Goal: Task Accomplishment & Management: Use online tool/utility

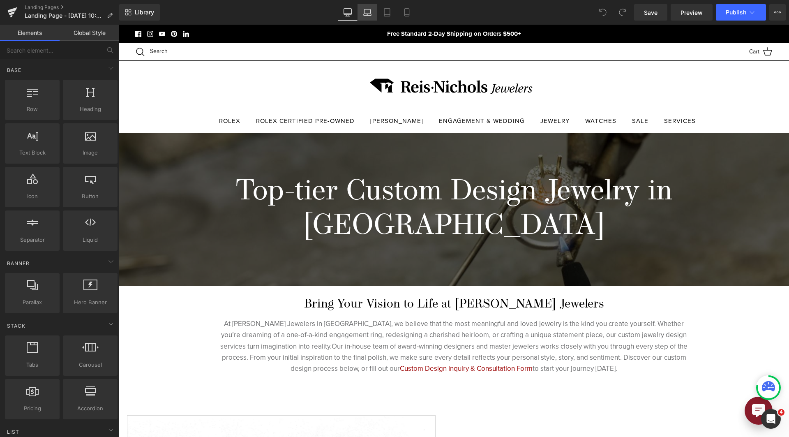
click at [369, 12] on icon at bounding box center [367, 12] width 8 height 8
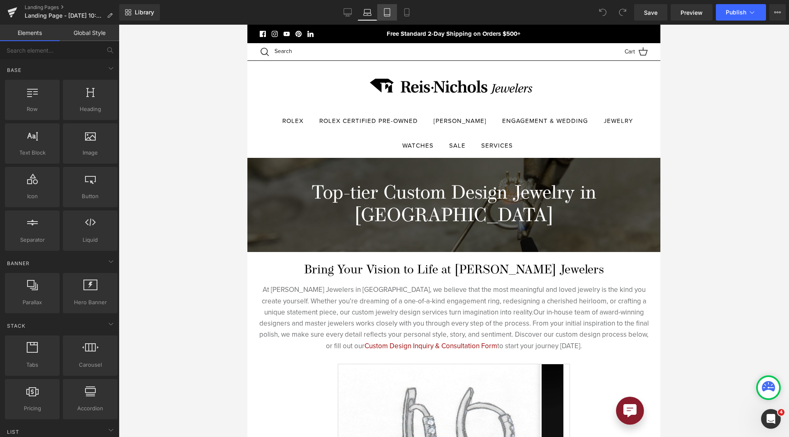
click at [385, 20] on link "Tablet" at bounding box center [387, 12] width 20 height 16
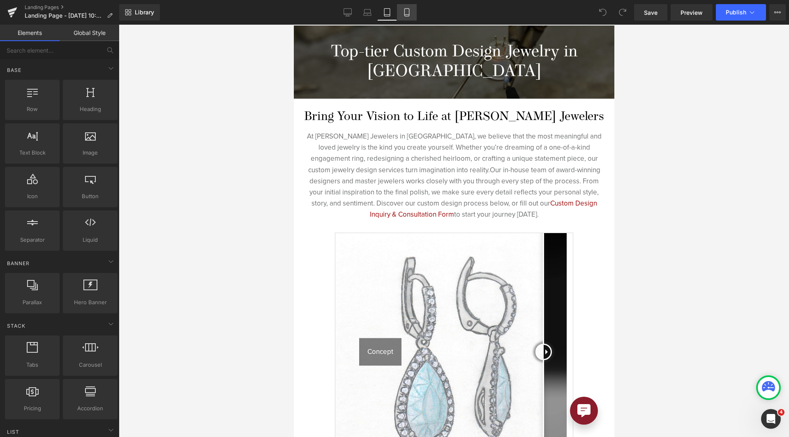
click at [406, 19] on link "Mobile" at bounding box center [407, 12] width 20 height 16
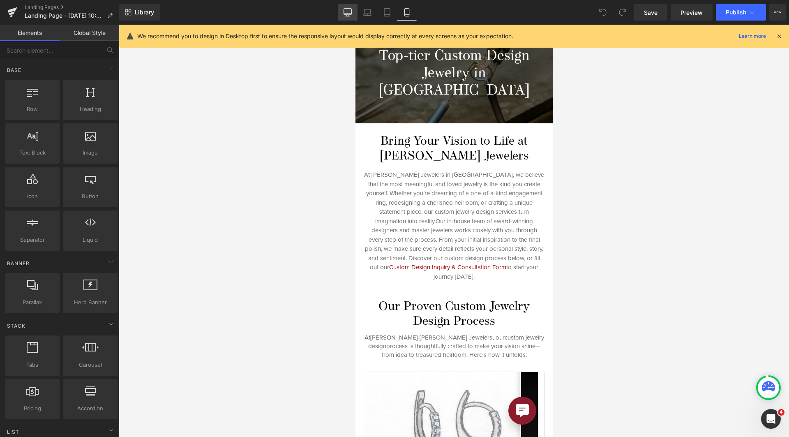
click at [356, 16] on link "Desktop" at bounding box center [348, 12] width 20 height 16
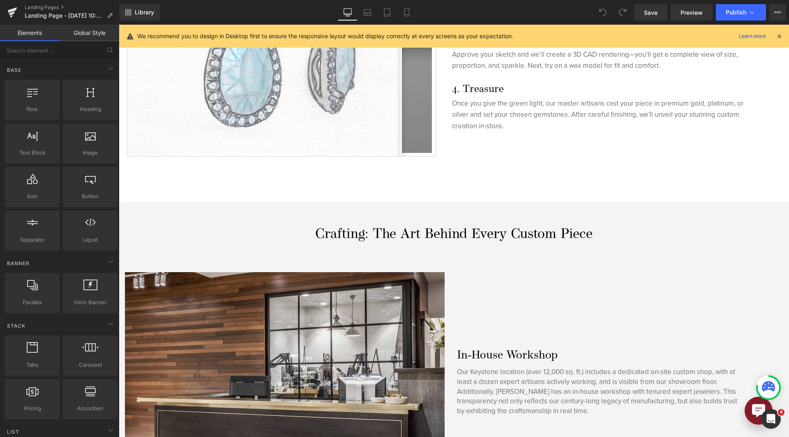
scroll to position [683, 0]
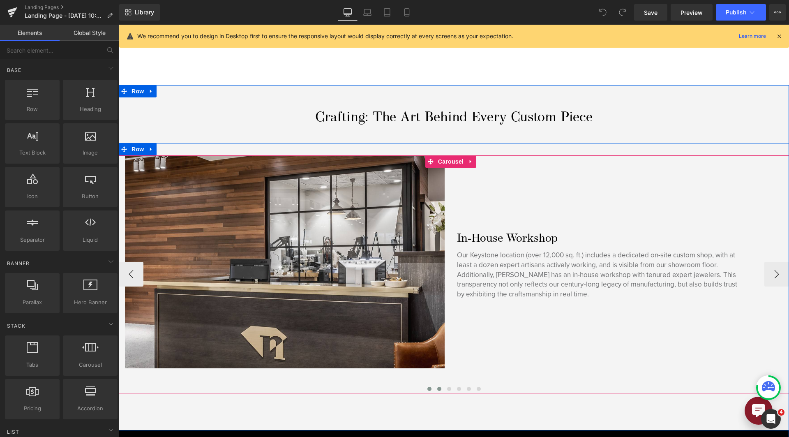
click at [438, 384] on button at bounding box center [439, 388] width 10 height 8
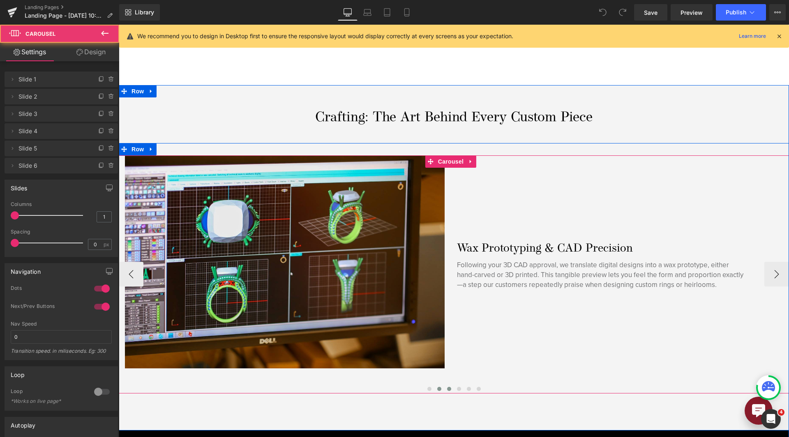
click at [447, 386] on span at bounding box center [449, 388] width 4 height 4
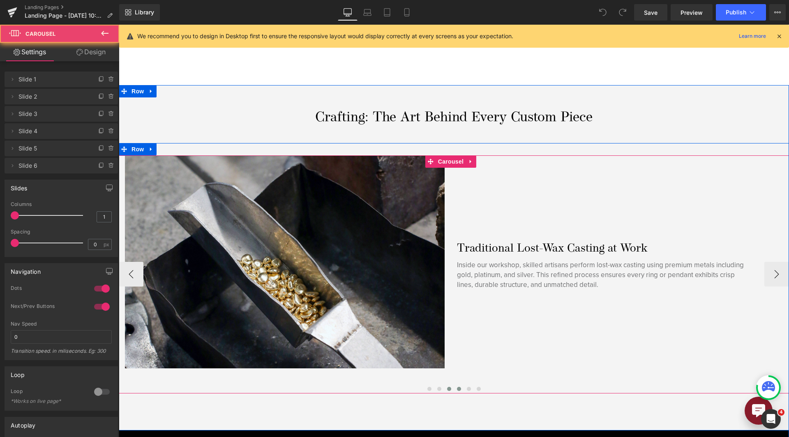
click at [457, 386] on span at bounding box center [459, 388] width 4 height 4
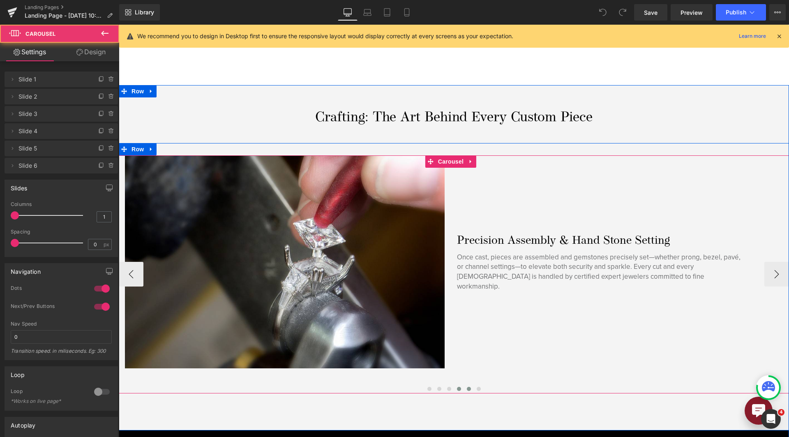
click at [467, 386] on span at bounding box center [469, 388] width 4 height 4
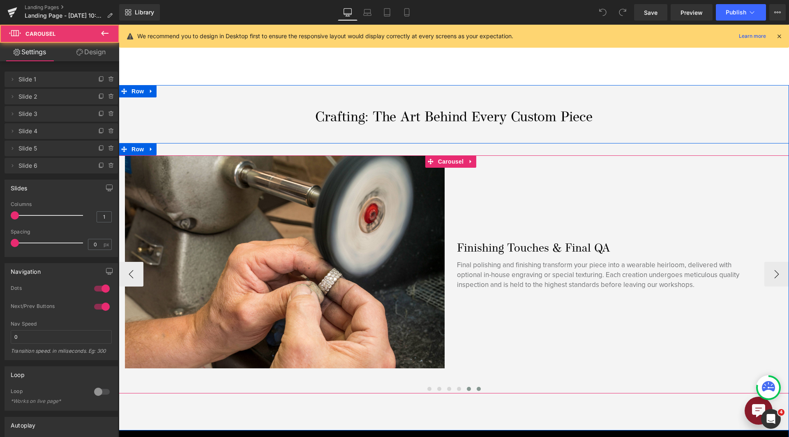
click at [476, 386] on span at bounding box center [478, 388] width 4 height 4
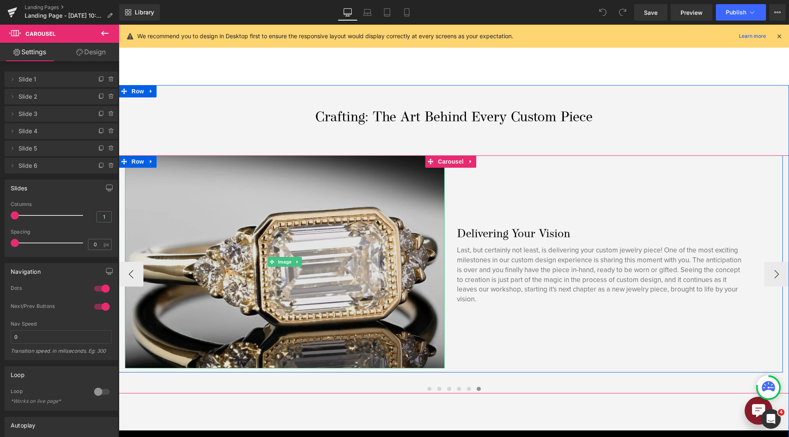
click at [333, 248] on img at bounding box center [285, 261] width 320 height 213
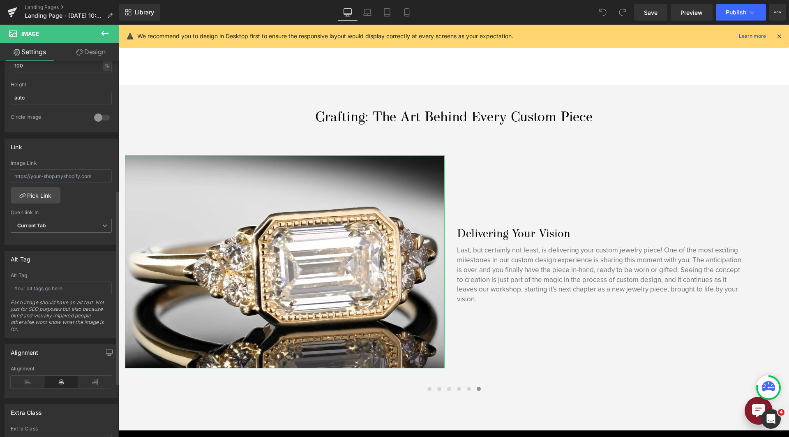
scroll to position [287, 0]
click at [47, 287] on input "text" at bounding box center [61, 284] width 101 height 14
click at [411, 14] on icon at bounding box center [406, 12] width 8 height 8
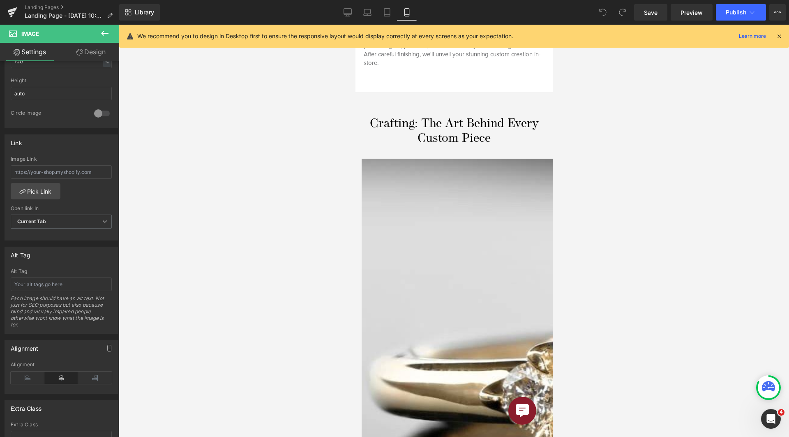
scroll to position [766, 0]
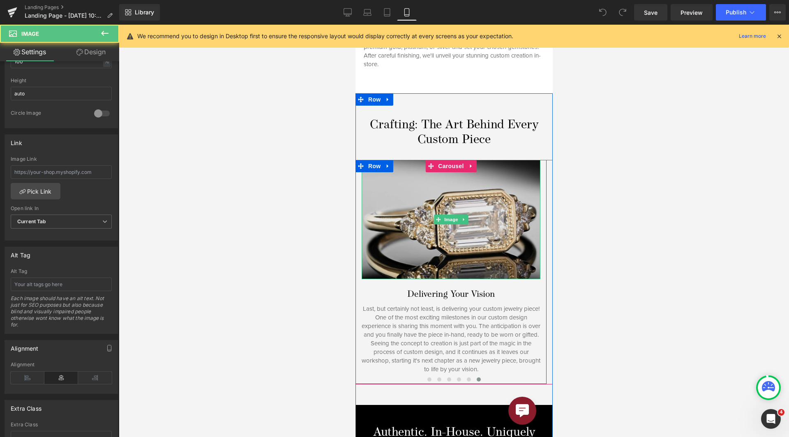
click at [461, 243] on img at bounding box center [450, 219] width 179 height 119
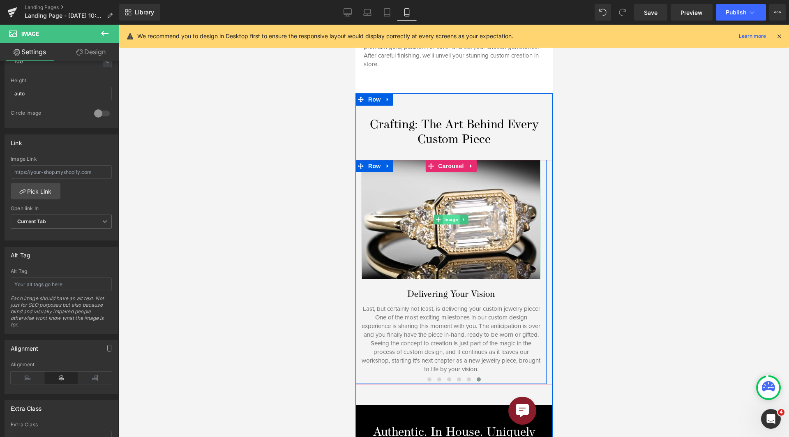
click at [445, 214] on span "Image" at bounding box center [450, 219] width 17 height 10
click at [469, 375] on button at bounding box center [468, 379] width 10 height 8
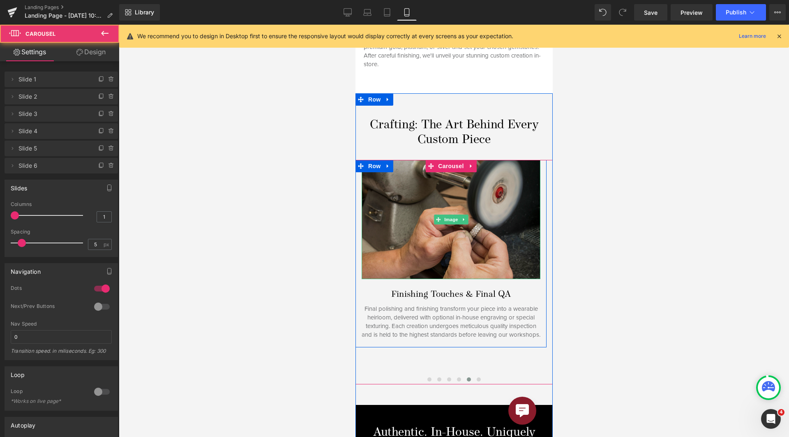
click at [455, 244] on img at bounding box center [450, 219] width 179 height 119
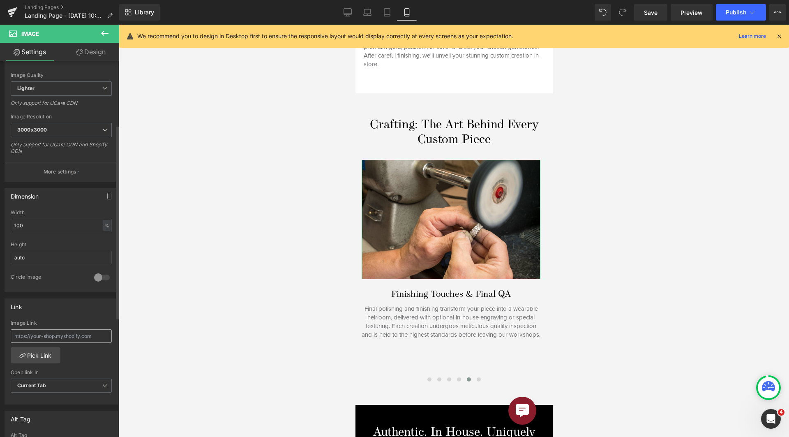
scroll to position [123, 0]
click at [55, 176] on button "More settings" at bounding box center [61, 171] width 113 height 19
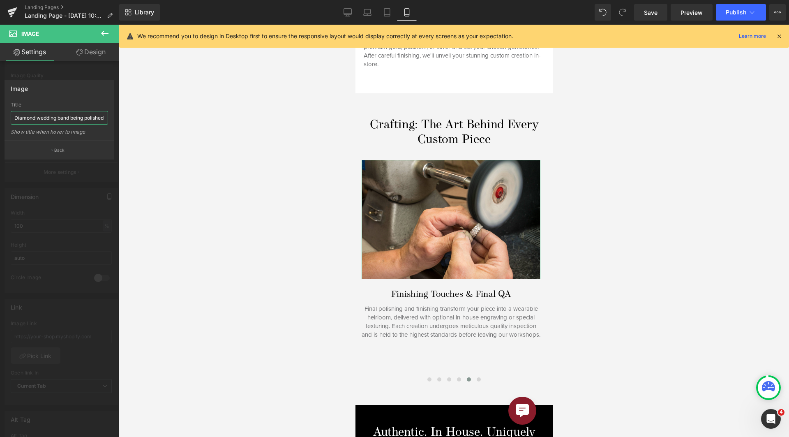
click at [65, 116] on input "Diamond wedding band being polished by Jeweler" at bounding box center [59, 118] width 97 height 14
click at [65, 256] on div at bounding box center [59, 233] width 119 height 416
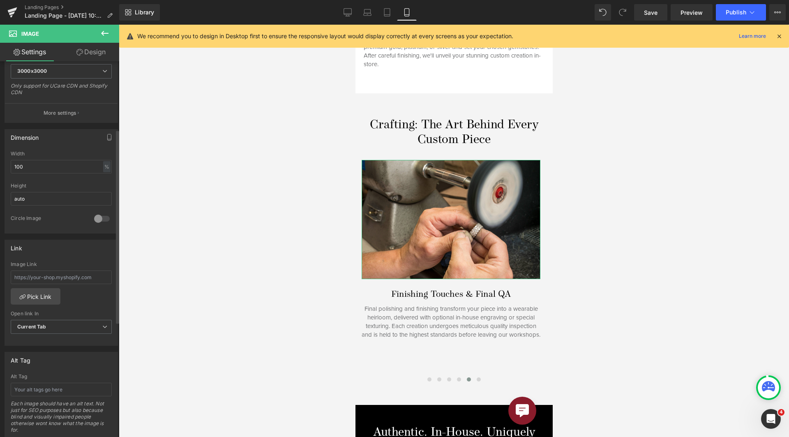
scroll to position [287, 0]
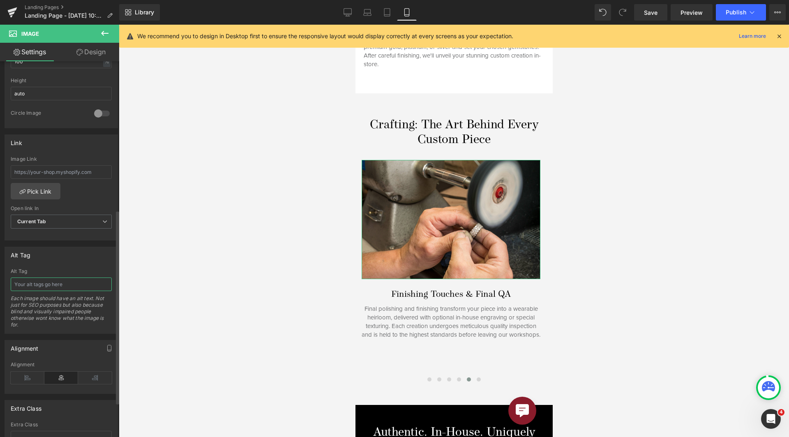
click at [54, 288] on input "text" at bounding box center [61, 284] width 101 height 14
paste input "Diamond wedding band being polished by Jeweler"
type input "Diamond wedding band being polished by Jeweler"
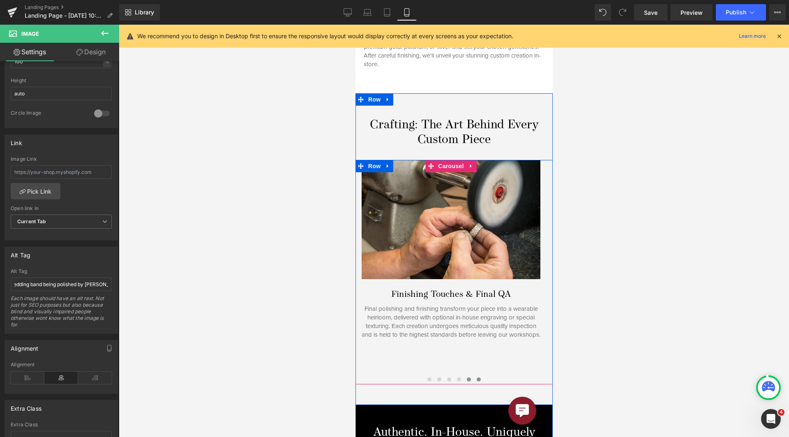
click at [477, 375] on button at bounding box center [478, 379] width 10 height 8
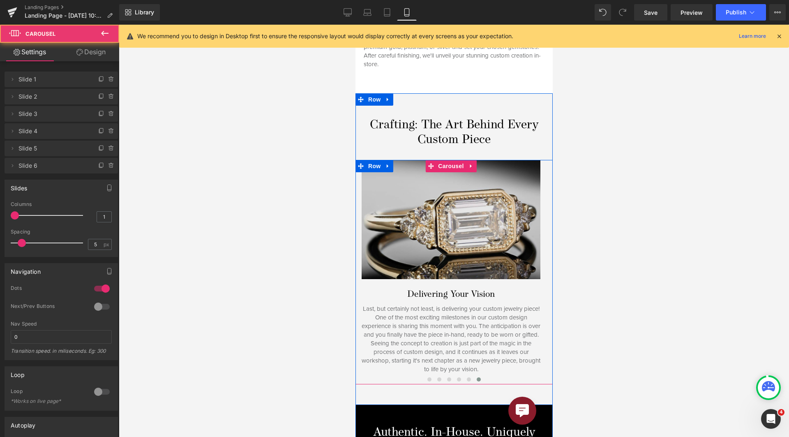
click at [462, 249] on img at bounding box center [450, 219] width 179 height 119
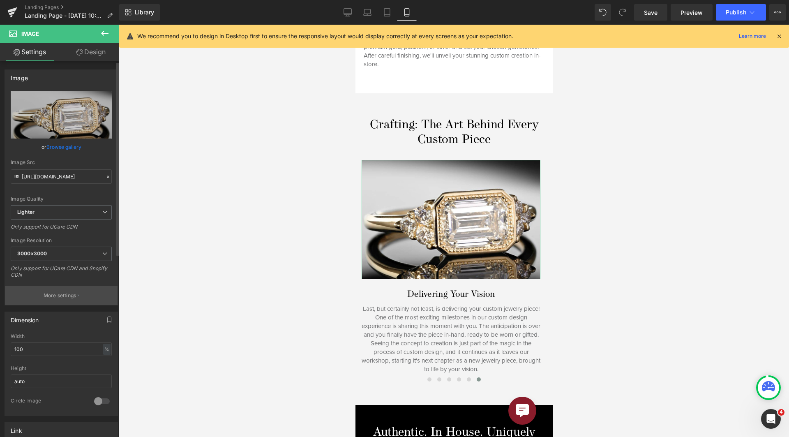
click at [62, 289] on button "More settings" at bounding box center [61, 294] width 113 height 19
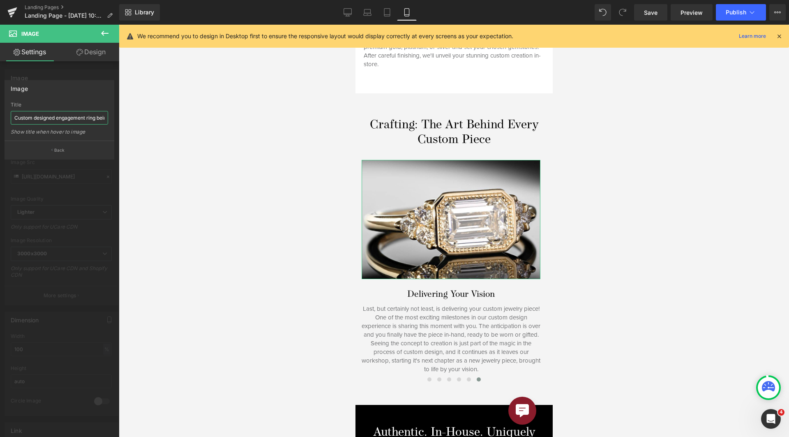
click at [67, 115] on input "Custom designed engagement ring being showcased as a finished product" at bounding box center [59, 118] width 97 height 14
click at [69, 219] on div at bounding box center [59, 233] width 119 height 416
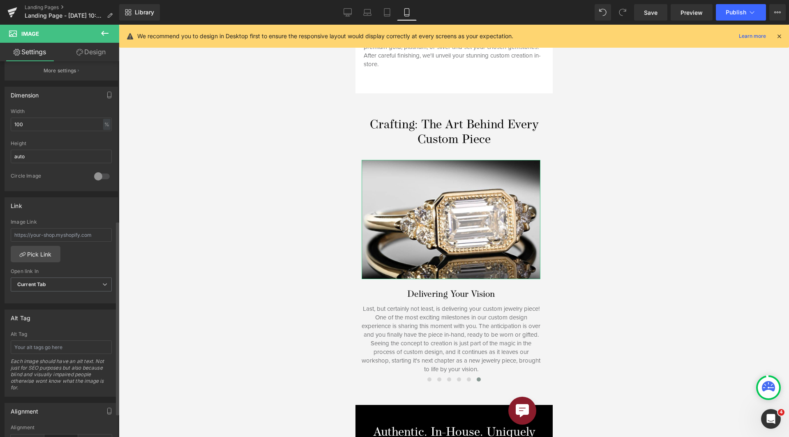
scroll to position [329, 0]
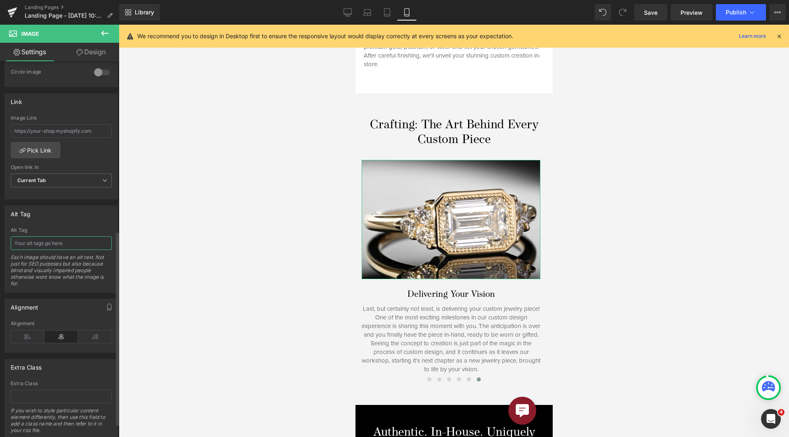
click at [55, 247] on input "text" at bounding box center [61, 243] width 101 height 14
paste input "Custom designed engagement ring being showcased as a finished product"
type input "Custom designed engagement ring being showcased as a finished product"
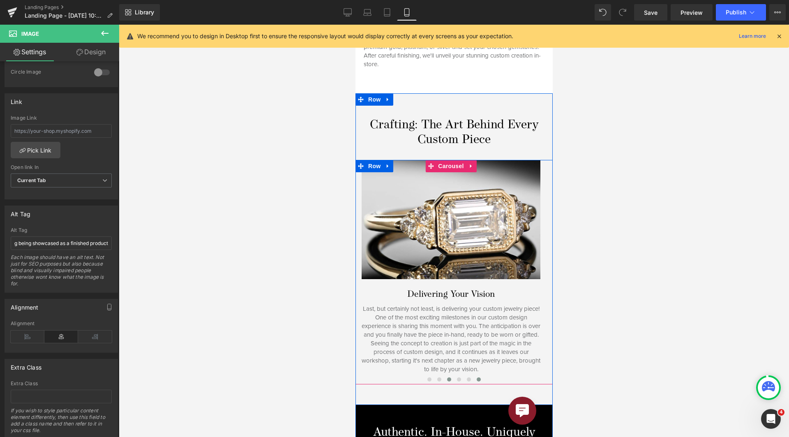
click at [446, 377] on span at bounding box center [448, 379] width 4 height 4
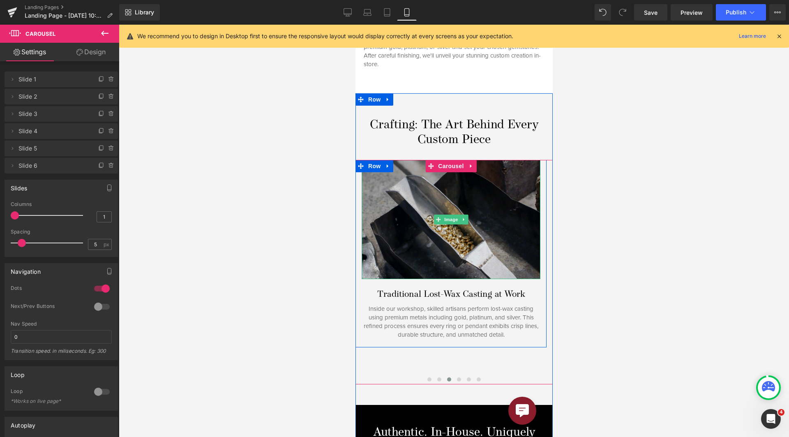
click at [441, 225] on img at bounding box center [450, 219] width 179 height 119
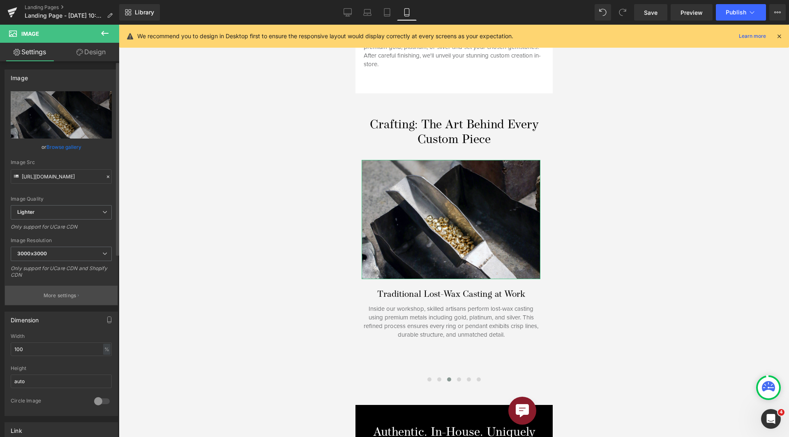
click at [40, 302] on button "More settings" at bounding box center [61, 294] width 113 height 19
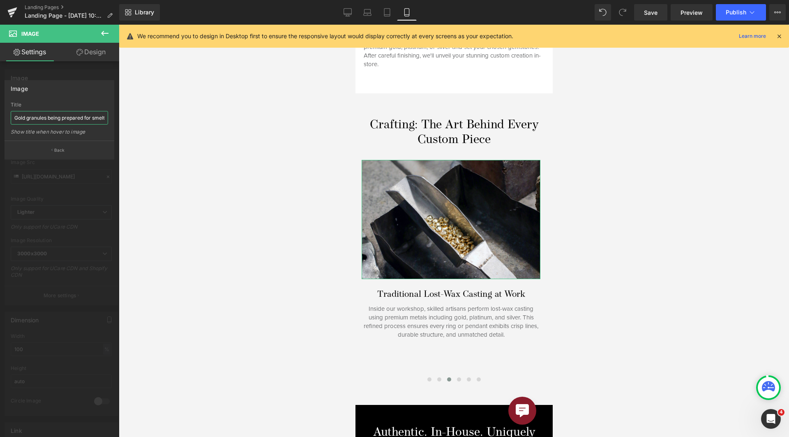
click at [68, 119] on input "Gold granules being prepared for smelting" at bounding box center [59, 118] width 97 height 14
click at [79, 225] on div at bounding box center [59, 233] width 119 height 416
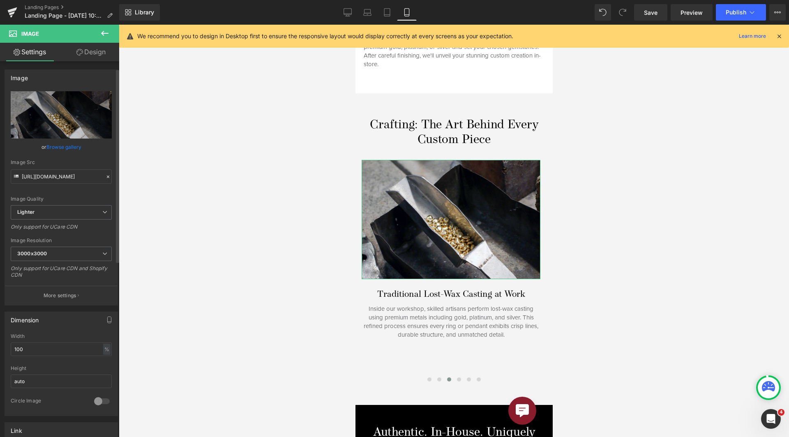
scroll to position [164, 0]
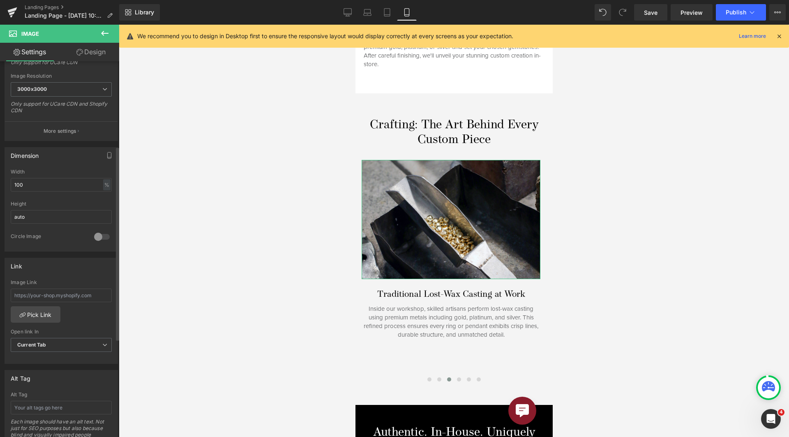
click at [56, 398] on div "Alt Tag Each image should have an alt text. Not just for SEO purposes but also …" at bounding box center [61, 423] width 101 height 65
click at [55, 403] on input "text" at bounding box center [61, 407] width 101 height 14
paste input "Gold granules being prepared for smelting"
type input "Gold granules being prepared for smelting"
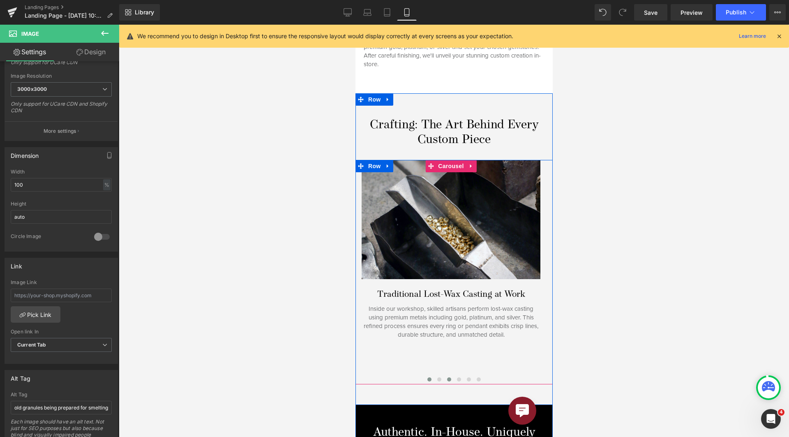
click at [427, 377] on span at bounding box center [429, 379] width 4 height 4
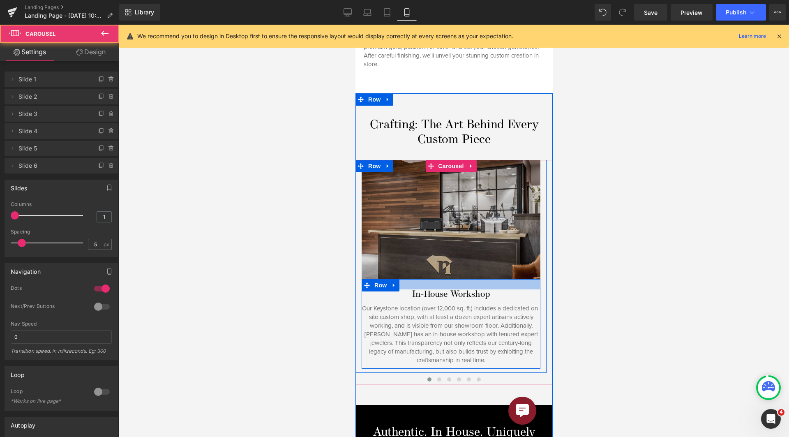
click at [425, 248] on img at bounding box center [450, 219] width 179 height 119
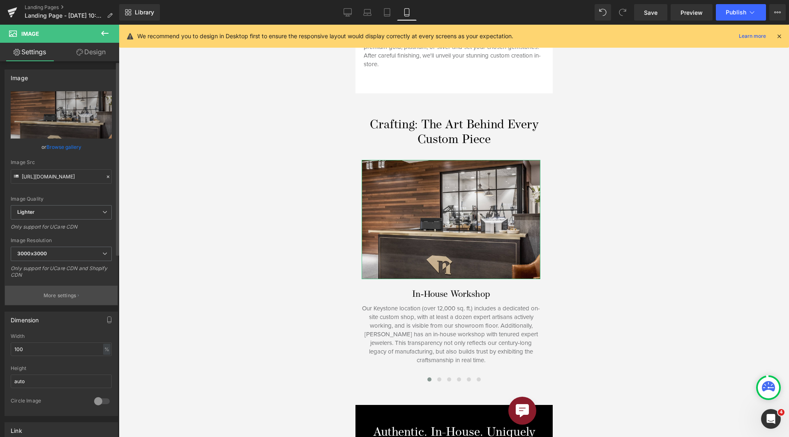
click at [44, 298] on p "More settings" at bounding box center [60, 295] width 33 height 7
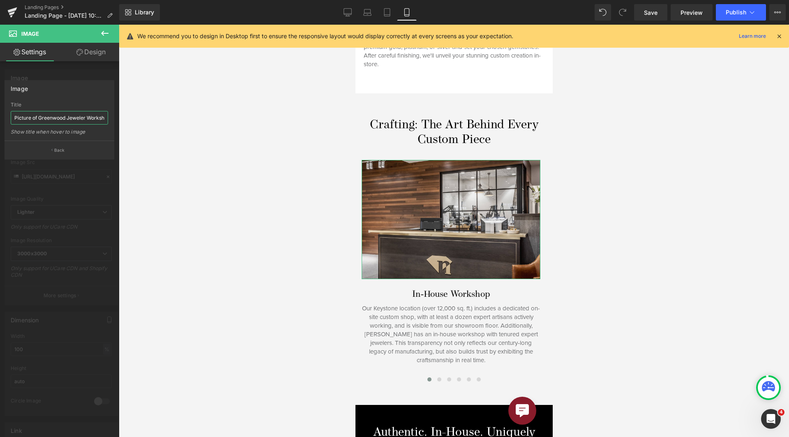
click at [56, 116] on input "Picture of Greenwood Jeweler Workshop" at bounding box center [59, 118] width 97 height 14
click at [69, 270] on div at bounding box center [59, 233] width 119 height 416
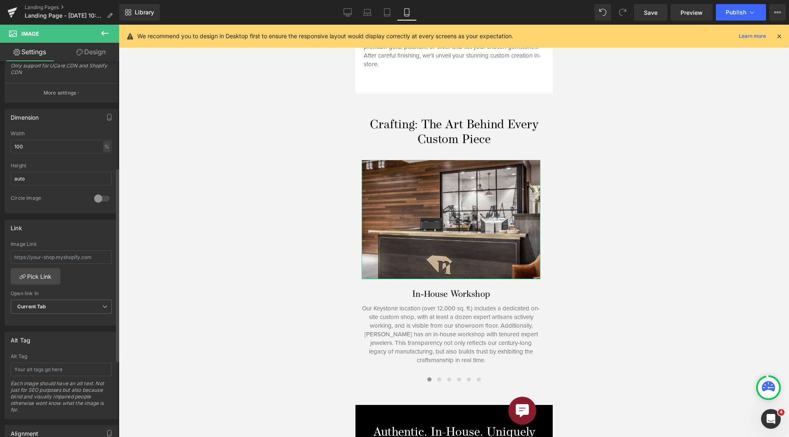
scroll to position [205, 0]
click at [54, 359] on input "text" at bounding box center [61, 366] width 101 height 14
paste input "Picture of Greenwood Jeweler Workshop"
type input "Picture of Greenwood Jeweler Workshop"
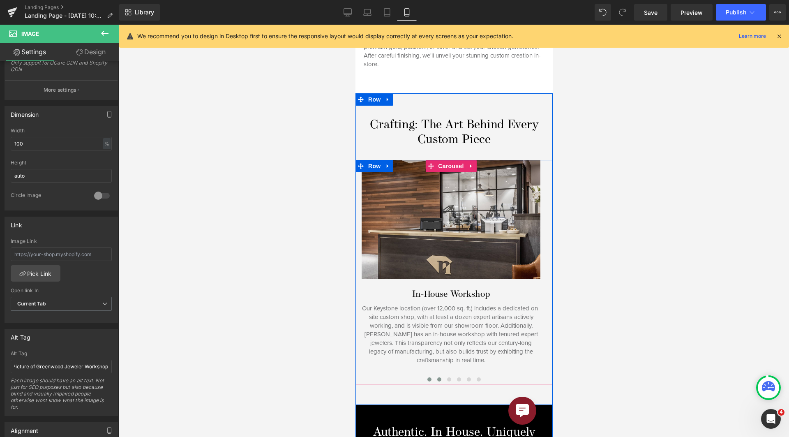
click at [436, 375] on button at bounding box center [439, 379] width 10 height 8
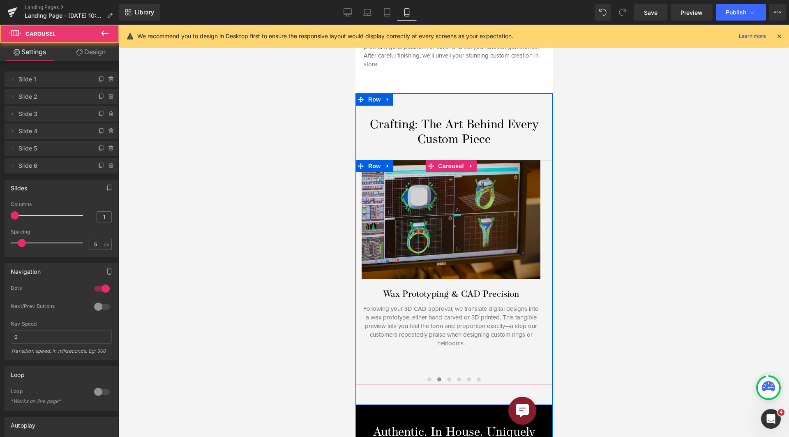
click at [421, 247] on img at bounding box center [450, 219] width 179 height 119
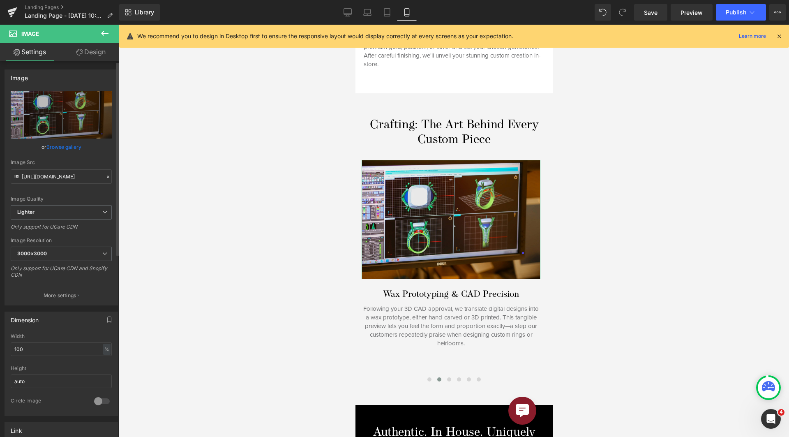
click at [59, 290] on button "More settings" at bounding box center [61, 294] width 113 height 19
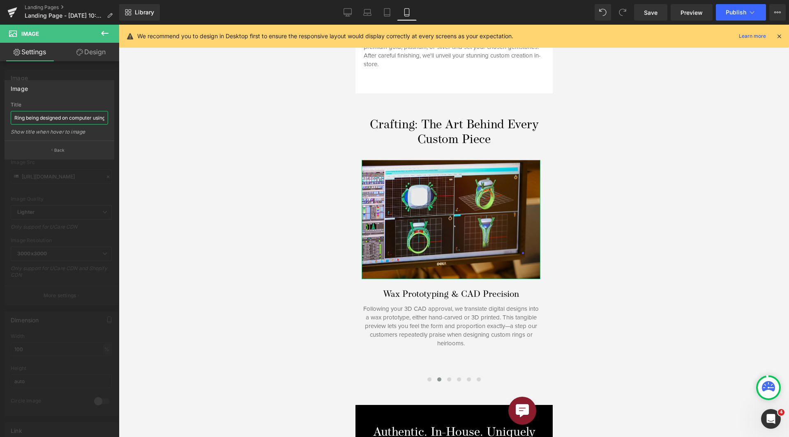
click at [57, 117] on input "Ring being designed on computer using CAD technology" at bounding box center [59, 118] width 97 height 14
click at [67, 240] on div at bounding box center [59, 233] width 119 height 416
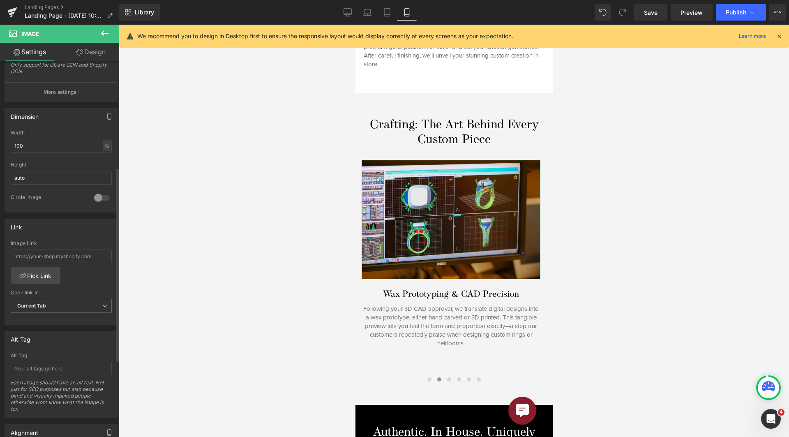
scroll to position [205, 0]
click at [59, 370] on input "text" at bounding box center [61, 366] width 101 height 14
paste input "Ring being designed on computer using CAD technology"
type input "Ring being designed on computer using CAD technology"
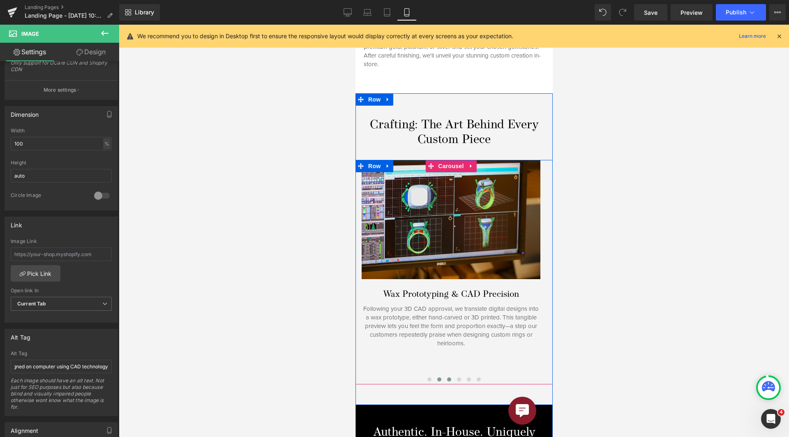
click at [446, 377] on span at bounding box center [448, 379] width 4 height 4
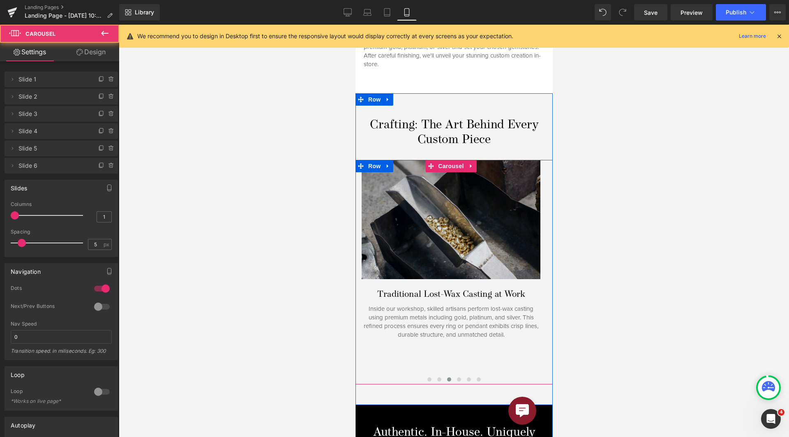
click at [389, 218] on img at bounding box center [450, 219] width 179 height 119
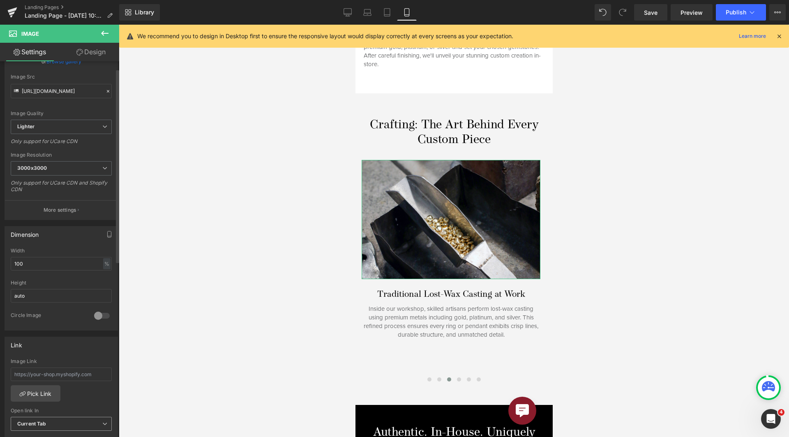
scroll to position [205, 0]
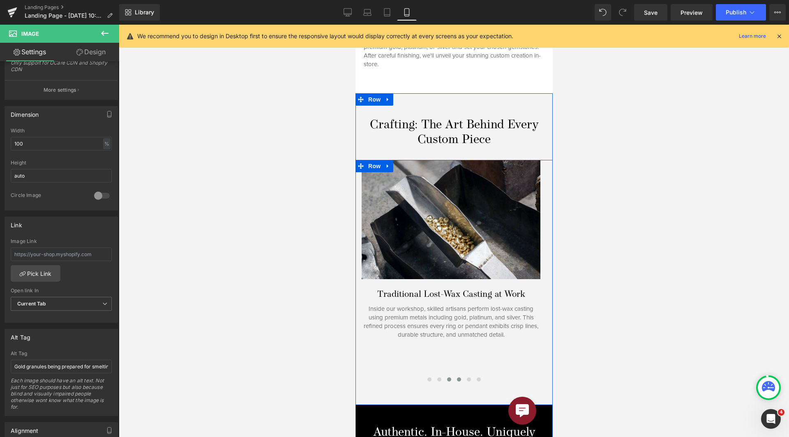
click at [457, 375] on button at bounding box center [458, 379] width 10 height 8
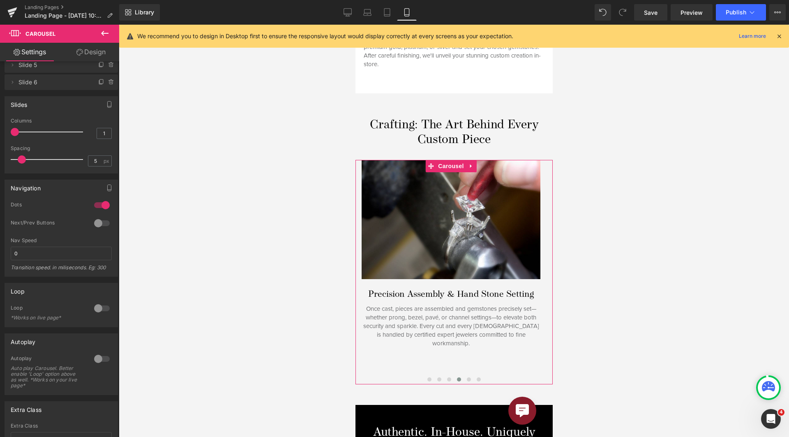
scroll to position [0, 0]
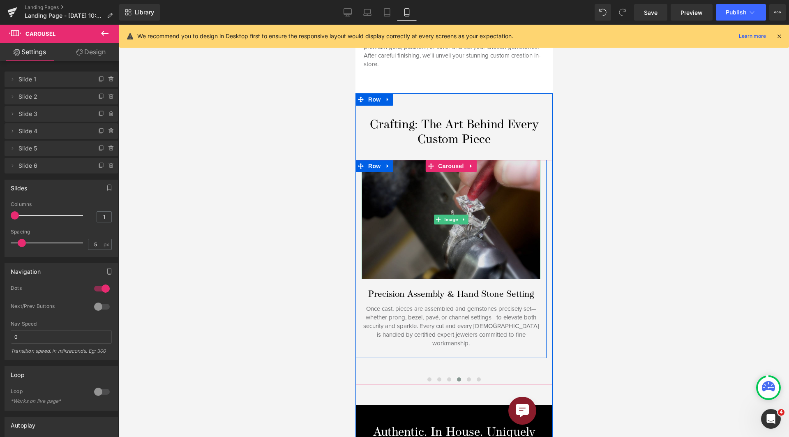
click at [447, 256] on img at bounding box center [450, 219] width 179 height 119
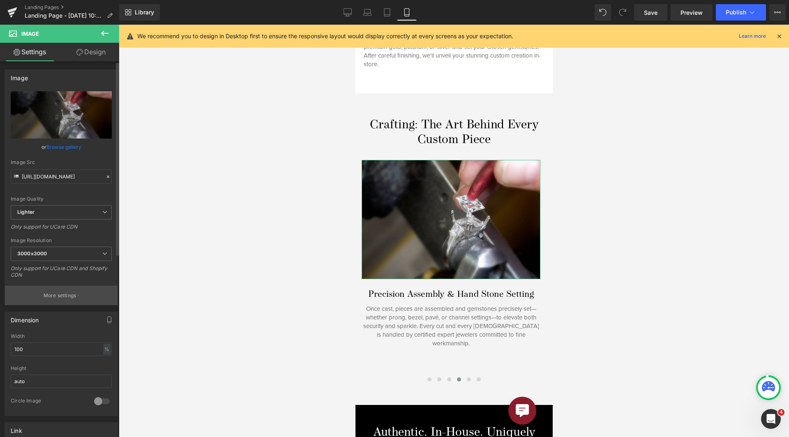
click at [62, 303] on button "More settings" at bounding box center [61, 294] width 113 height 19
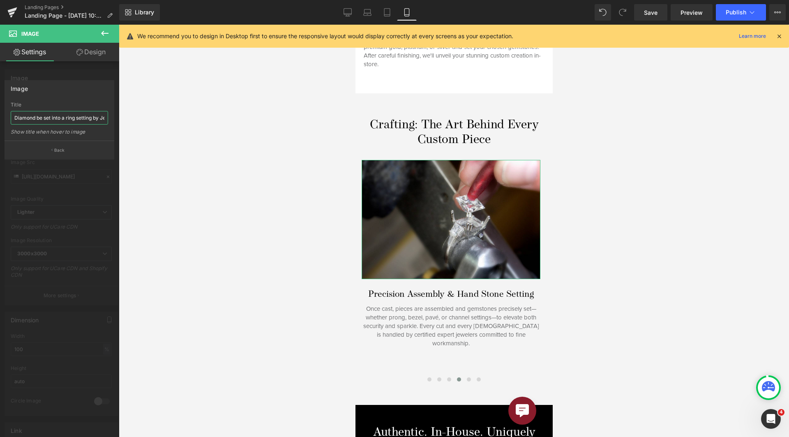
click at [50, 117] on input "Diamond be set into a ring setting by Jeweler" at bounding box center [59, 118] width 97 height 14
click at [57, 244] on div at bounding box center [59, 233] width 119 height 416
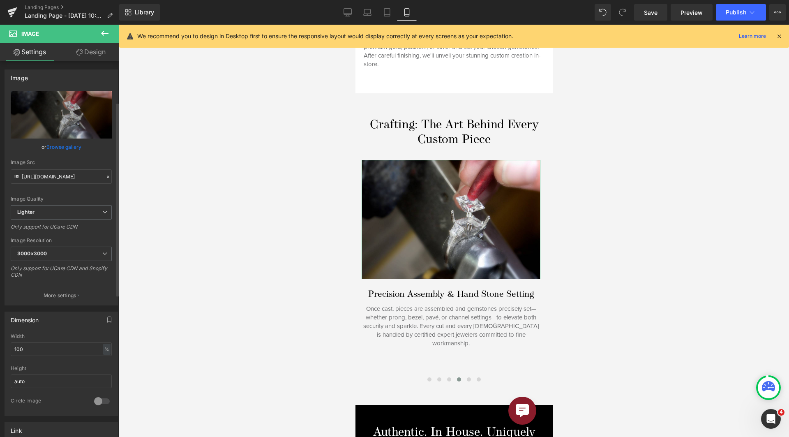
scroll to position [246, 0]
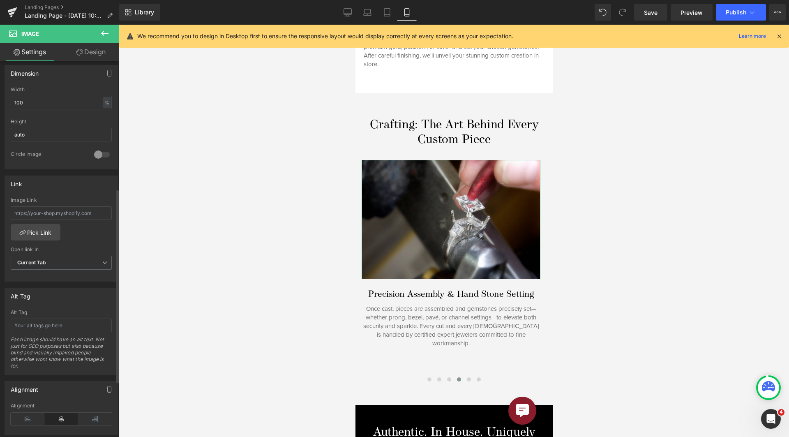
click at [62, 335] on div "Alt Tag Each image should have an alt text. Not just for SEO purposes but also …" at bounding box center [61, 341] width 101 height 65
click at [62, 332] on input "text" at bounding box center [61, 325] width 101 height 14
paste input "Diamond be set into a ring setting by Jeweler"
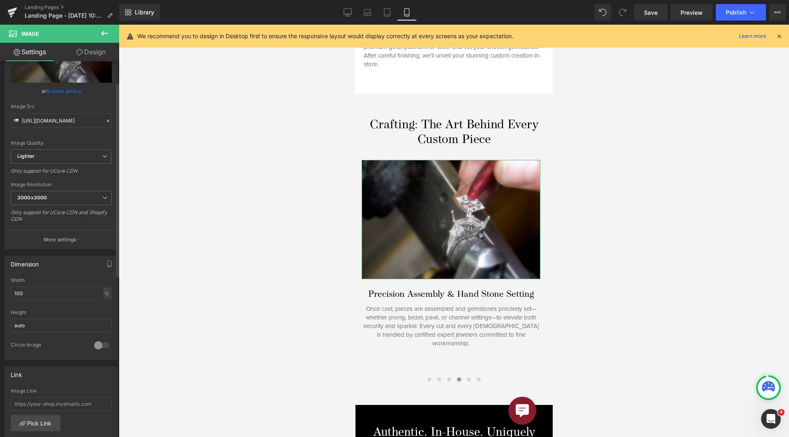
scroll to position [41, 0]
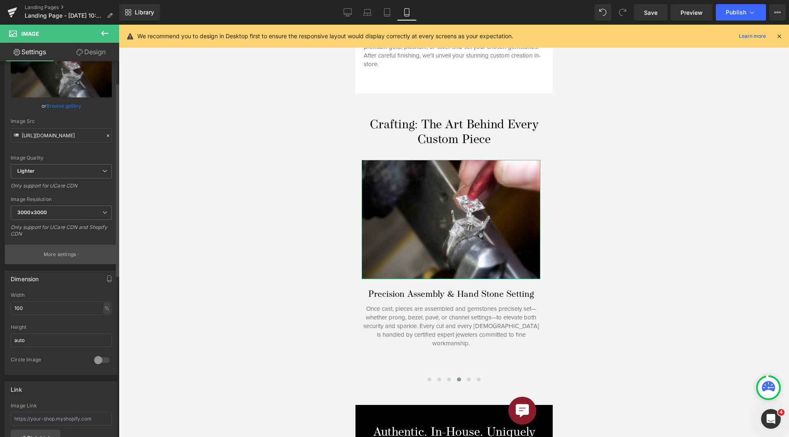
type input "Diamond be set into a ring setting by Jeweler"
click at [69, 251] on p "More settings" at bounding box center [60, 254] width 33 height 7
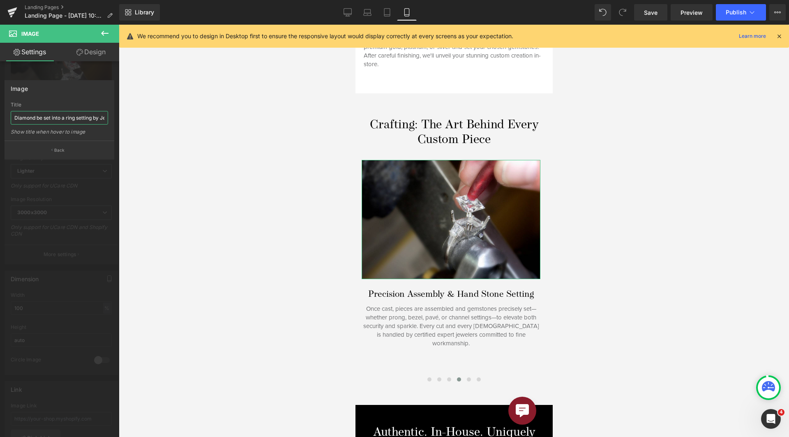
click at [83, 120] on input "Diamond be set into a ring setting by Jeweler" at bounding box center [59, 118] width 97 height 14
click at [83, 119] on input "Diamond be set into a ring setting by Jeweler" at bounding box center [59, 118] width 97 height 14
click at [95, 198] on div at bounding box center [59, 233] width 119 height 416
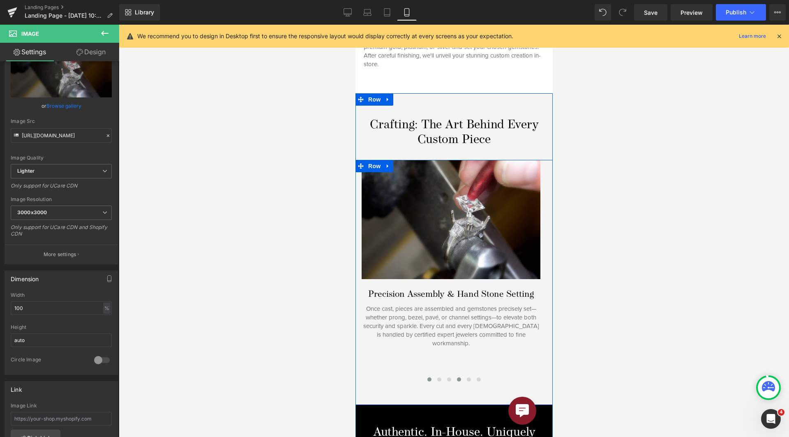
click at [427, 377] on span at bounding box center [429, 379] width 4 height 4
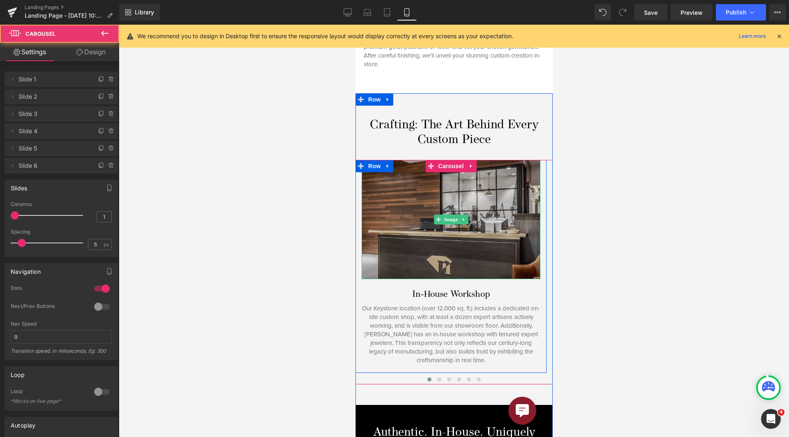
click at [429, 244] on img at bounding box center [450, 219] width 179 height 119
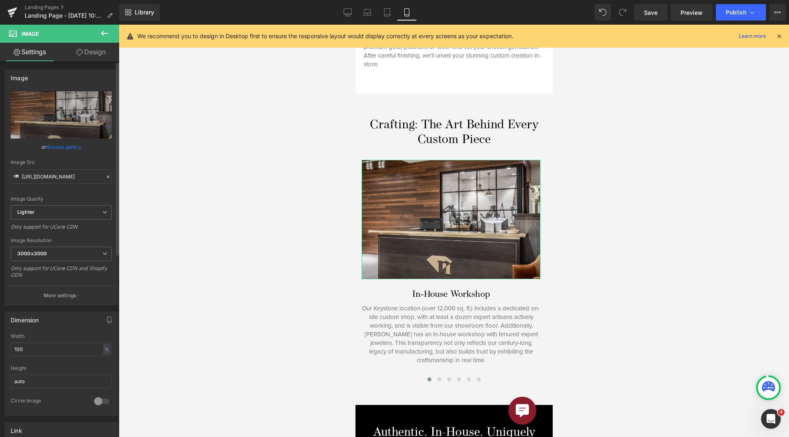
click at [83, 292] on button "More settings" at bounding box center [61, 294] width 113 height 19
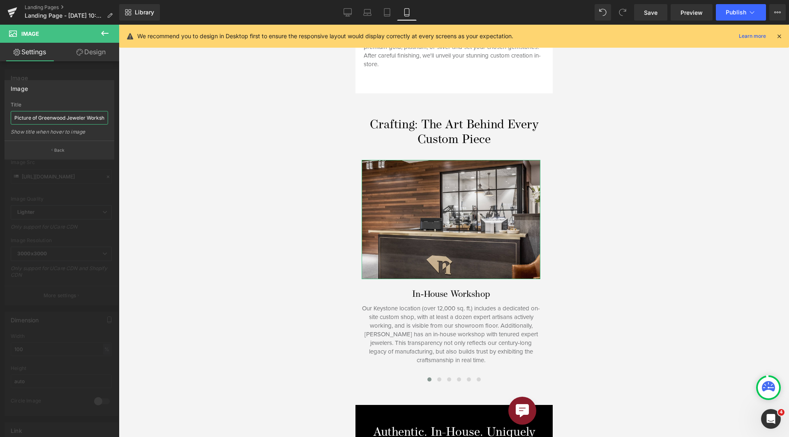
click at [56, 118] on input "Picture of Greenwood Jeweler Workshop" at bounding box center [59, 118] width 97 height 14
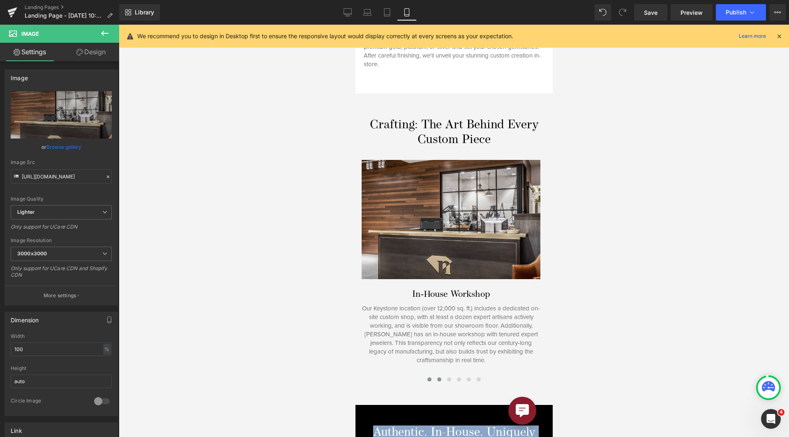
click at [437, 375] on button at bounding box center [439, 379] width 10 height 8
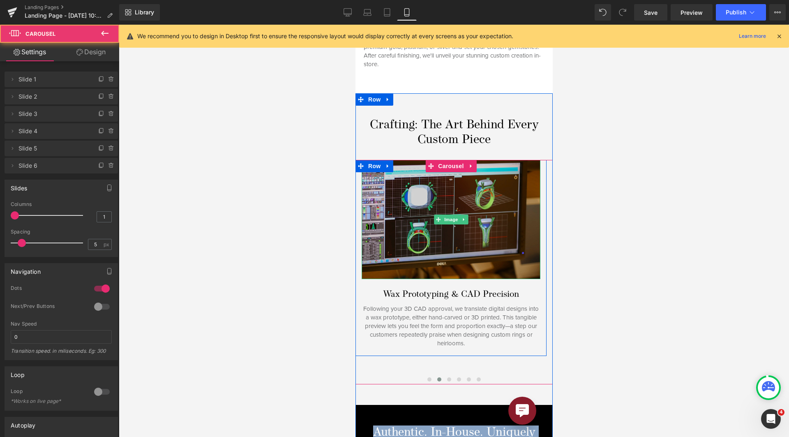
click at [428, 239] on img at bounding box center [450, 219] width 179 height 119
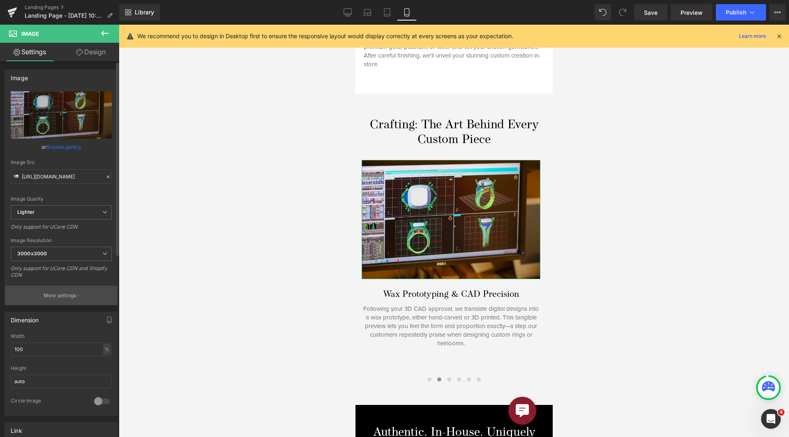
click at [67, 297] on p "More settings" at bounding box center [60, 295] width 33 height 7
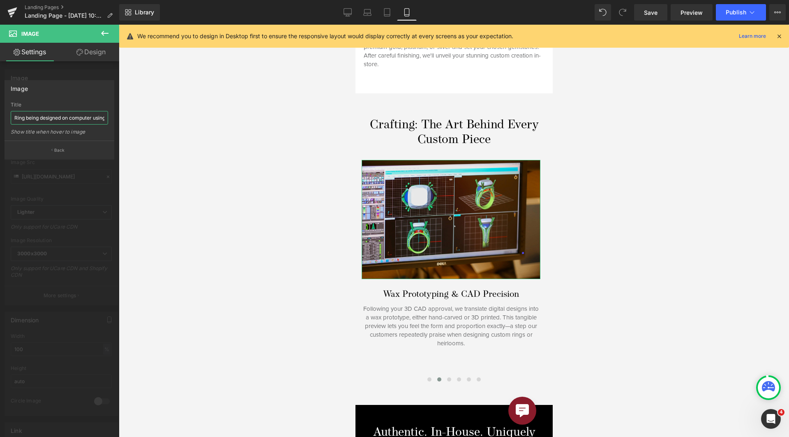
click at [71, 120] on input "Ring being designed on computer using CAD technology" at bounding box center [59, 118] width 97 height 14
click at [71, 119] on input "Ring being designed on computer using CAD technology" at bounding box center [59, 118] width 97 height 14
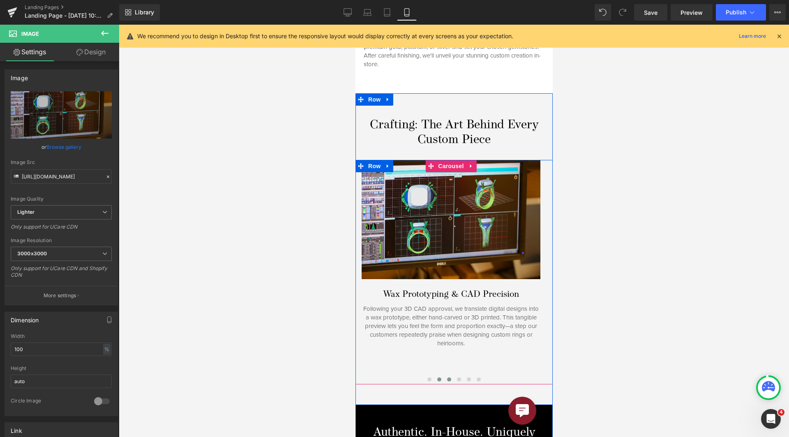
click at [446, 377] on span at bounding box center [448, 379] width 4 height 4
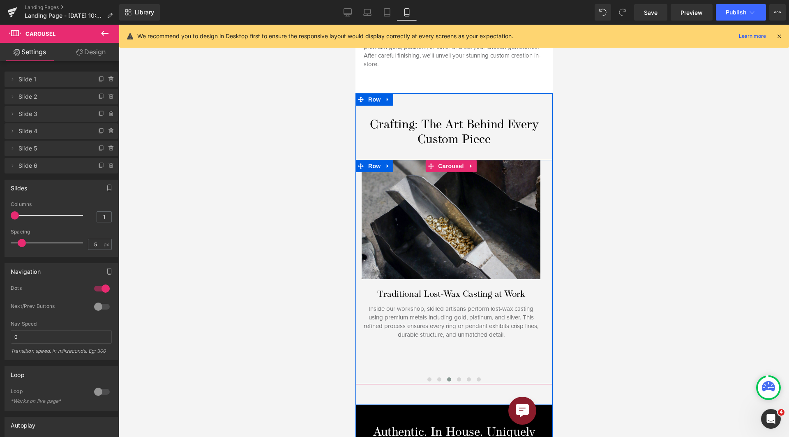
click at [421, 250] on img at bounding box center [450, 219] width 179 height 119
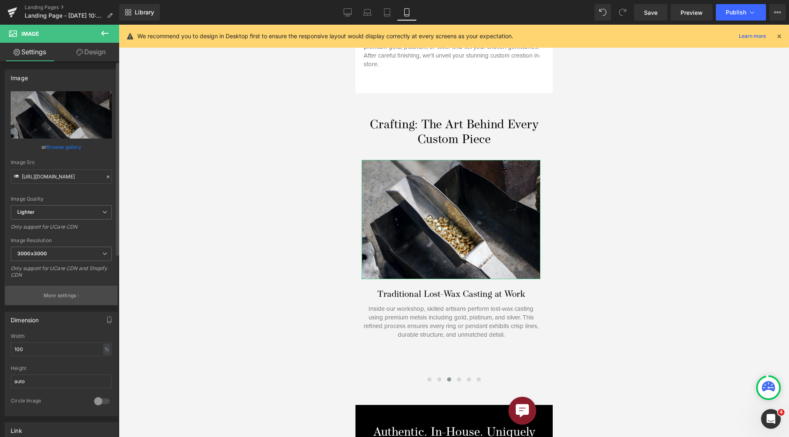
click at [64, 290] on button "More settings" at bounding box center [61, 294] width 113 height 19
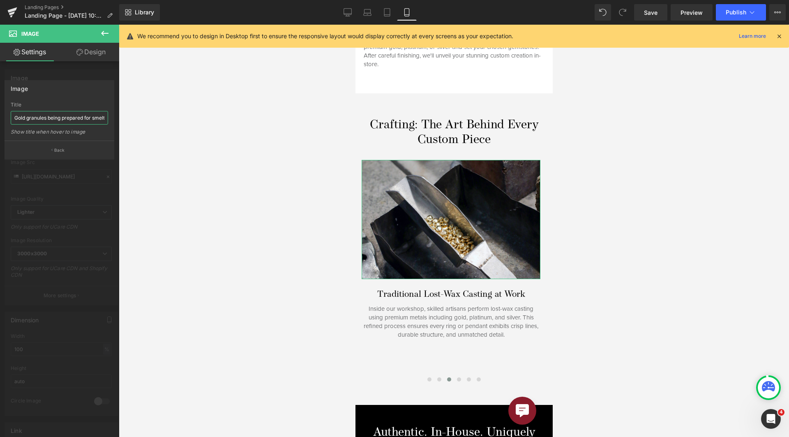
click at [55, 117] on input "Gold granules being prepared for smelting" at bounding box center [59, 118] width 97 height 14
click at [53, 182] on div at bounding box center [59, 233] width 119 height 416
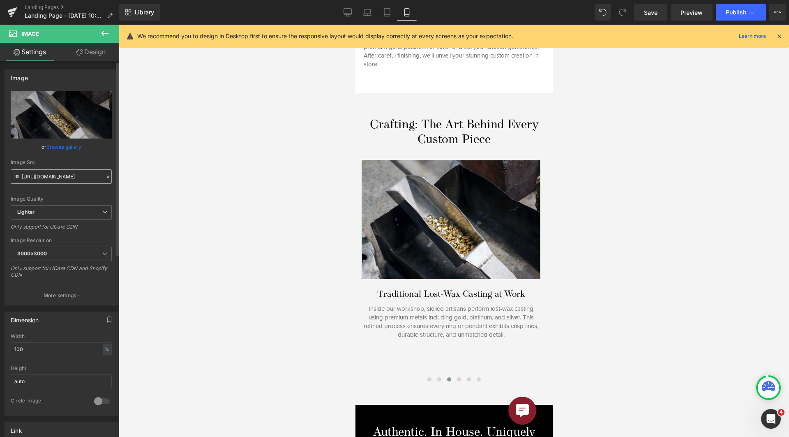
scroll to position [205, 0]
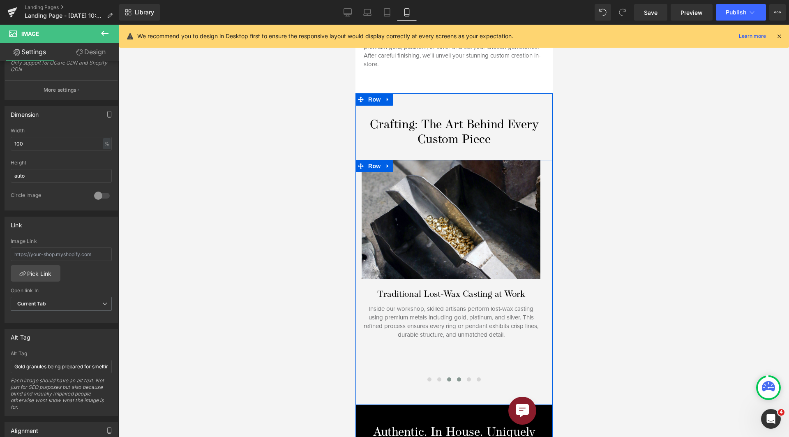
click at [457, 377] on span at bounding box center [458, 379] width 4 height 4
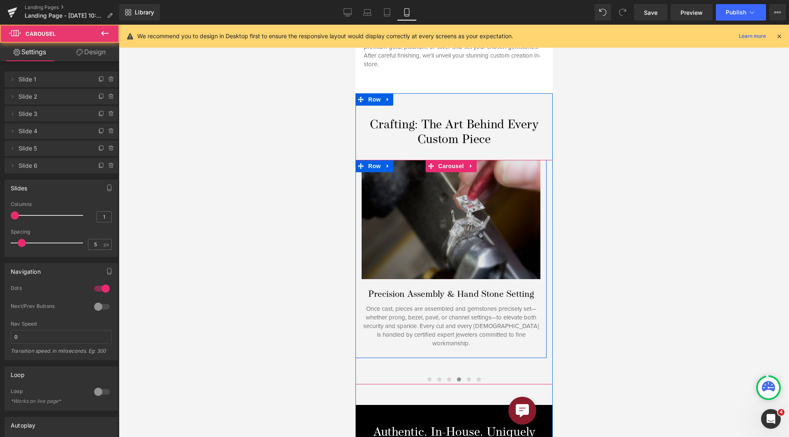
click at [443, 253] on img at bounding box center [450, 219] width 179 height 119
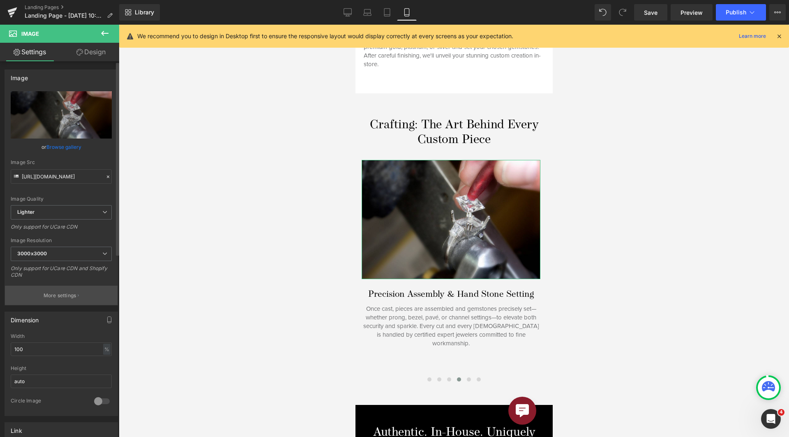
click at [72, 293] on p "More settings" at bounding box center [60, 295] width 33 height 7
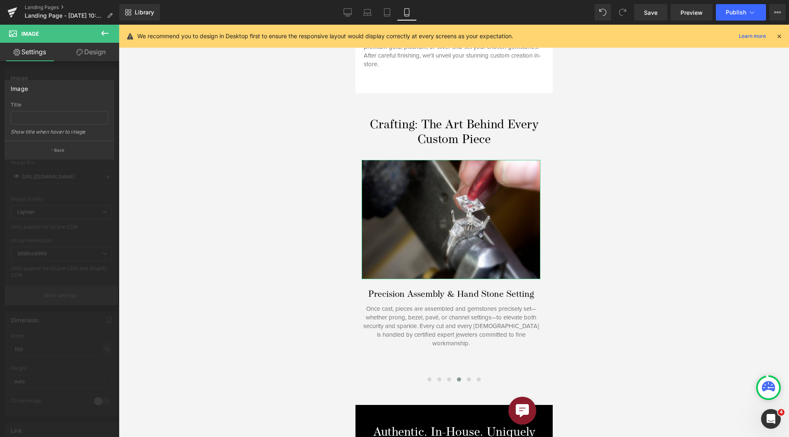
click at [72, 293] on div at bounding box center [59, 233] width 119 height 416
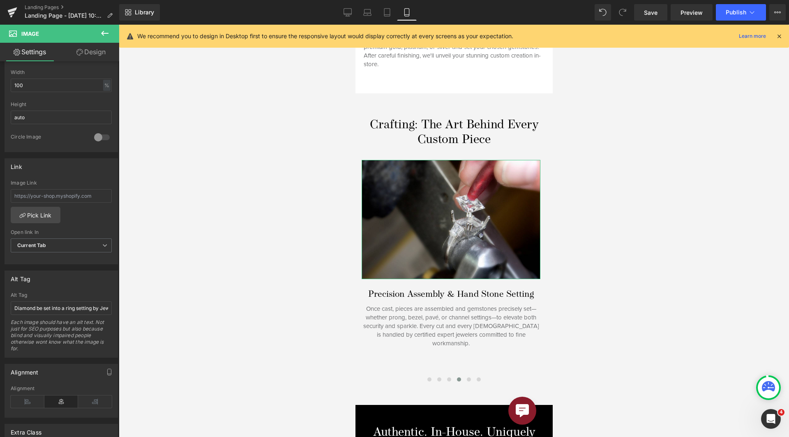
scroll to position [287, 0]
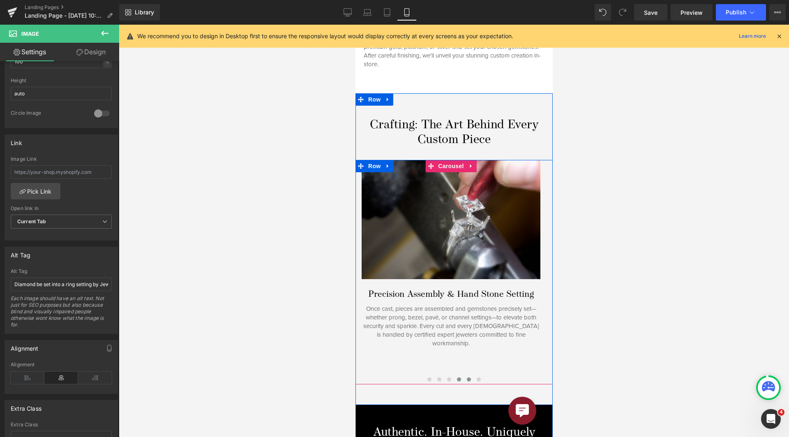
click at [467, 375] on button at bounding box center [468, 379] width 10 height 8
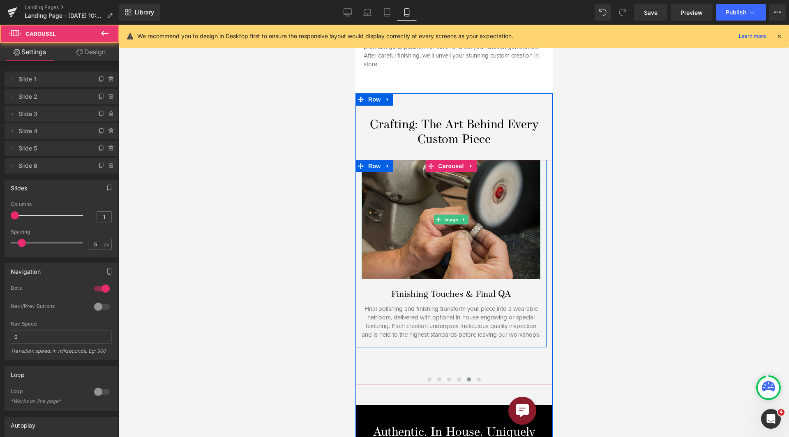
click at [431, 251] on img at bounding box center [450, 219] width 179 height 119
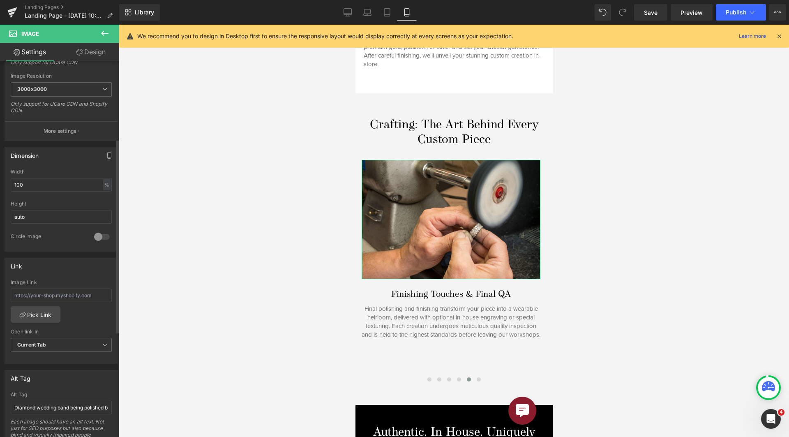
scroll to position [0, 0]
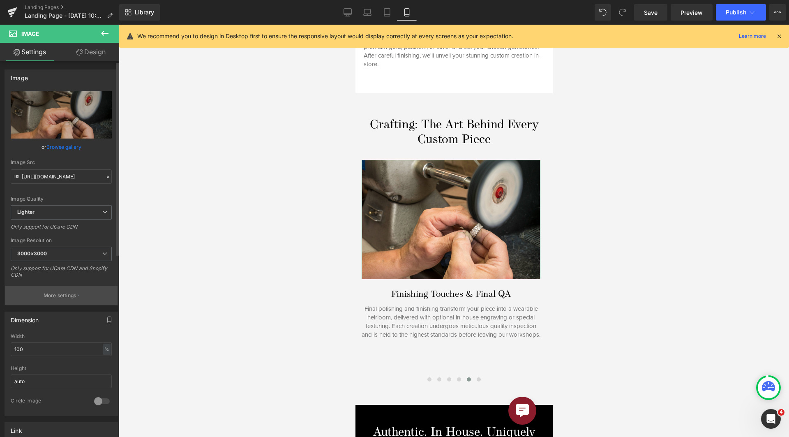
click at [57, 300] on button "More settings" at bounding box center [61, 294] width 113 height 19
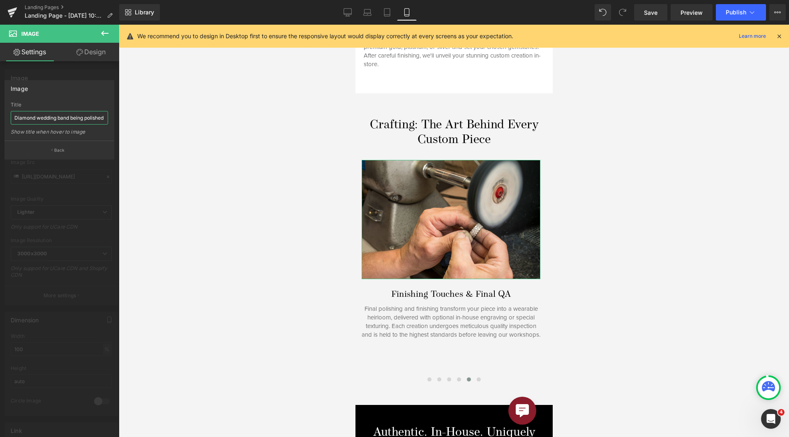
click at [60, 120] on input "Diamond wedding band being polished by Jeweler" at bounding box center [59, 118] width 97 height 14
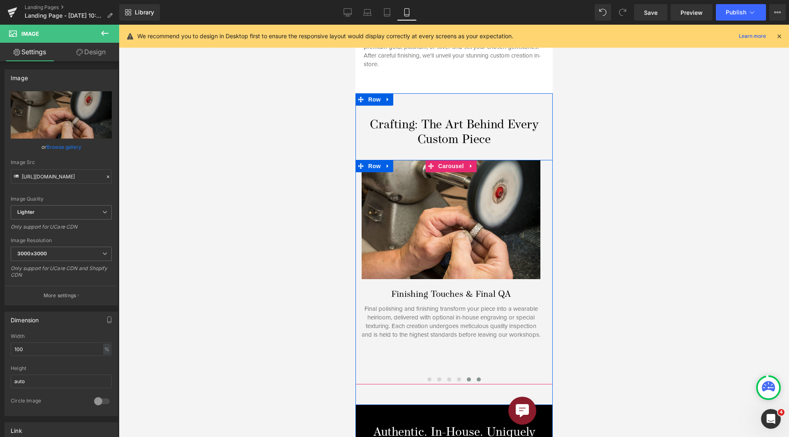
click at [473, 375] on button at bounding box center [478, 379] width 10 height 8
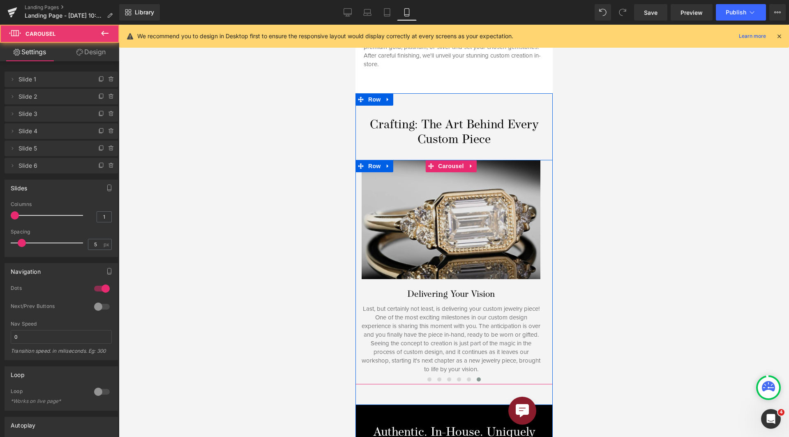
click at [429, 256] on img at bounding box center [450, 219] width 179 height 119
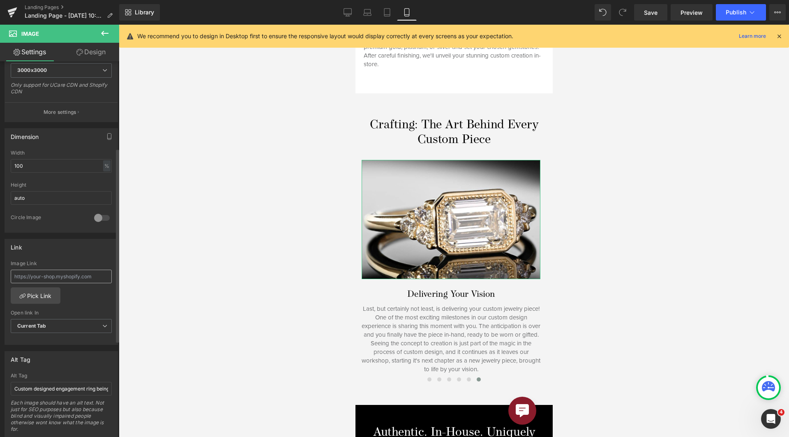
scroll to position [164, 0]
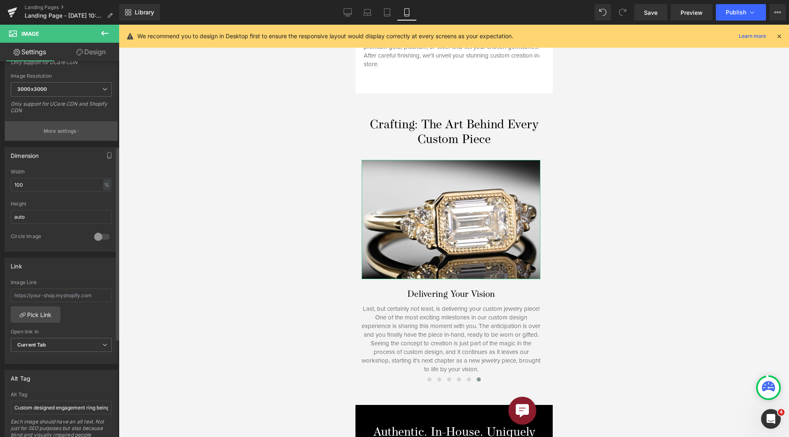
click at [59, 126] on button "More settings" at bounding box center [61, 130] width 113 height 19
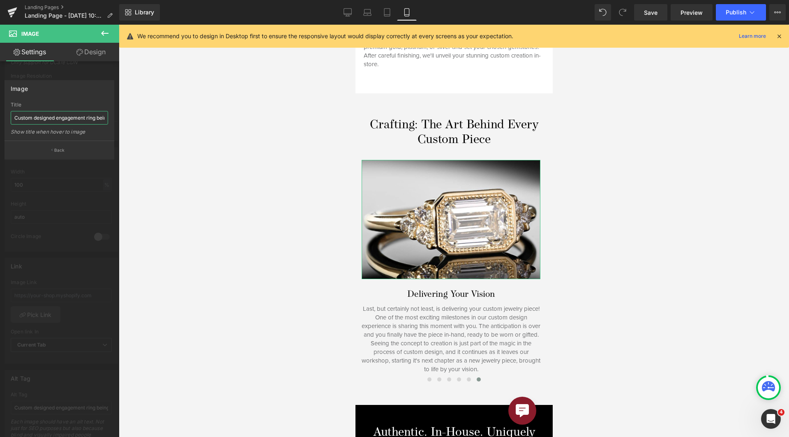
click at [59, 118] on input "Custom designed engagement ring being showcased as a finished product" at bounding box center [59, 118] width 97 height 14
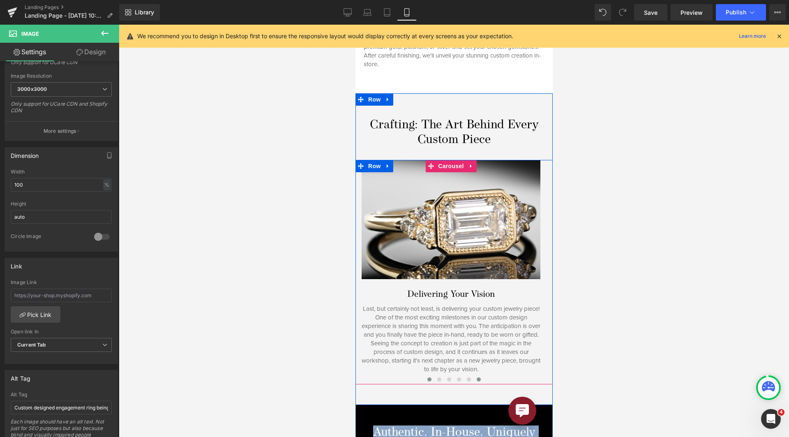
click at [427, 377] on span at bounding box center [429, 379] width 4 height 4
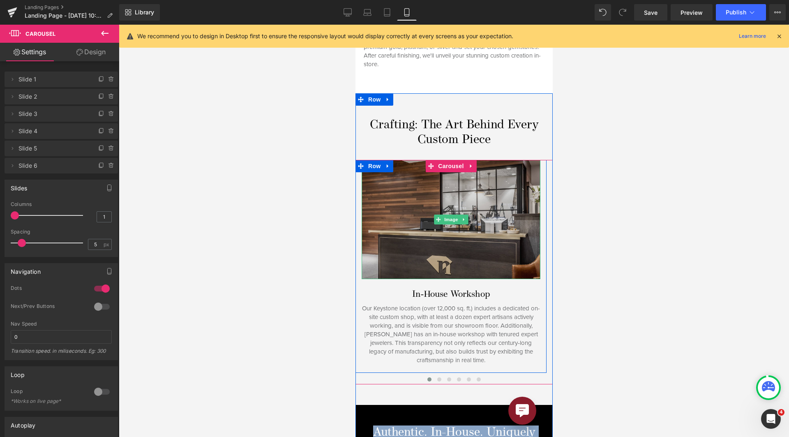
click at [423, 252] on img at bounding box center [450, 219] width 179 height 119
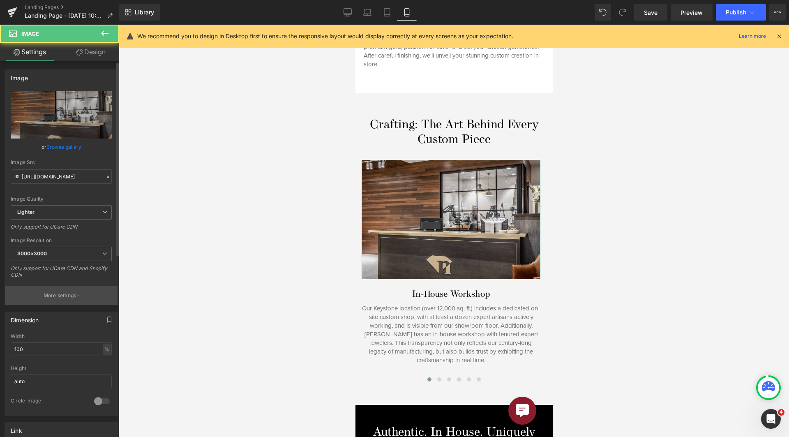
click at [65, 292] on p "More settings" at bounding box center [60, 295] width 33 height 7
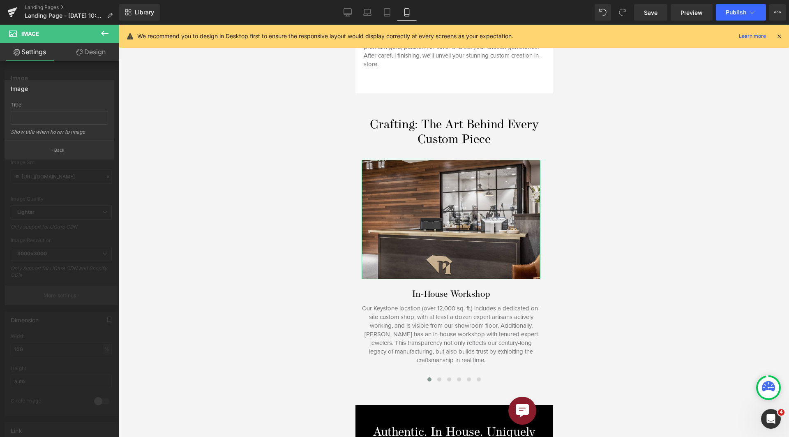
click at [65, 292] on div at bounding box center [59, 233] width 119 height 416
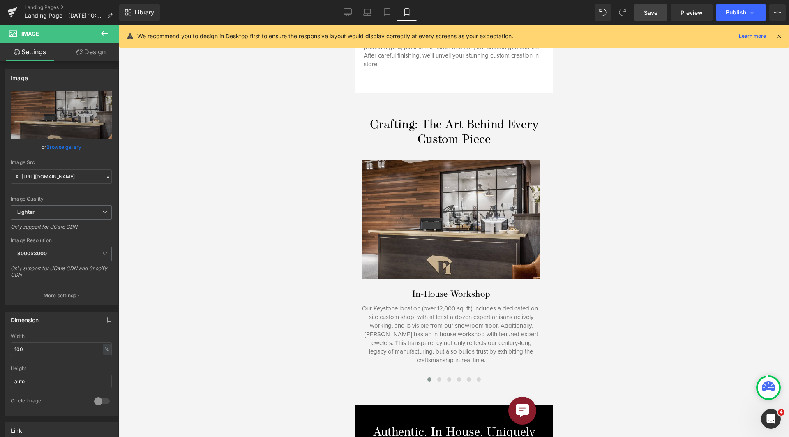
click at [660, 10] on link "Save" at bounding box center [650, 12] width 33 height 16
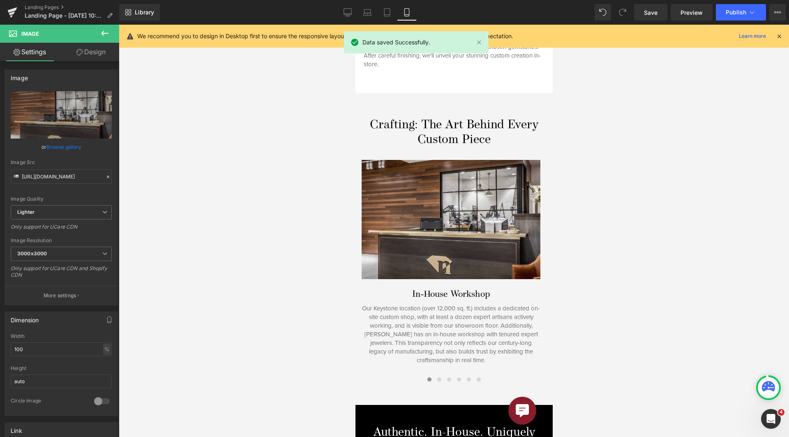
click at [335, 18] on div "Library Mobile Desktop Laptop Tablet Mobile Save Preview Publish Scheduled View…" at bounding box center [453, 12] width 669 height 16
click at [354, 16] on link "Desktop" at bounding box center [348, 12] width 20 height 16
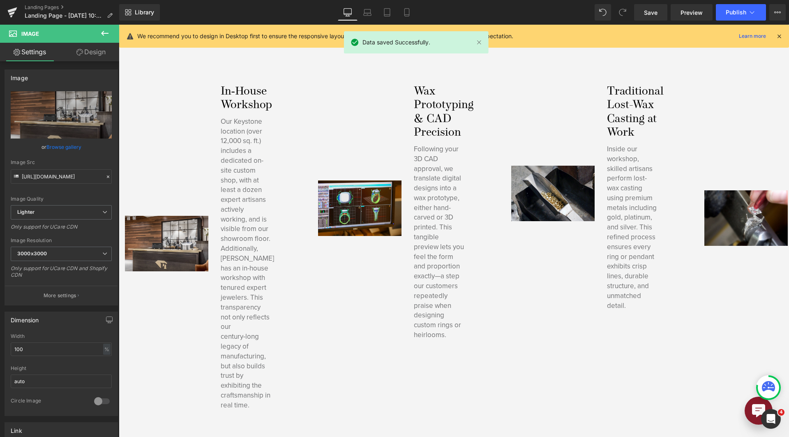
scroll to position [826, 0]
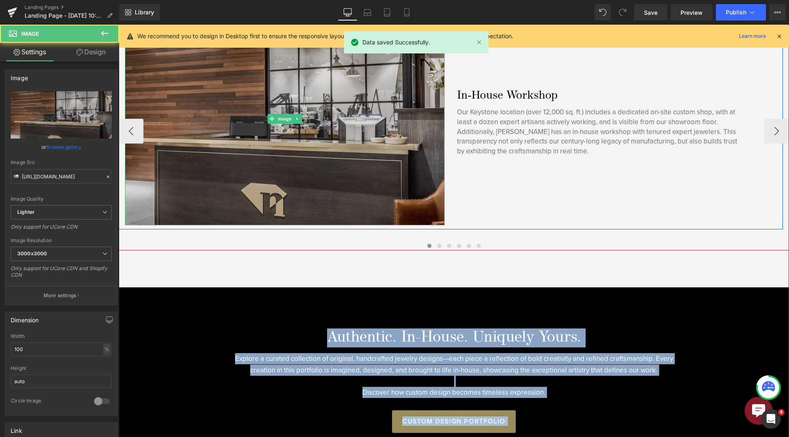
click at [330, 145] on img at bounding box center [285, 118] width 320 height 213
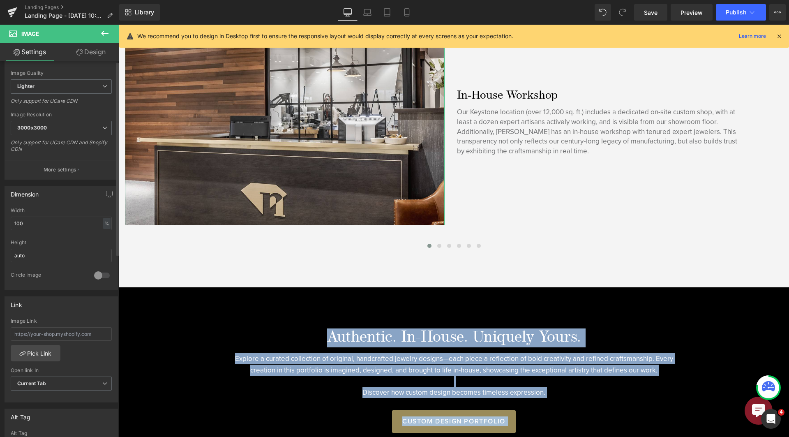
scroll to position [0, 0]
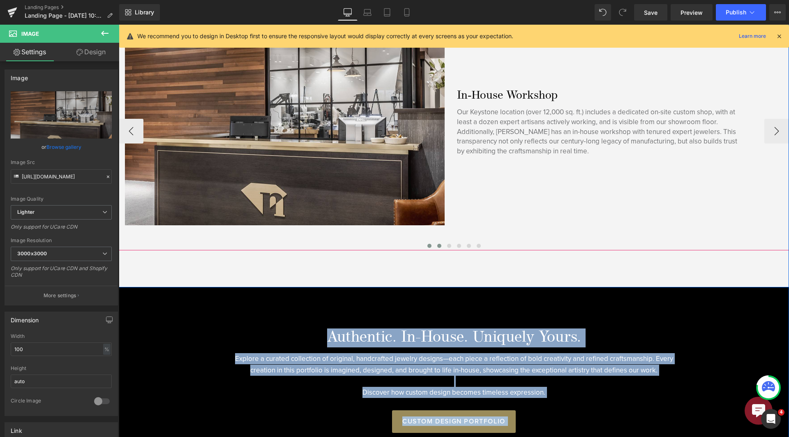
click at [440, 241] on button at bounding box center [439, 245] width 10 height 8
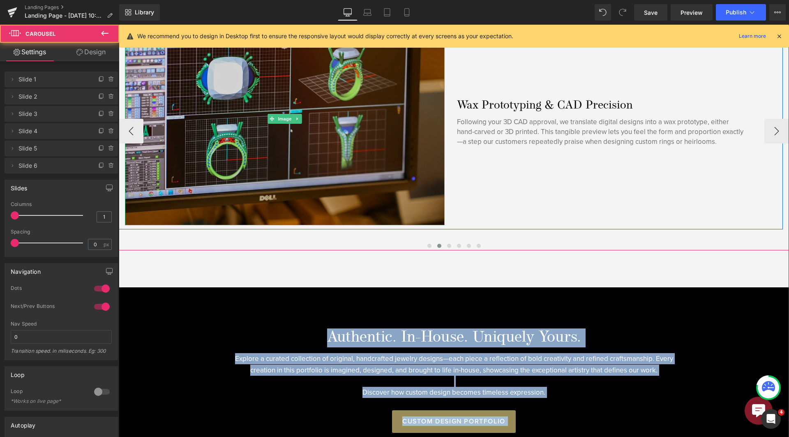
click at [336, 143] on img at bounding box center [285, 118] width 320 height 213
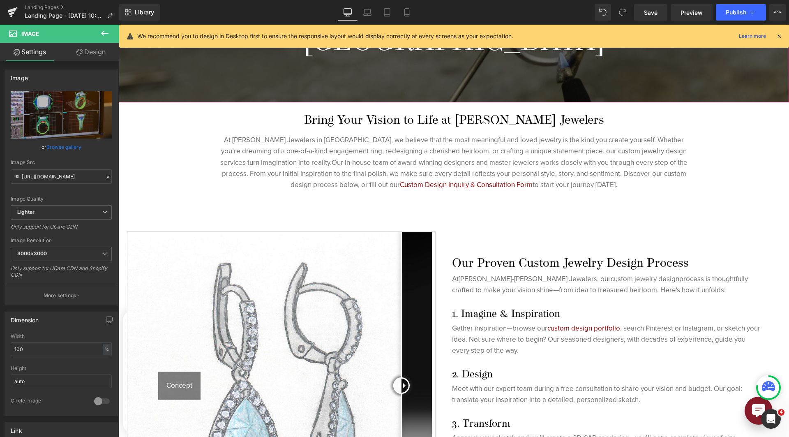
scroll to position [292, 0]
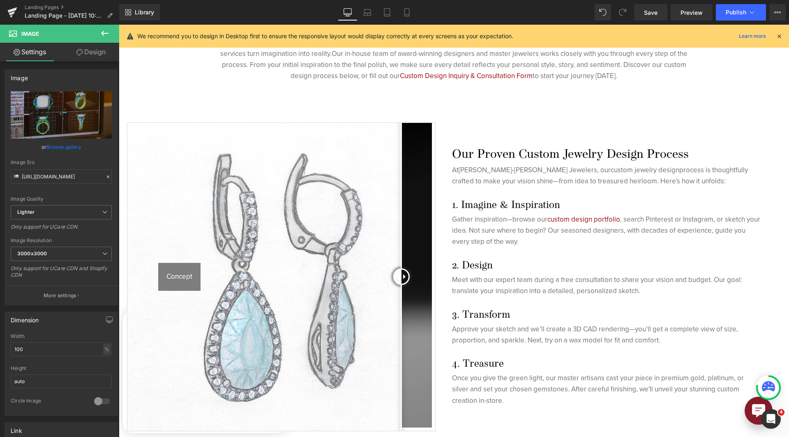
click at [330, 150] on img at bounding box center [281, 277] width 308 height 308
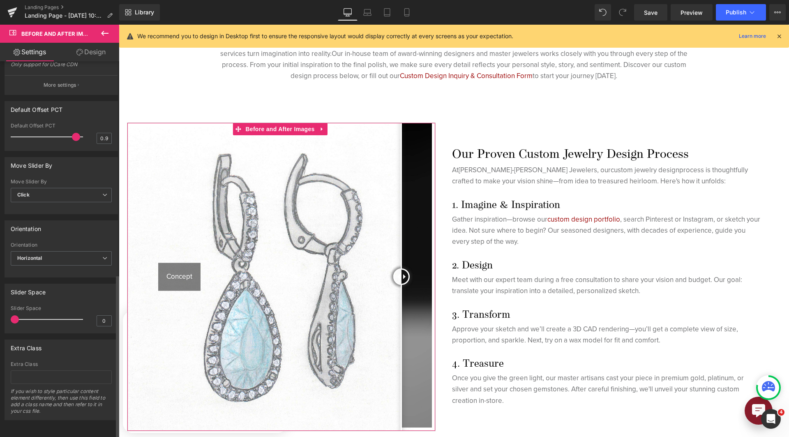
scroll to position [242, 0]
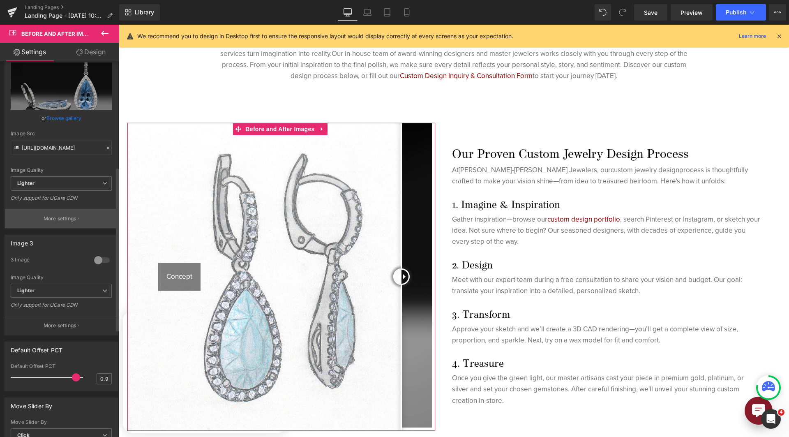
click at [67, 215] on p "More settings" at bounding box center [60, 218] width 33 height 7
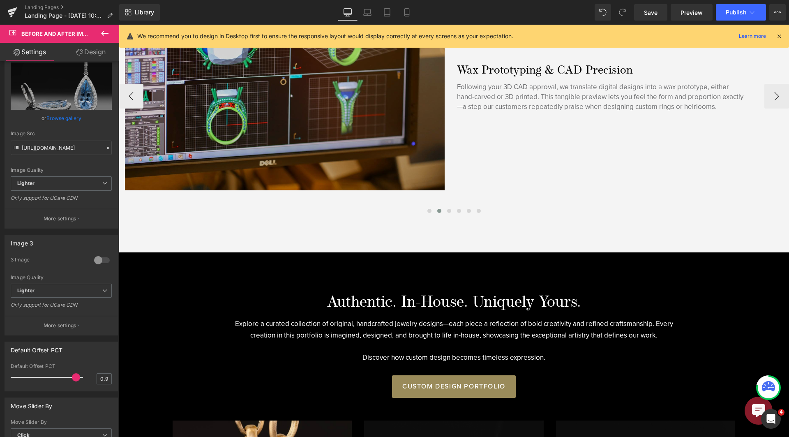
scroll to position [950, 0]
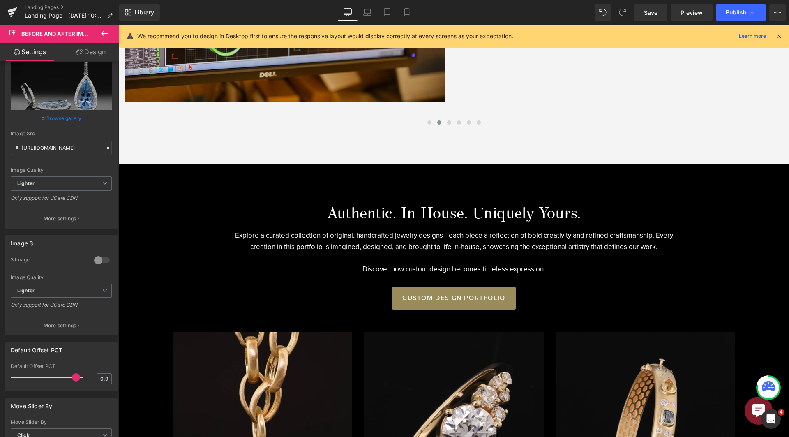
click at [773, 391] on icon at bounding box center [767, 386] width 13 height 10
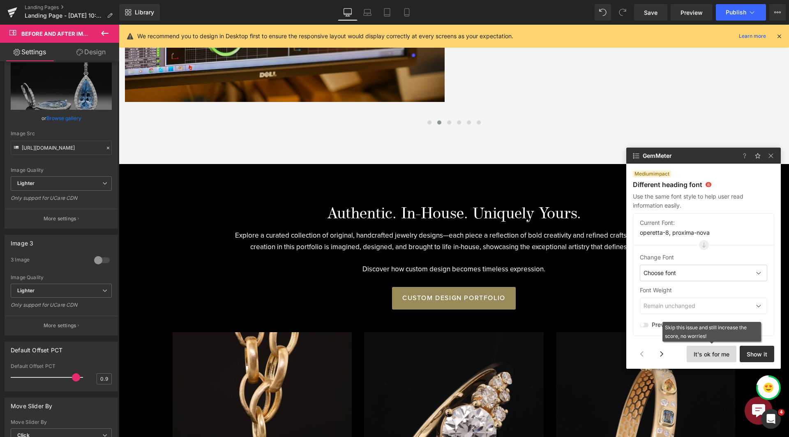
click at [706, 352] on button "It's ok for me" at bounding box center [711, 353] width 50 height 16
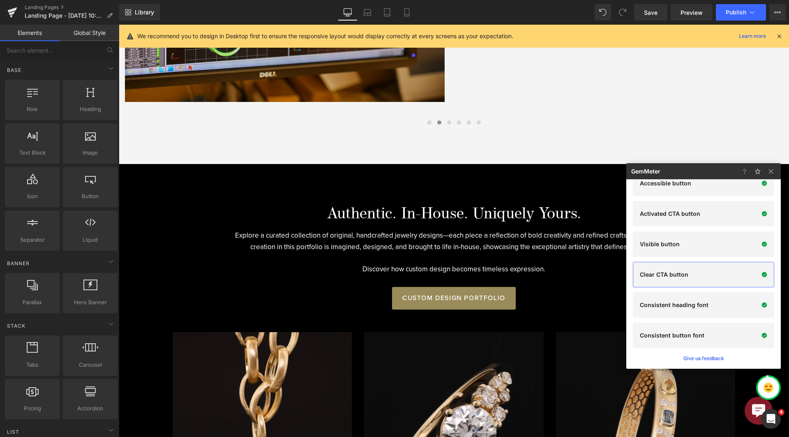
scroll to position [0, 0]
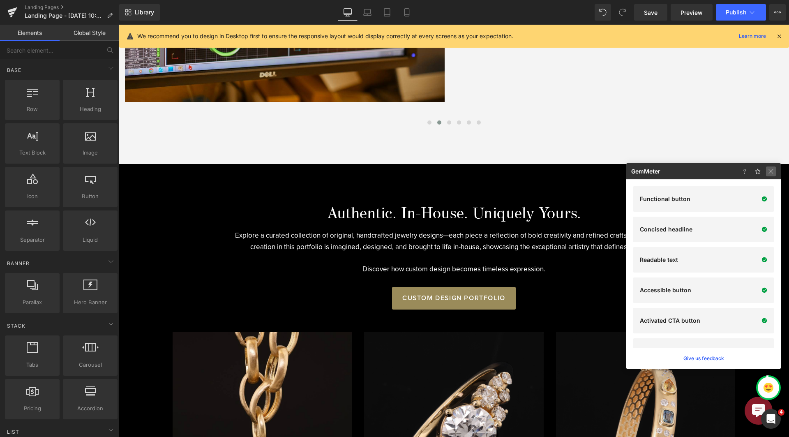
click at [770, 172] on img at bounding box center [771, 171] width 10 height 10
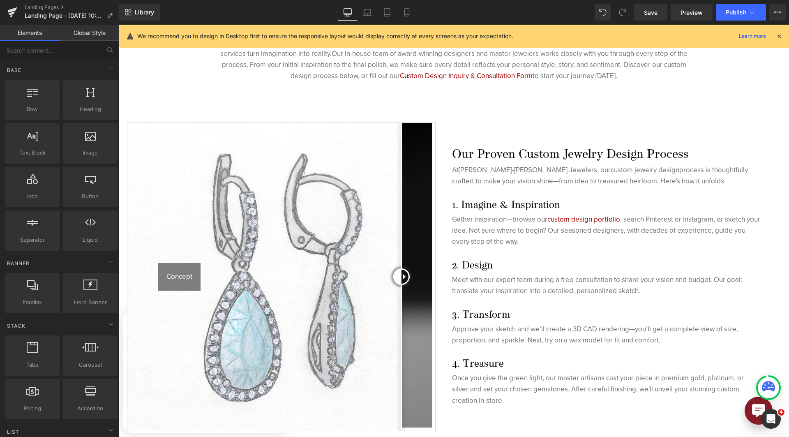
scroll to position [5, 0]
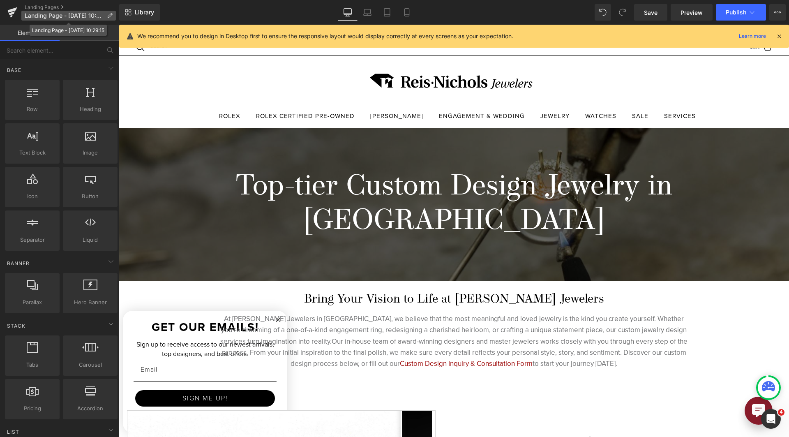
click at [106, 15] on p "Landing Page - Jul 22, 10:29:15" at bounding box center [68, 16] width 94 height 10
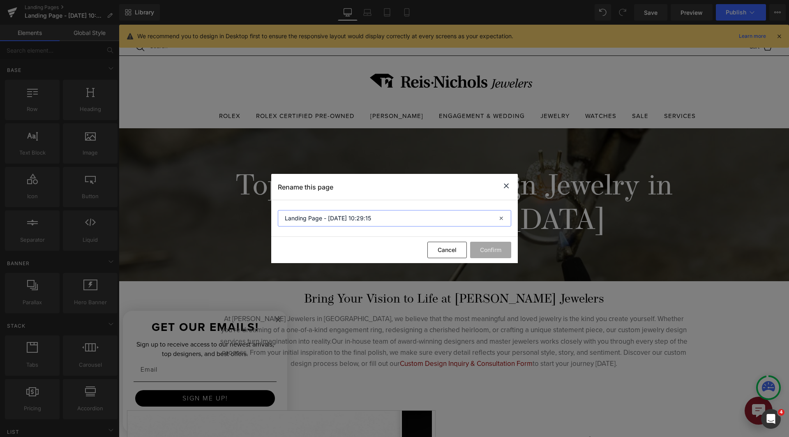
click at [333, 221] on input "Landing Page - Jul 22, 10:29:15" at bounding box center [394, 218] width 233 height 16
type input "Custom Design at [PERSON_NAME] Jewelers"
click at [483, 245] on button "Confirm" at bounding box center [490, 249] width 41 height 16
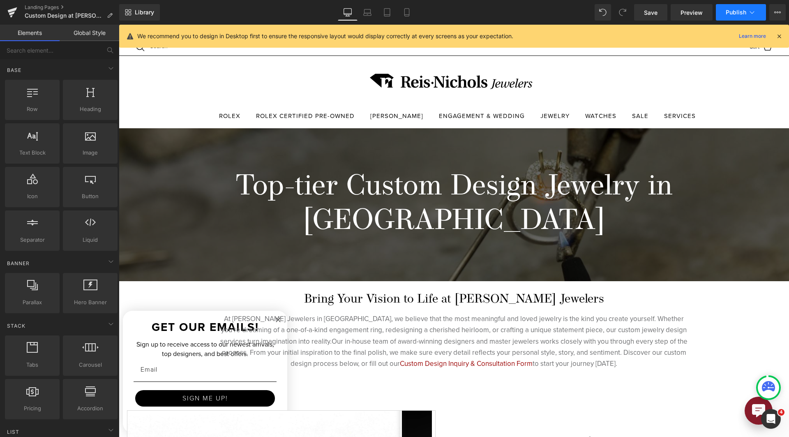
click at [759, 11] on button "Publish" at bounding box center [740, 12] width 50 height 16
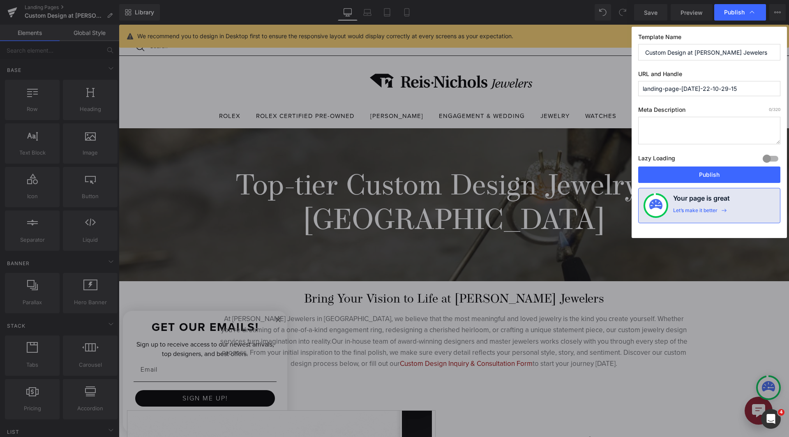
click at [742, 131] on textarea at bounding box center [709, 131] width 142 height 28
click at [738, 90] on input "landing-page-jul-22-10-29-15" at bounding box center [709, 88] width 142 height 15
drag, startPoint x: 748, startPoint y: 90, endPoint x: 375, endPoint y: 89, distance: 372.9
click at [375, 89] on div "Publish Template Name Custom Design at Reis-Nichols Jewelers URL and Handle lan…" at bounding box center [394, 218] width 789 height 437
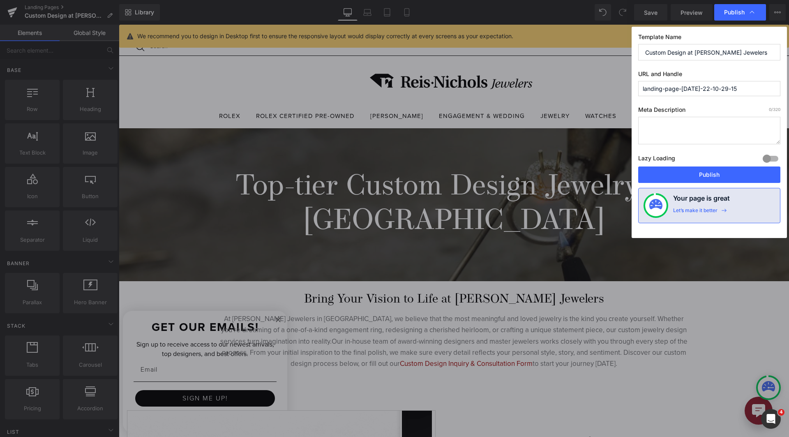
paste input "custom-design-jewelry"
type input "custom-design-jewelry"
click at [685, 133] on textarea at bounding box center [709, 131] width 142 height 28
click at [718, 90] on input "custom-design-jewelry" at bounding box center [709, 88] width 142 height 15
click at [681, 90] on input "custom-design-jewelry" at bounding box center [709, 88] width 142 height 15
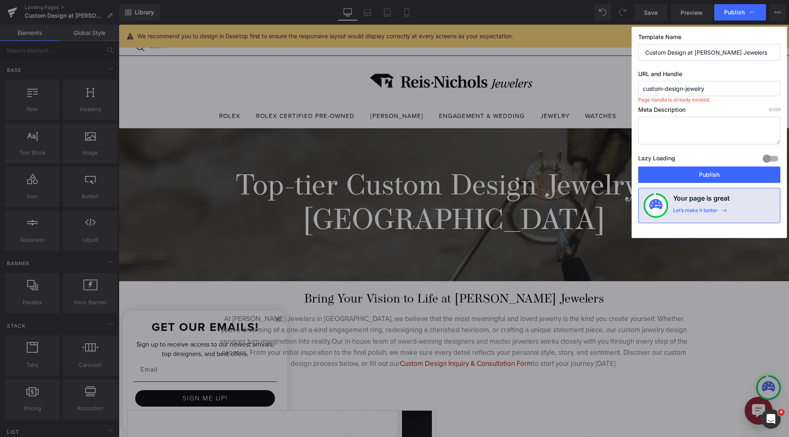
click at [681, 90] on input "custom-design-jewelry" at bounding box center [709, 88] width 142 height 15
click at [741, 93] on input "custom-design-jewelry" at bounding box center [709, 88] width 142 height 15
click at [643, 89] on input "custom-design-jewelry" at bounding box center [709, 88] width 142 height 15
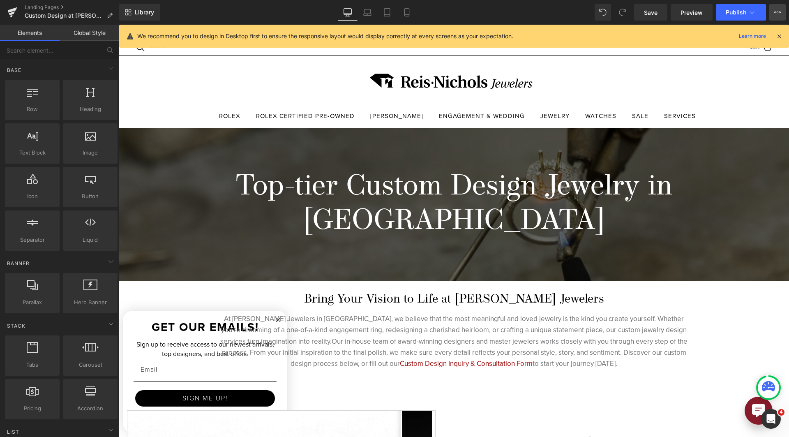
click at [782, 11] on button "View Live Page View with current Template Save Template to Library Schedule Pub…" at bounding box center [777, 12] width 16 height 16
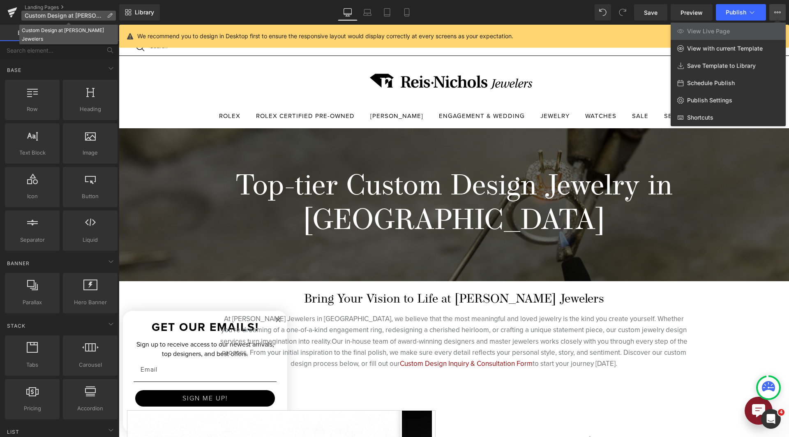
click at [82, 19] on p "Custom Design at [PERSON_NAME] Jewelers" at bounding box center [68, 16] width 94 height 10
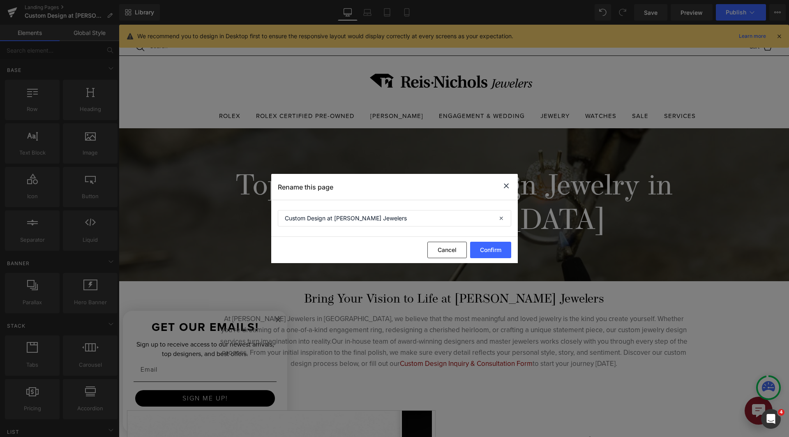
click at [503, 187] on icon at bounding box center [506, 186] width 10 height 10
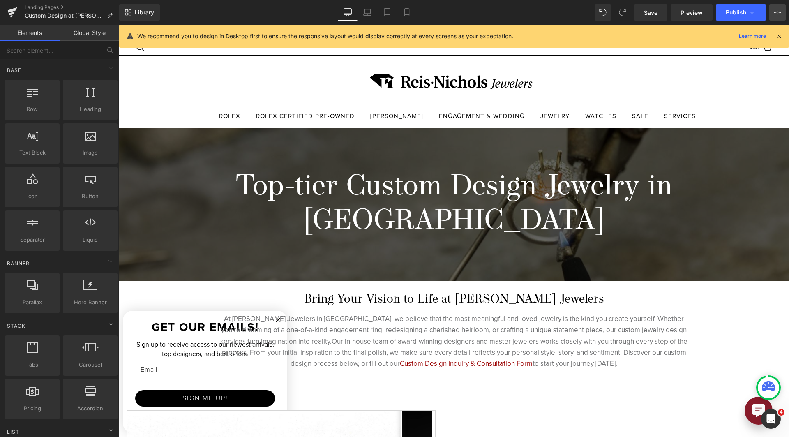
click at [775, 11] on icon at bounding box center [777, 12] width 7 height 7
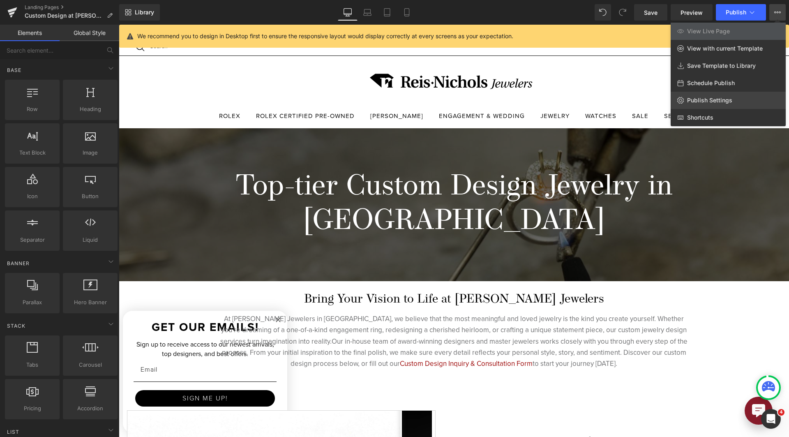
click at [720, 108] on link "Publish Settings" at bounding box center [727, 100] width 115 height 17
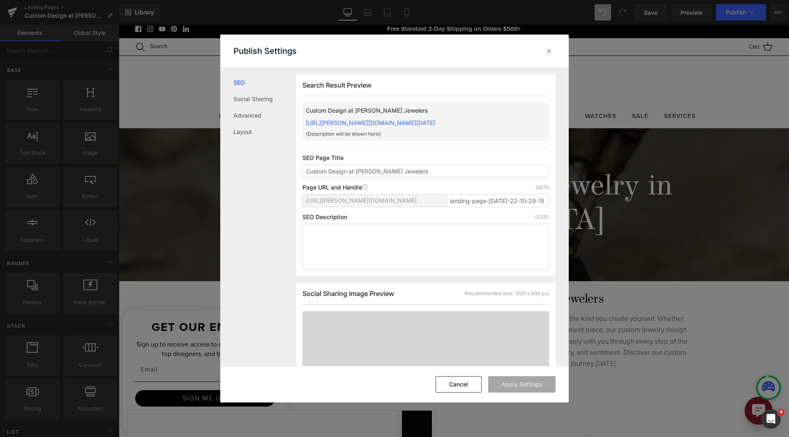
scroll to position [0, 0]
click at [260, 131] on link "Layout" at bounding box center [264, 132] width 62 height 16
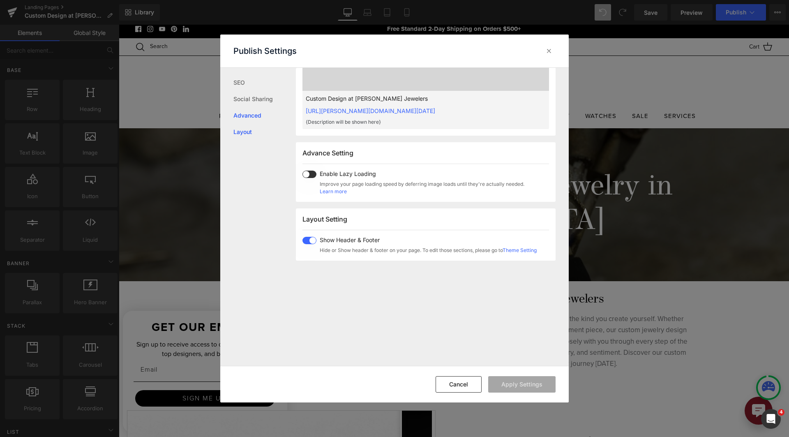
click at [259, 120] on link "Advanced" at bounding box center [264, 115] width 62 height 16
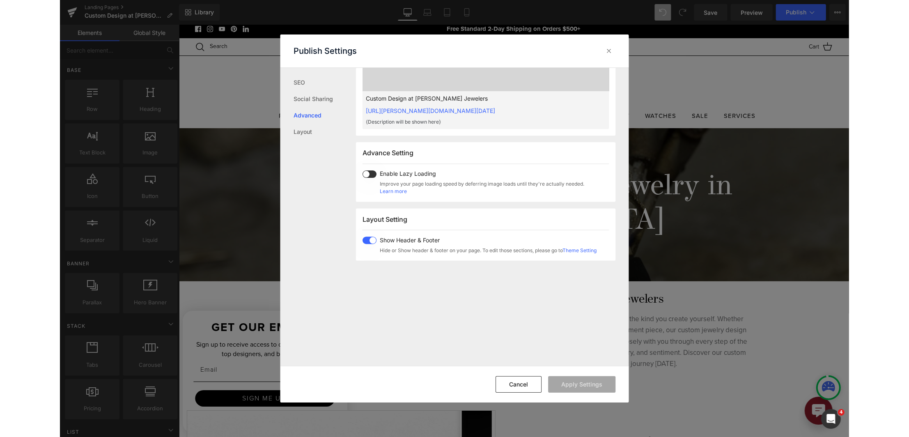
scroll to position [424, 0]
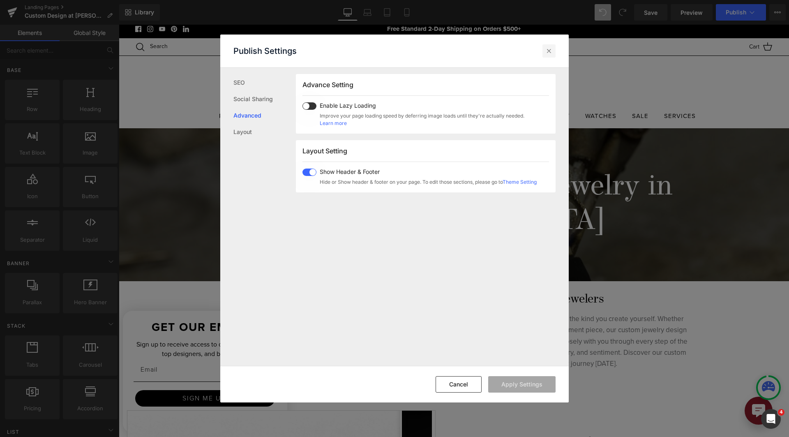
click at [549, 56] on div at bounding box center [548, 50] width 13 height 13
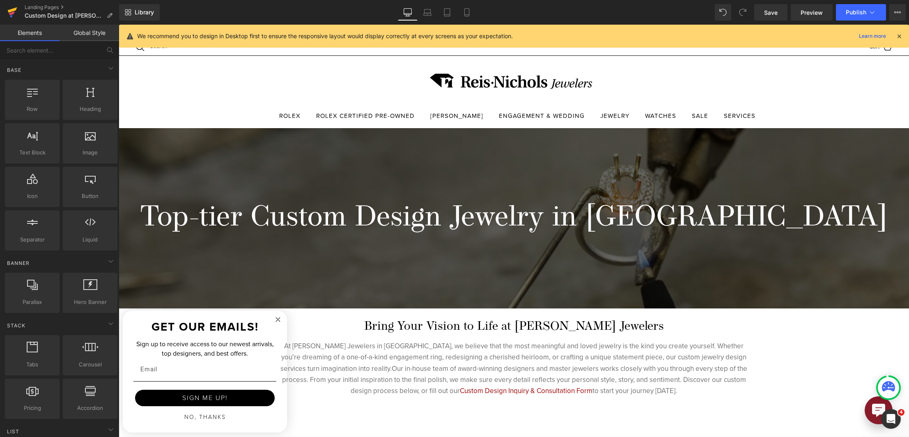
click at [15, 16] on icon at bounding box center [12, 12] width 10 height 21
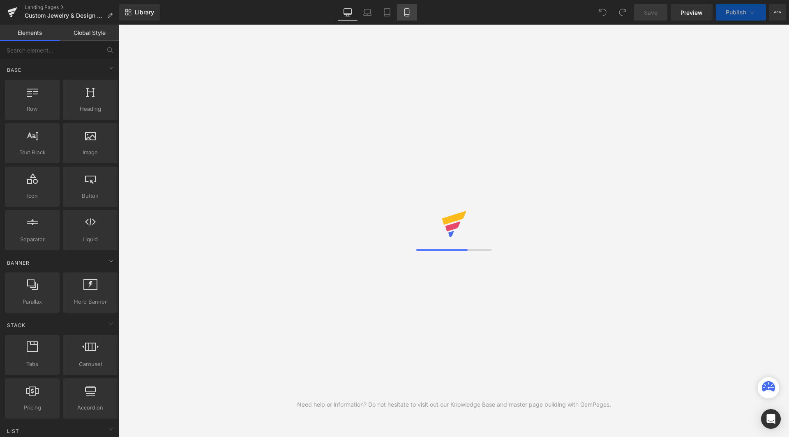
click at [414, 13] on link "Mobile" at bounding box center [407, 12] width 20 height 16
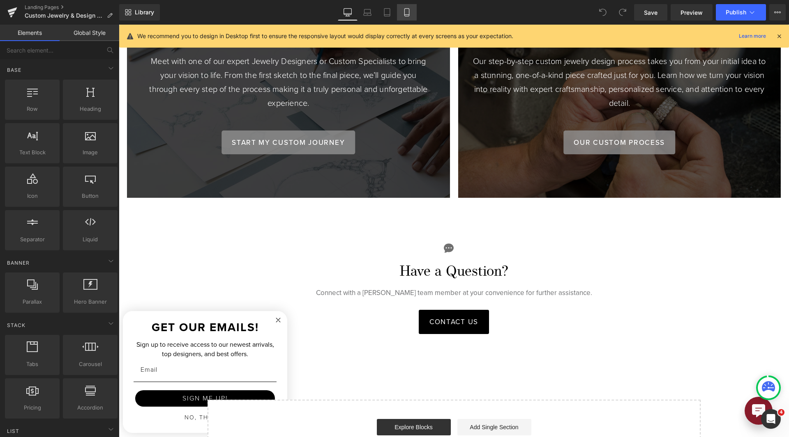
click at [409, 16] on icon at bounding box center [406, 13] width 5 height 8
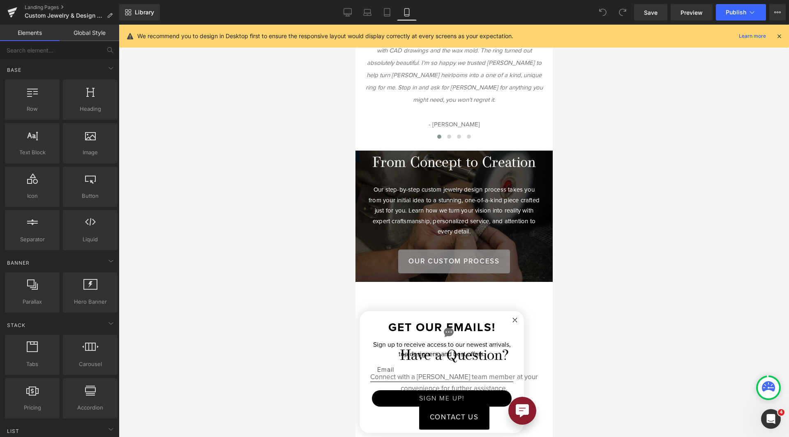
scroll to position [685, 0]
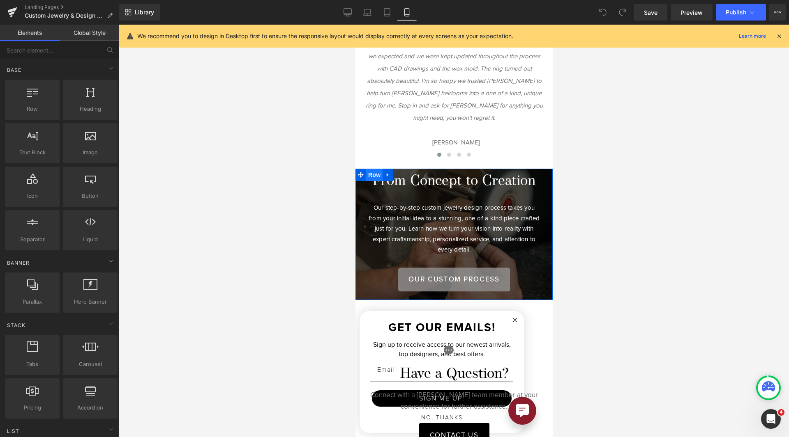
click at [369, 172] on span "Row" at bounding box center [374, 175] width 16 height 12
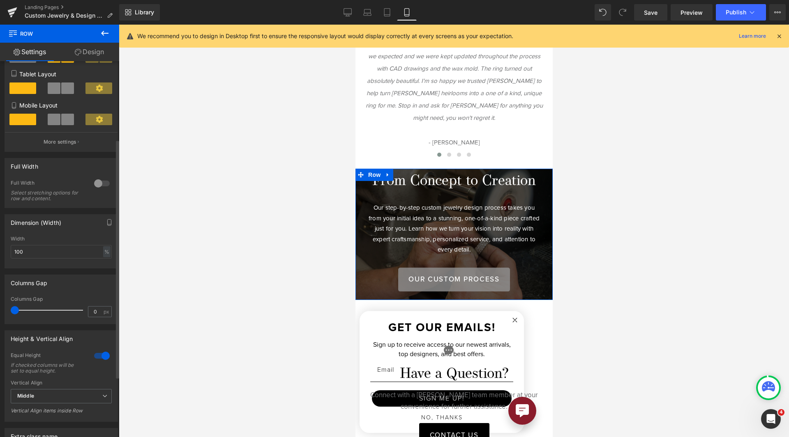
scroll to position [0, 0]
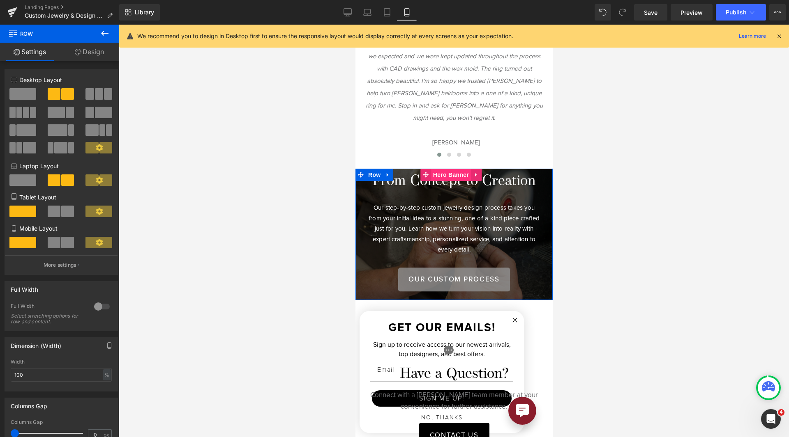
click at [450, 177] on span "Hero Banner" at bounding box center [450, 175] width 40 height 12
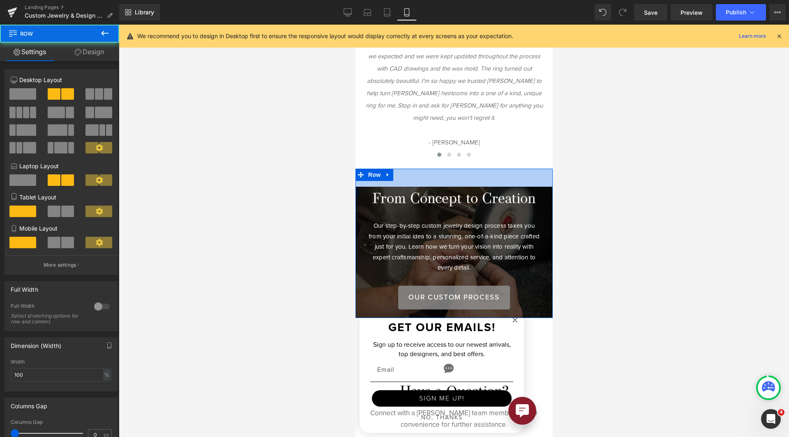
drag, startPoint x: 418, startPoint y: 168, endPoint x: 418, endPoint y: 186, distance: 18.1
click at [418, 186] on div "Begin Your Custom Design Journey Heading Meet with one of our expert Jewelry De…" at bounding box center [453, 243] width 197 height 149
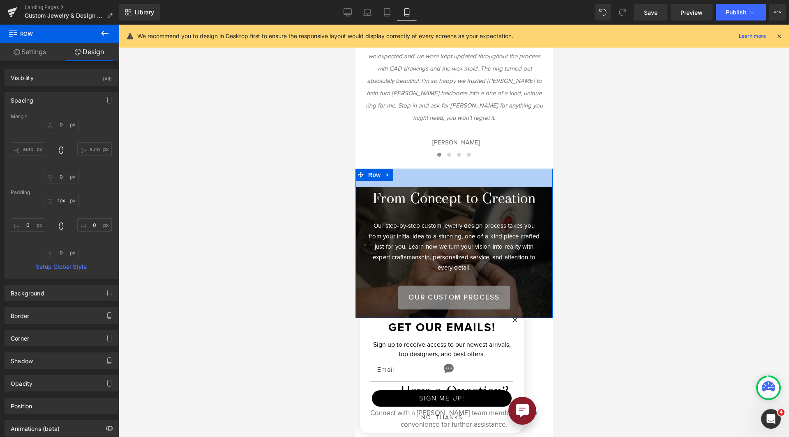
type input "0px"
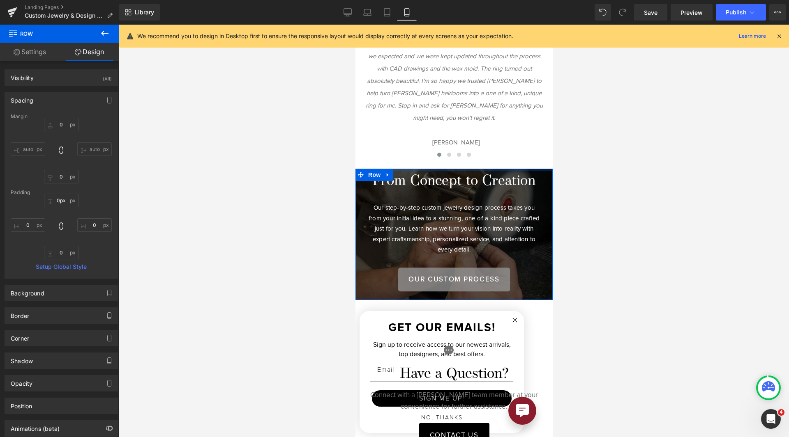
drag, startPoint x: 425, startPoint y: 181, endPoint x: 426, endPoint y: 152, distance: 29.2
click at [422, 172] on icon at bounding box center [425, 175] width 6 height 6
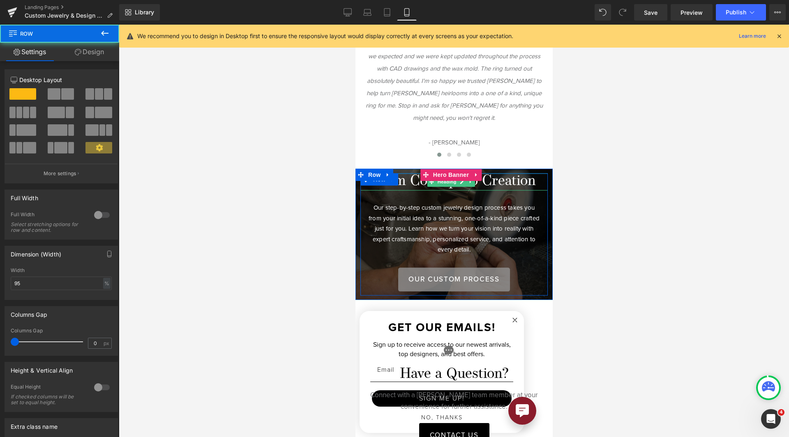
drag, startPoint x: 410, startPoint y: 168, endPoint x: 414, endPoint y: 179, distance: 10.8
click at [414, 179] on div "From Concept to Creation Heading Our step-by-step custom jewelry design process…" at bounding box center [453, 235] width 187 height 122
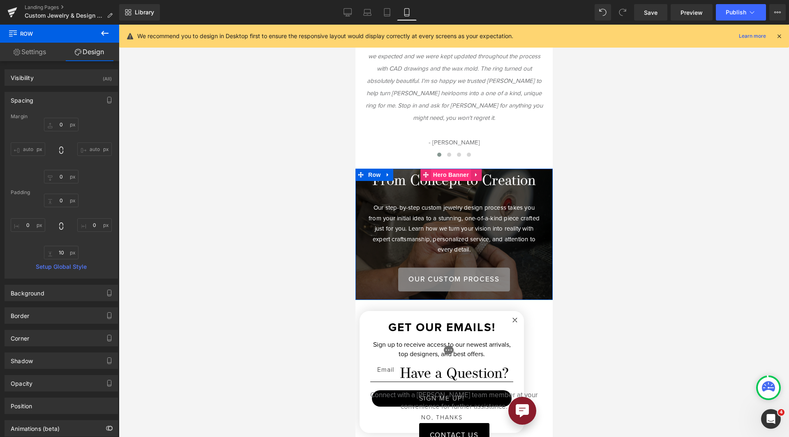
click at [437, 174] on span "Hero Banner" at bounding box center [450, 175] width 40 height 12
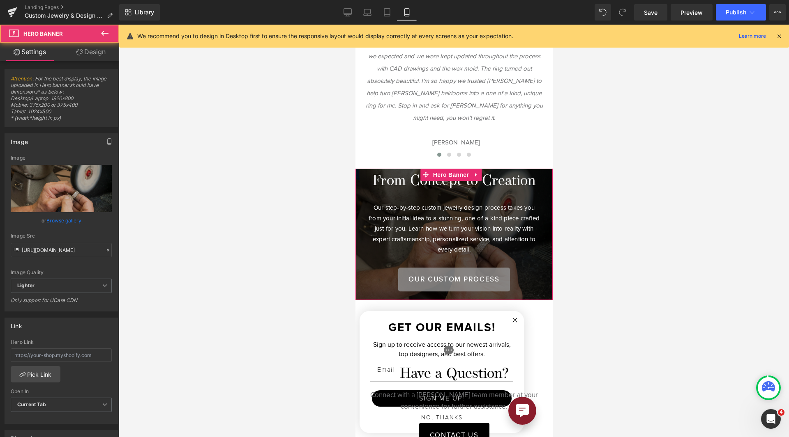
click at [99, 57] on link "Design" at bounding box center [91, 52] width 60 height 18
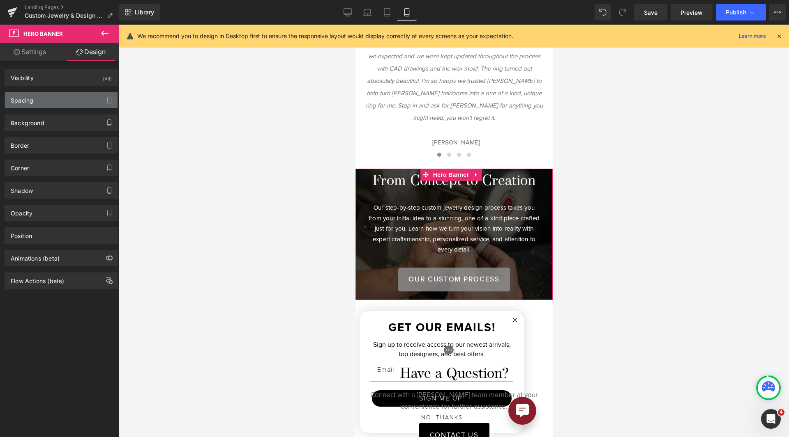
click at [74, 104] on div "Spacing" at bounding box center [61, 100] width 113 height 16
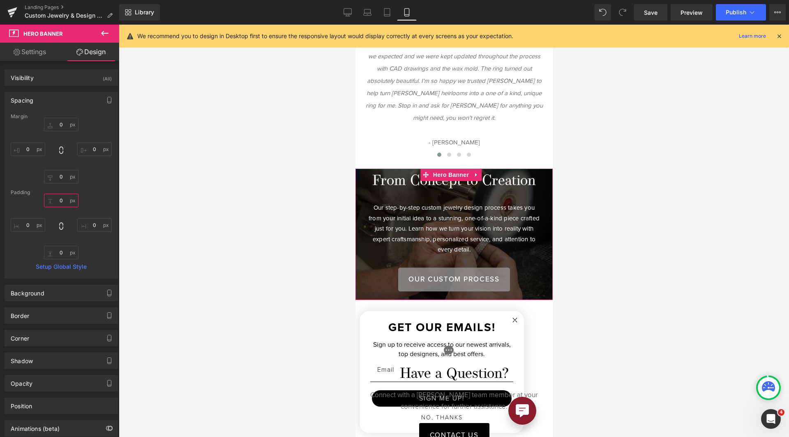
click at [61, 200] on input "0" at bounding box center [61, 201] width 34 height 14
type input "50"
click at [61, 245] on div "50 50 0px 0 0px 0 0px 0" at bounding box center [61, 227] width 101 height 66
click at [60, 260] on div "Margin 0px 0 0px 0 0px 0 0px 0 [GEOGRAPHIC_DATA] 50 50 0px 0 0px 0 0px 0 Setup …" at bounding box center [61, 196] width 113 height 165
click at [59, 257] on input "0" at bounding box center [61, 253] width 34 height 14
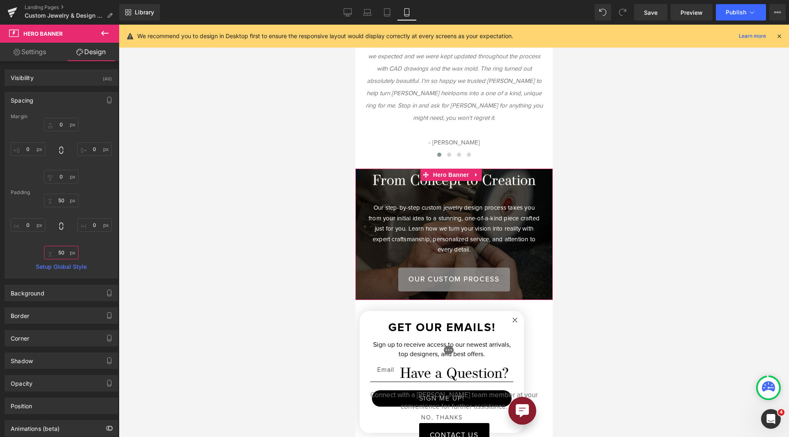
type input "50"
click at [42, 58] on link "Settings" at bounding box center [30, 52] width 60 height 18
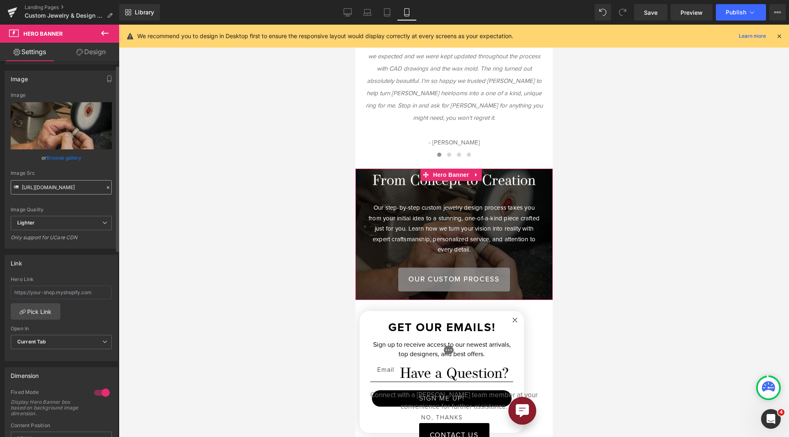
scroll to position [164, 0]
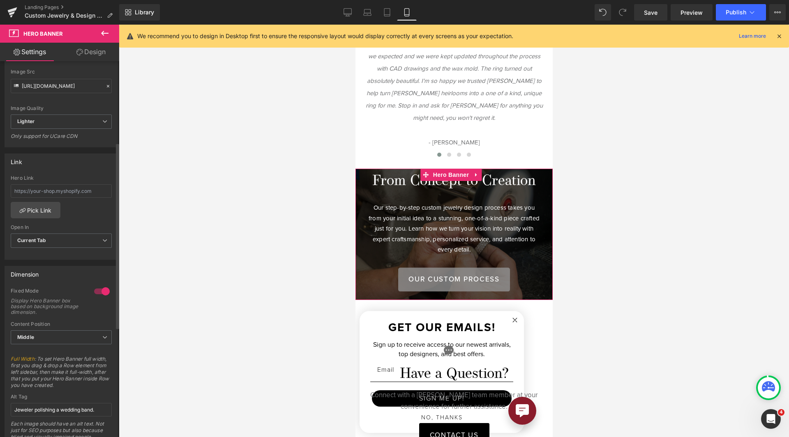
click at [99, 291] on div at bounding box center [102, 291] width 20 height 13
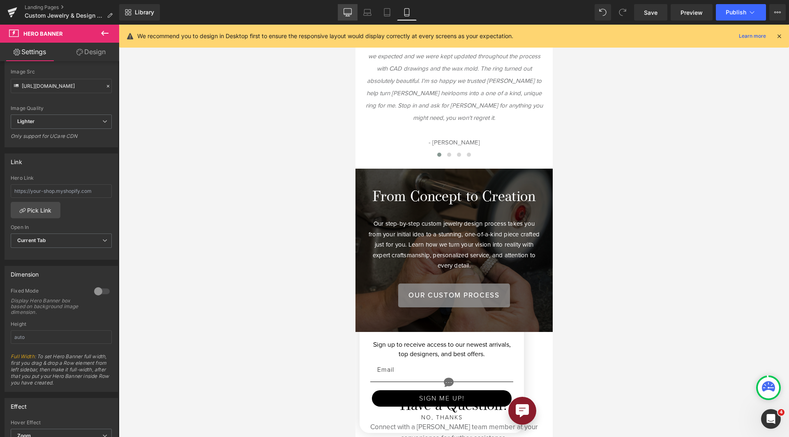
click at [347, 9] on icon at bounding box center [348, 12] width 8 height 6
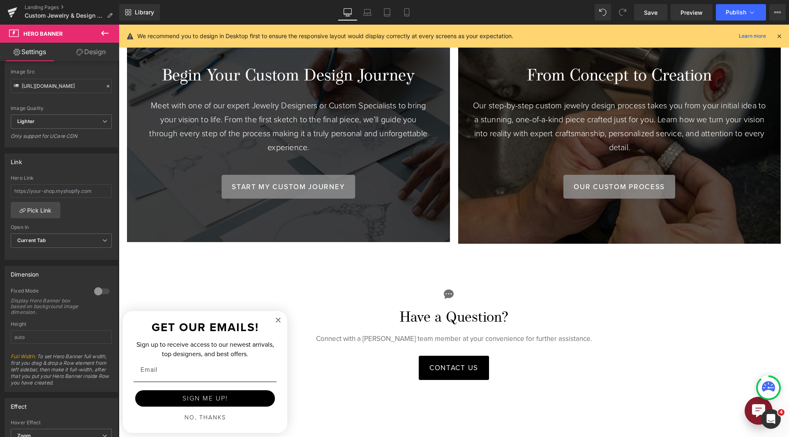
scroll to position [631, 0]
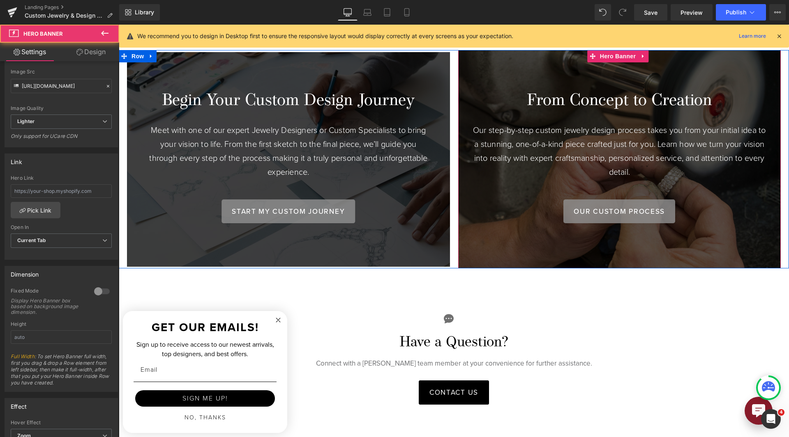
click at [613, 56] on div at bounding box center [619, 159] width 323 height 218
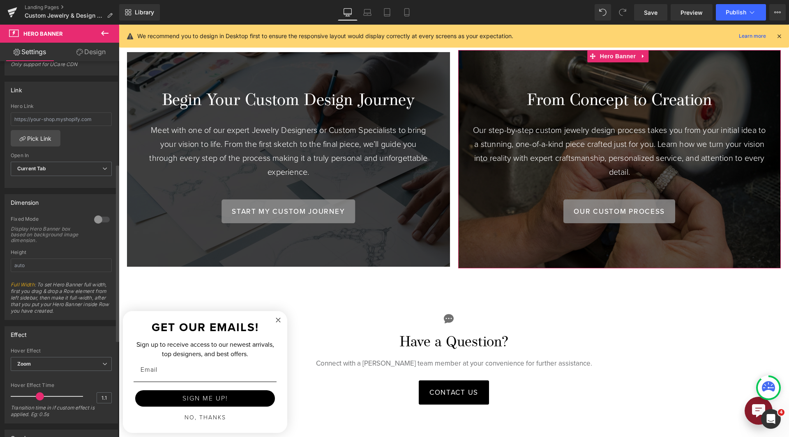
scroll to position [218, 0]
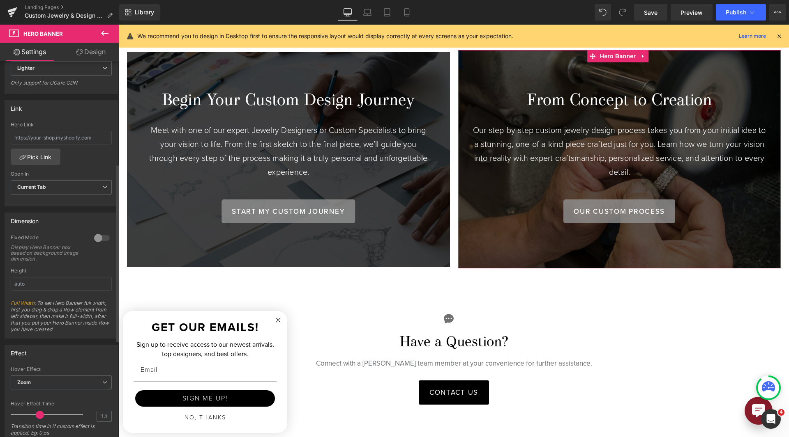
click at [97, 241] on div at bounding box center [102, 238] width 20 height 13
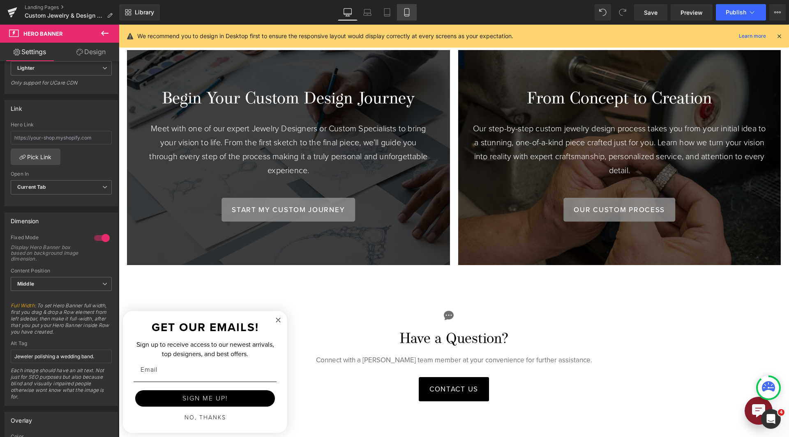
click at [410, 16] on icon at bounding box center [406, 12] width 8 height 8
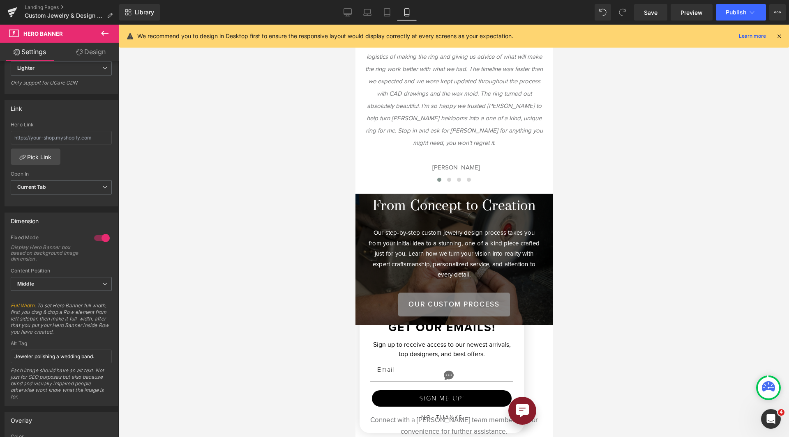
scroll to position [653, 0]
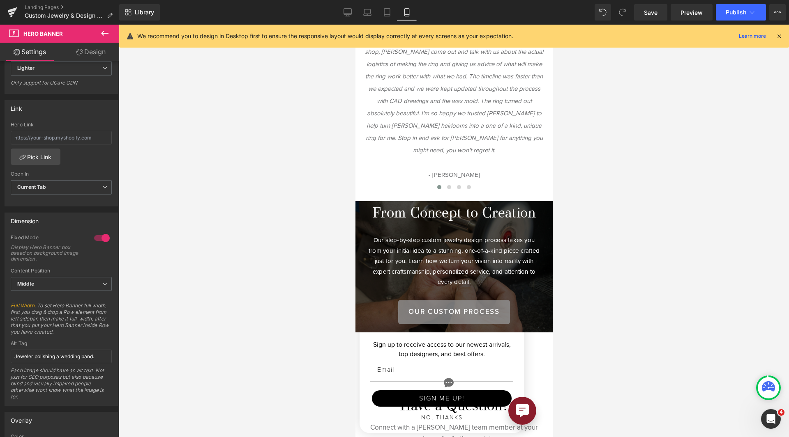
click at [446, 212] on div "From Concept to Creation Heading" at bounding box center [453, 214] width 187 height 17
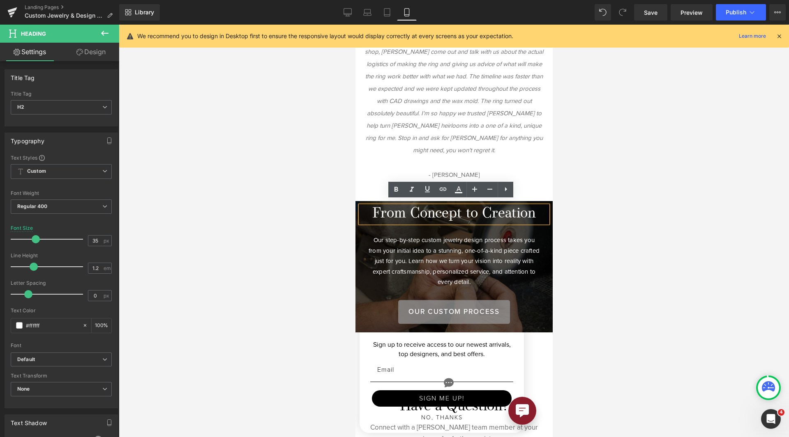
click at [611, 219] on div at bounding box center [454, 231] width 670 height 413
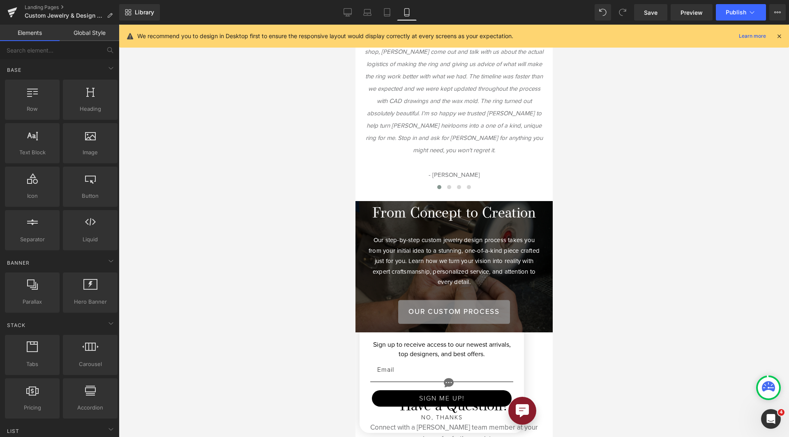
click at [490, 262] on p "Our step-by-step custom jewelry design process takes you from your initial idea…" at bounding box center [453, 262] width 175 height 53
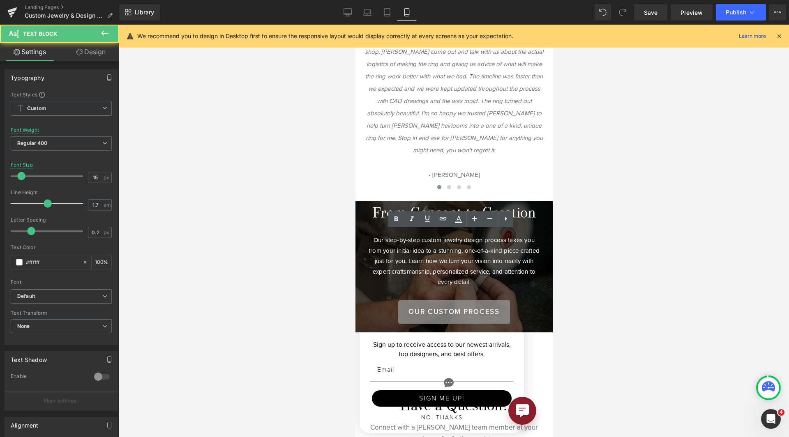
click at [607, 234] on div at bounding box center [454, 231] width 670 height 413
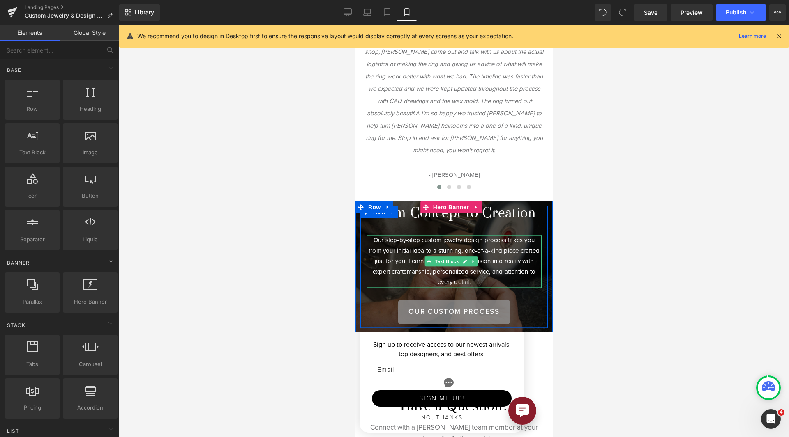
click at [407, 255] on p "Our step-by-step custom jewelry design process takes you from your initial idea…" at bounding box center [453, 262] width 175 height 53
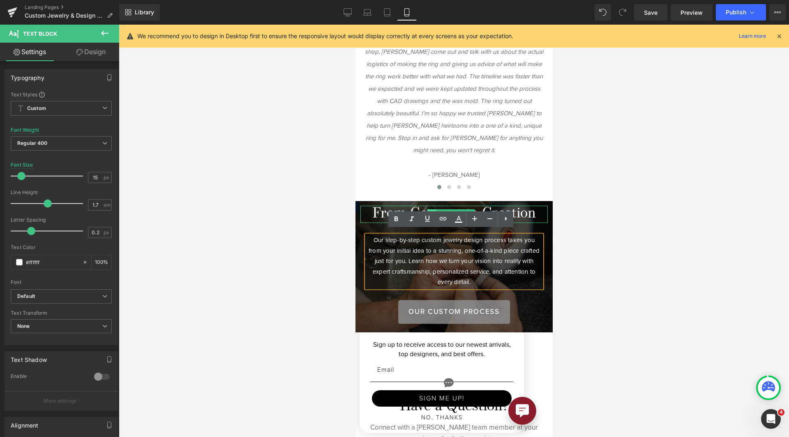
click at [433, 210] on span at bounding box center [431, 215] width 9 height 10
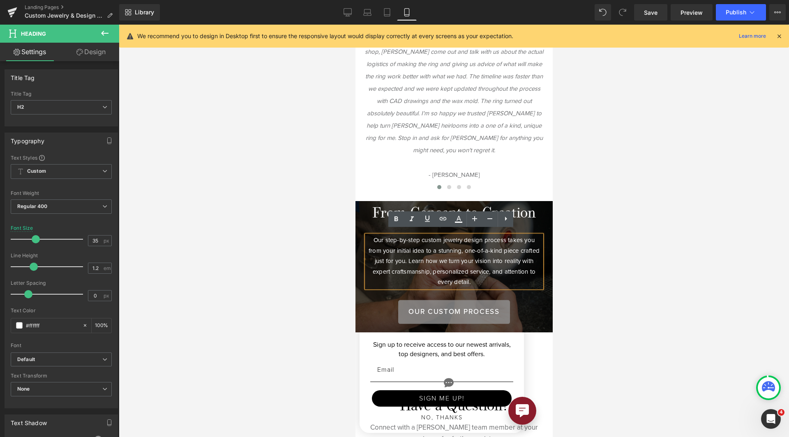
click at [369, 242] on p "Our step-by-step custom jewelry design process takes you from your initial idea…" at bounding box center [453, 262] width 175 height 53
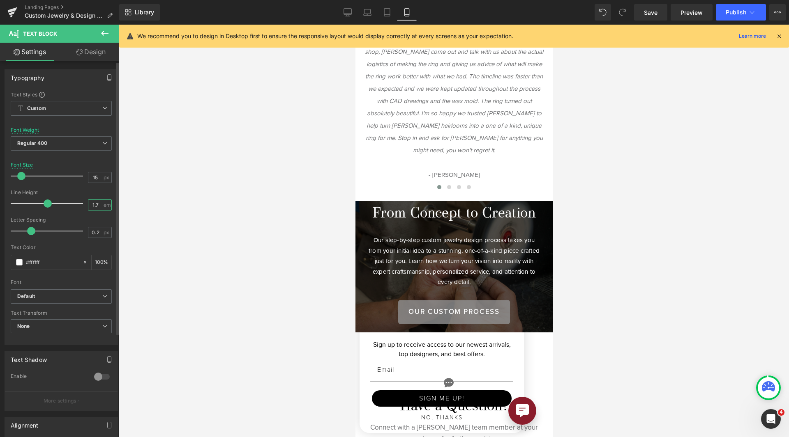
click at [88, 206] on input "1.7" at bounding box center [95, 205] width 14 height 10
type input "1.4"
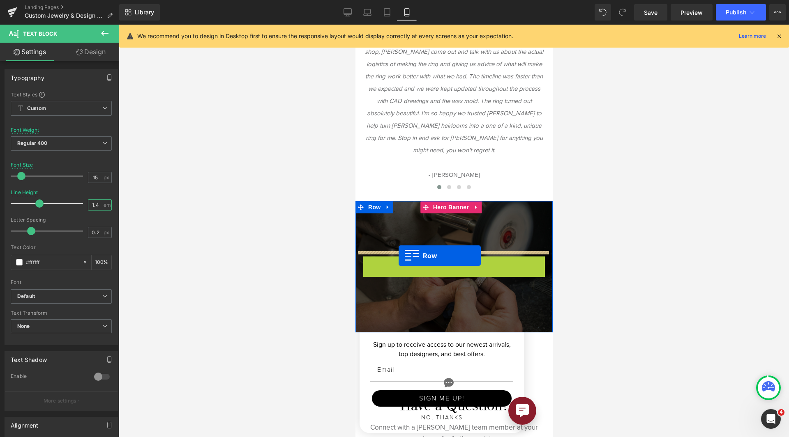
drag, startPoint x: 364, startPoint y: 213, endPoint x: 398, endPoint y: 256, distance: 55.0
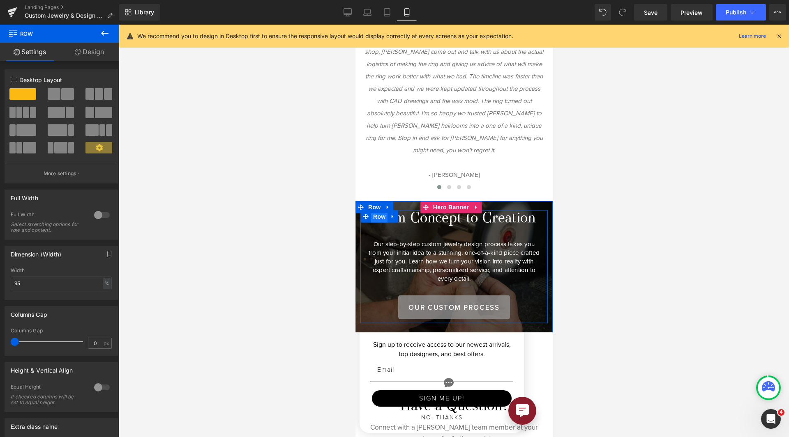
click at [376, 215] on span "Row" at bounding box center [378, 217] width 16 height 12
click at [104, 284] on div "%" at bounding box center [106, 283] width 7 height 11
drag, startPoint x: 83, startPoint y: 286, endPoint x: 0, endPoint y: 293, distance: 82.4
click at [0, 293] on div "Dimension (Width) 95% Width 95 % % px" at bounding box center [61, 270] width 123 height 60
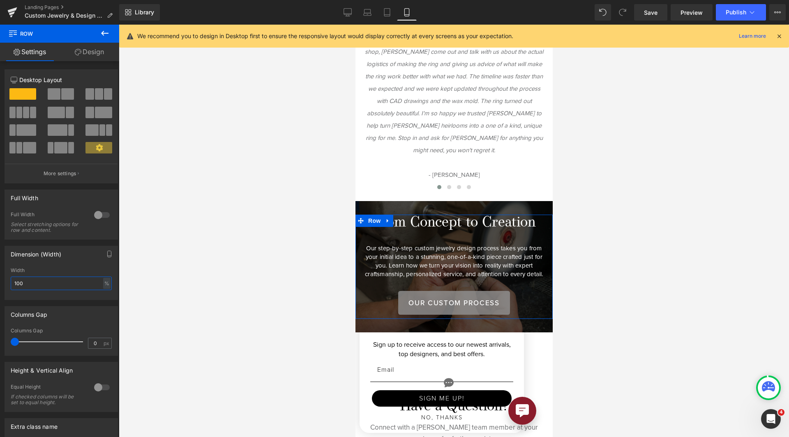
type input "100"
click at [95, 56] on link "Design" at bounding box center [90, 52] width 60 height 18
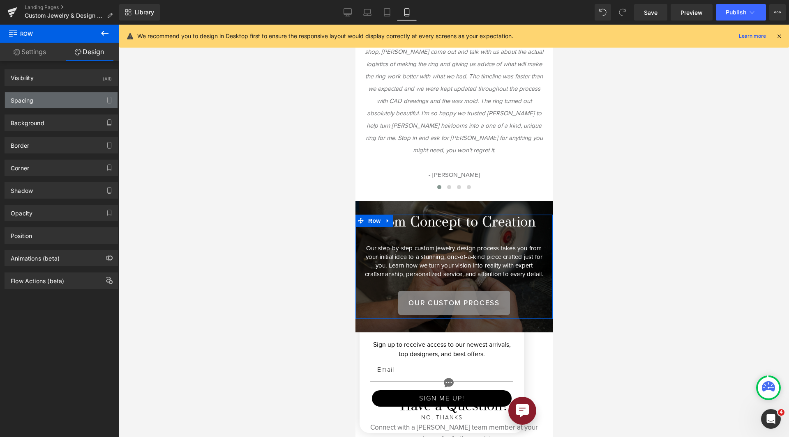
click at [70, 104] on div "Spacing" at bounding box center [61, 100] width 113 height 16
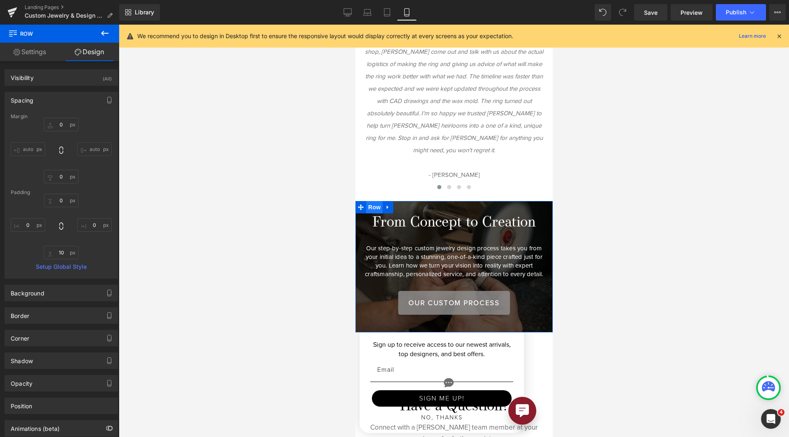
click at [372, 205] on span "Row" at bounding box center [374, 207] width 16 height 12
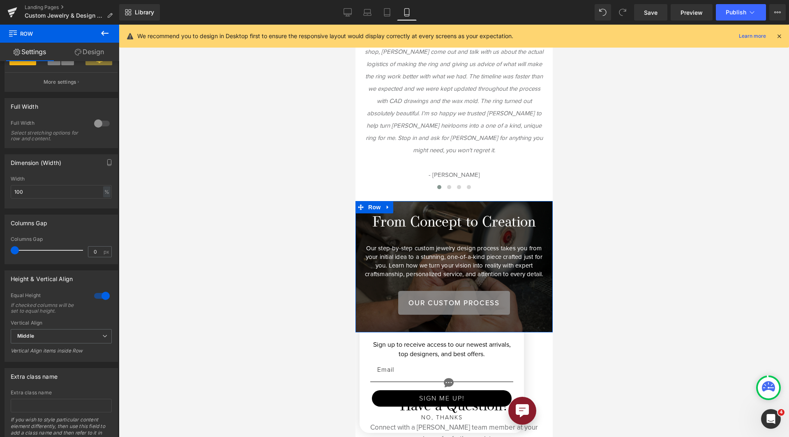
scroll to position [136, 0]
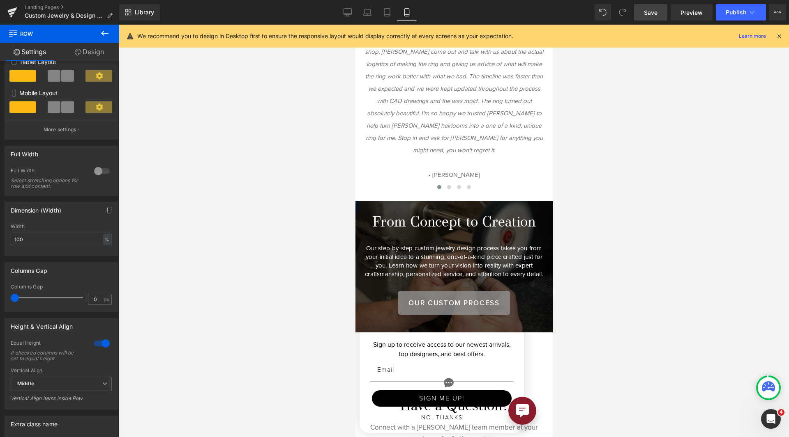
click at [645, 11] on span "Save" at bounding box center [651, 12] width 14 height 9
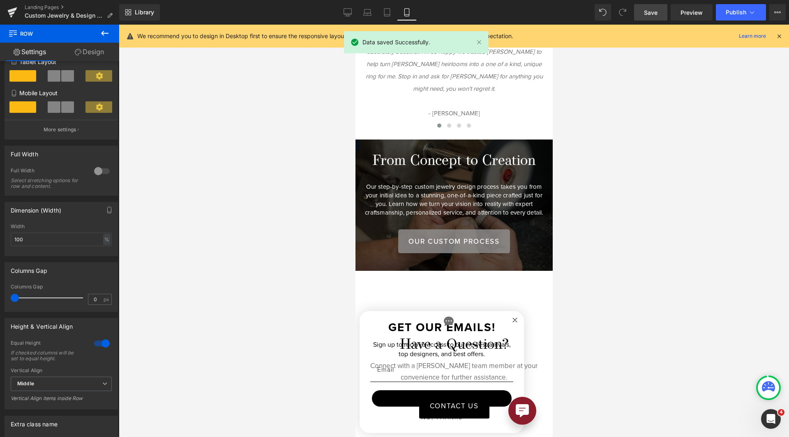
scroll to position [653, 0]
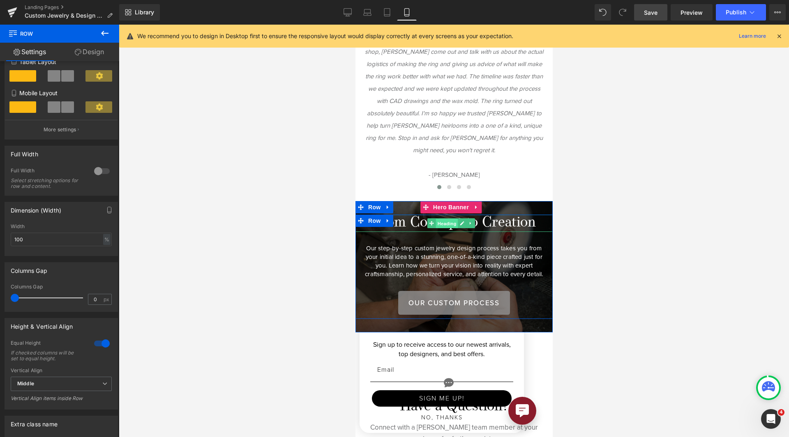
click at [437, 219] on span "Heading" at bounding box center [446, 224] width 22 height 10
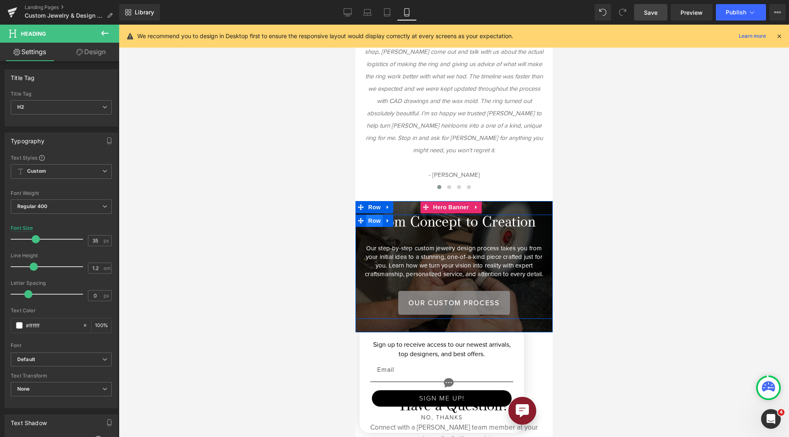
click at [371, 216] on span "Row" at bounding box center [374, 221] width 16 height 12
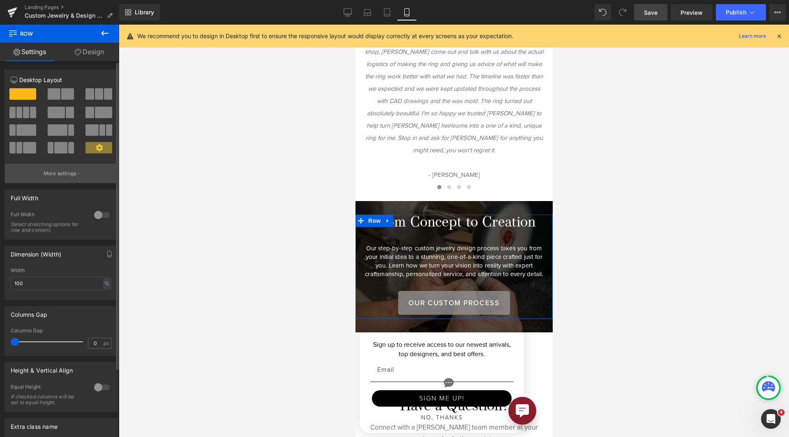
click at [70, 176] on p "More settings" at bounding box center [60, 173] width 33 height 7
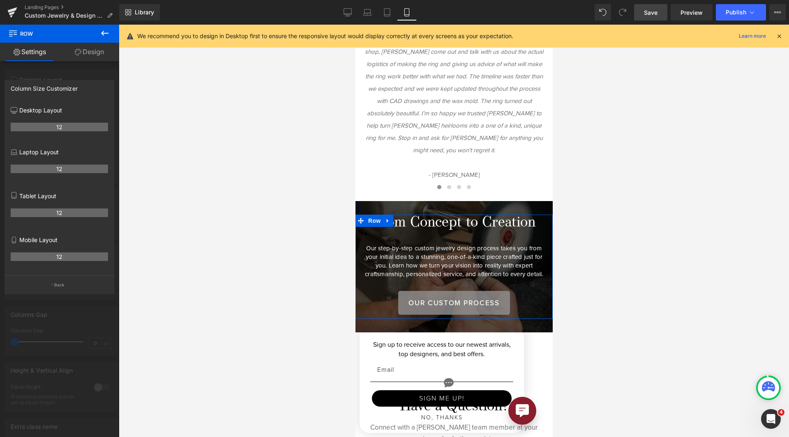
click at [64, 282] on button "Back" at bounding box center [60, 285] width 110 height 18
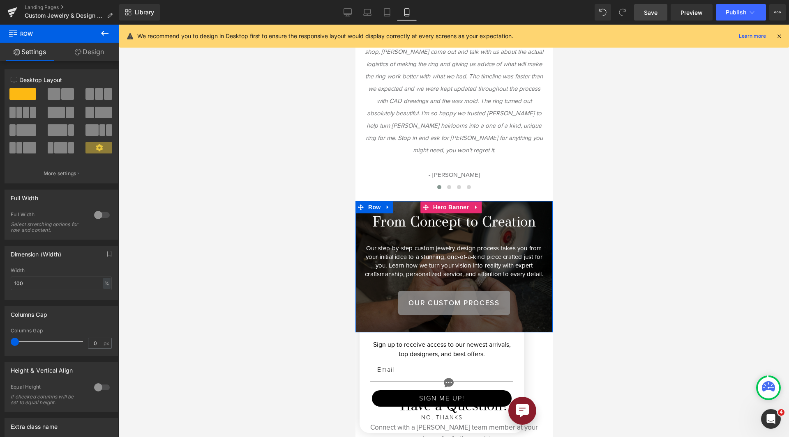
click at [405, 202] on div "From Concept to Creation Heading Our step-by-step custom jewelry design process…" at bounding box center [453, 266] width 197 height 131
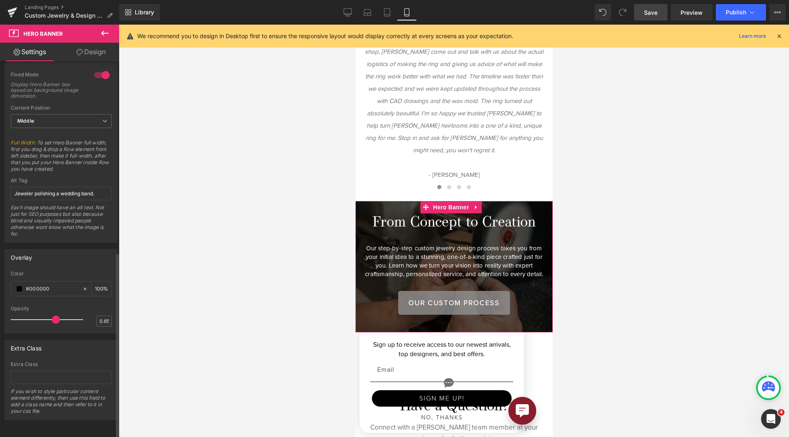
scroll to position [264, 0]
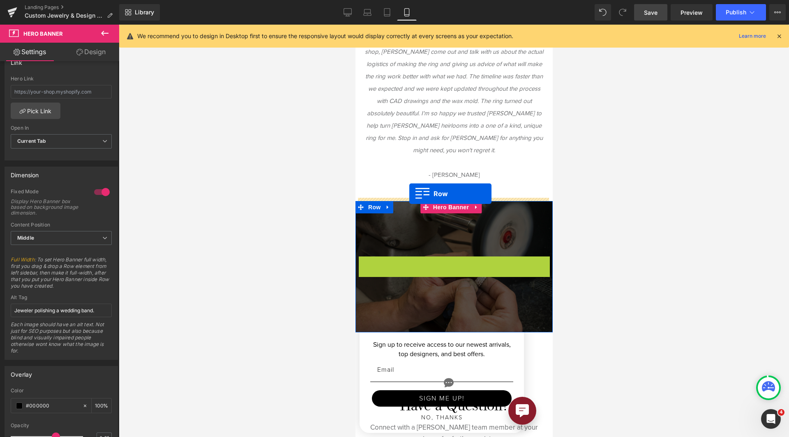
drag, startPoint x: 363, startPoint y: 214, endPoint x: 409, endPoint y: 194, distance: 50.0
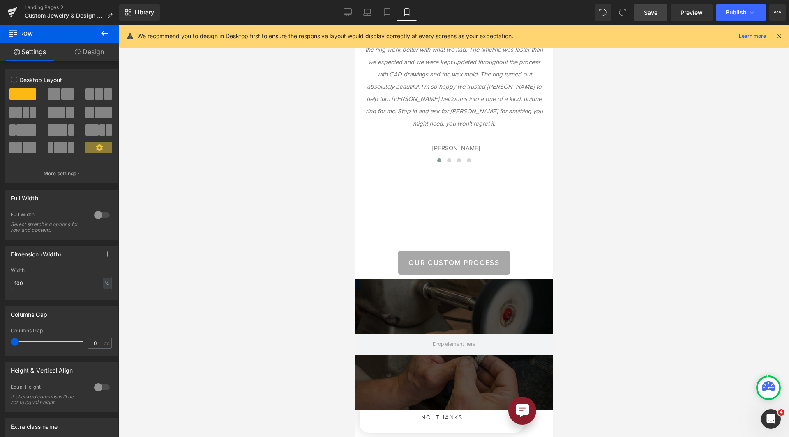
scroll to position [694, 0]
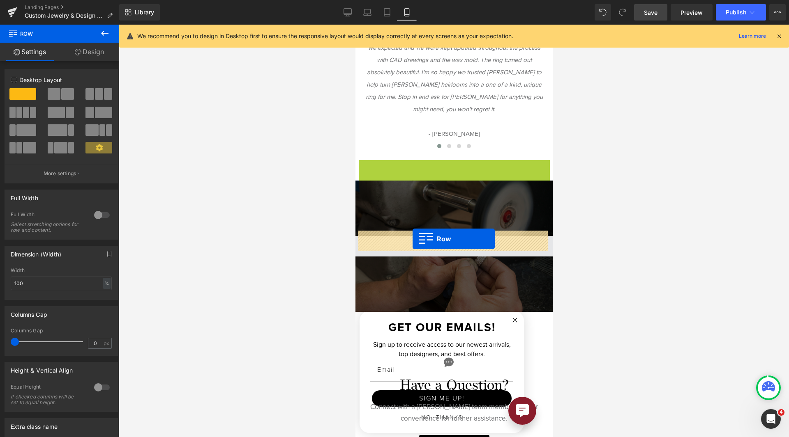
drag, startPoint x: 362, startPoint y: 163, endPoint x: 412, endPoint y: 239, distance: 91.0
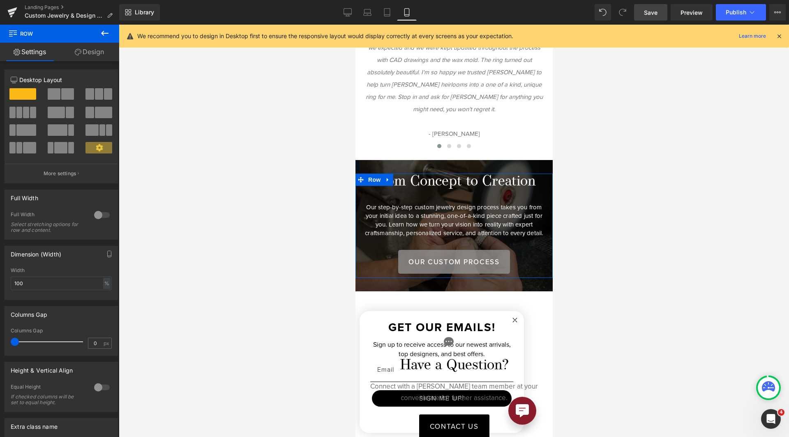
click at [89, 56] on link "Design" at bounding box center [90, 52] width 60 height 18
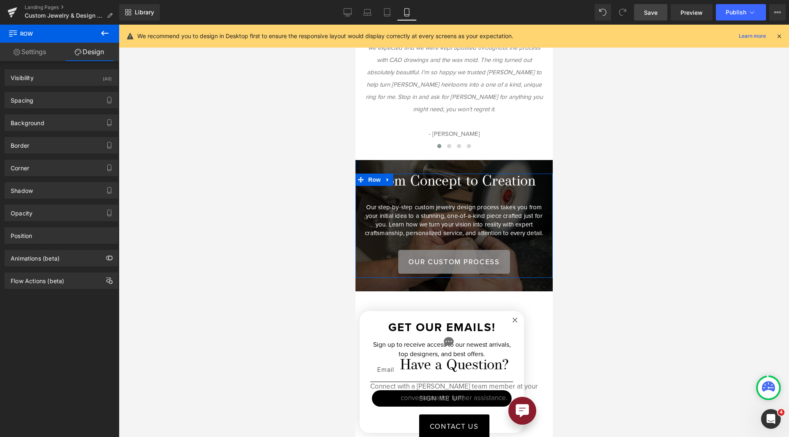
click at [48, 50] on link "Settings" at bounding box center [30, 52] width 60 height 18
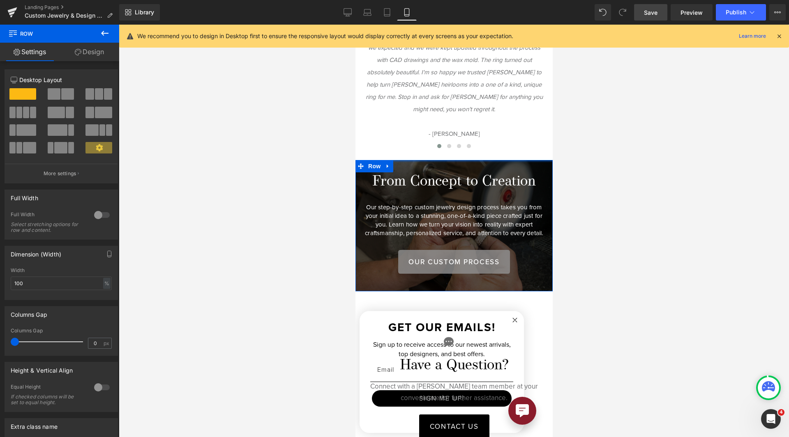
click at [397, 160] on div at bounding box center [453, 161] width 197 height 2
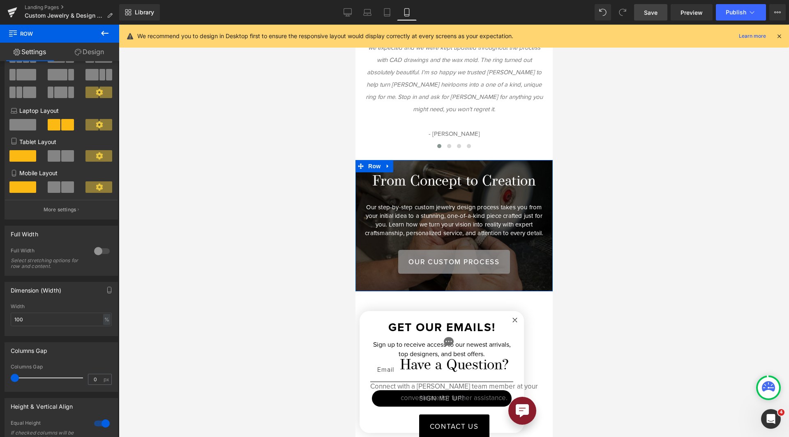
scroll to position [123, 0]
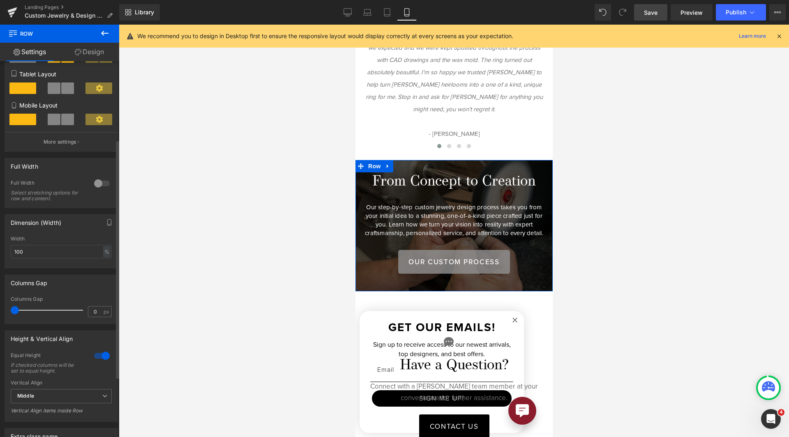
click at [97, 359] on div at bounding box center [102, 355] width 20 height 13
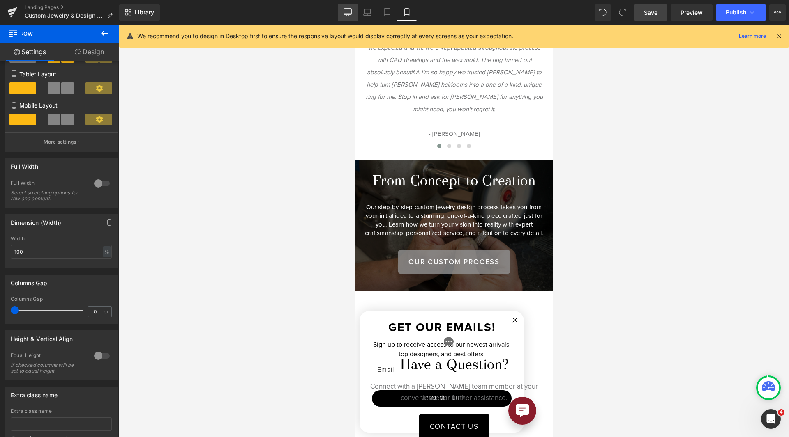
click at [344, 17] on link "Desktop" at bounding box center [348, 12] width 20 height 16
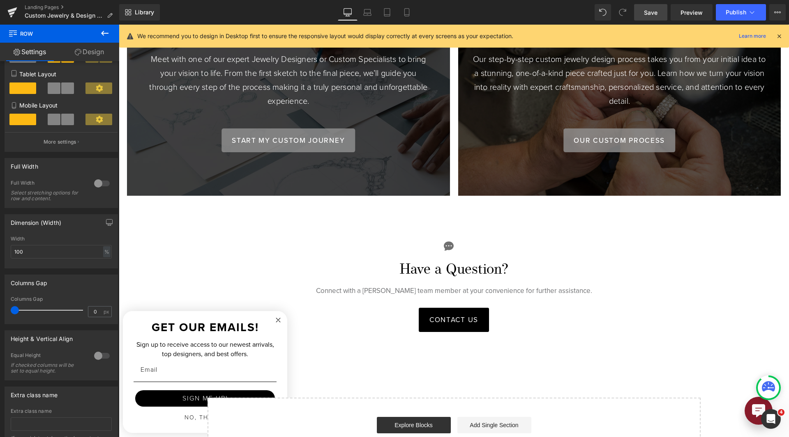
scroll to position [639, 0]
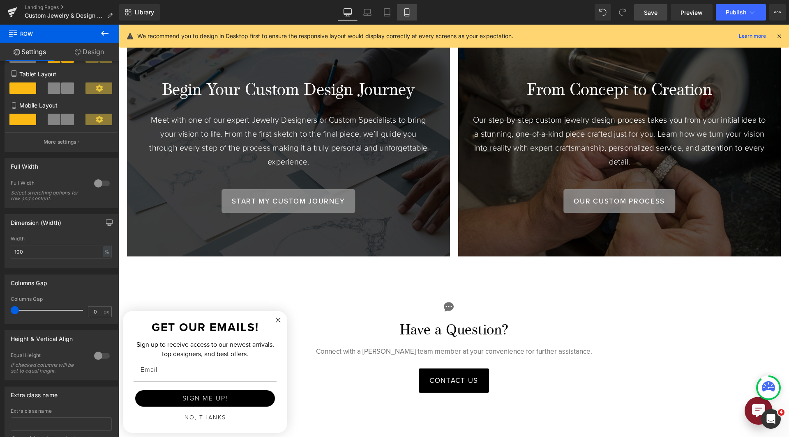
click at [403, 9] on icon at bounding box center [406, 12] width 8 height 8
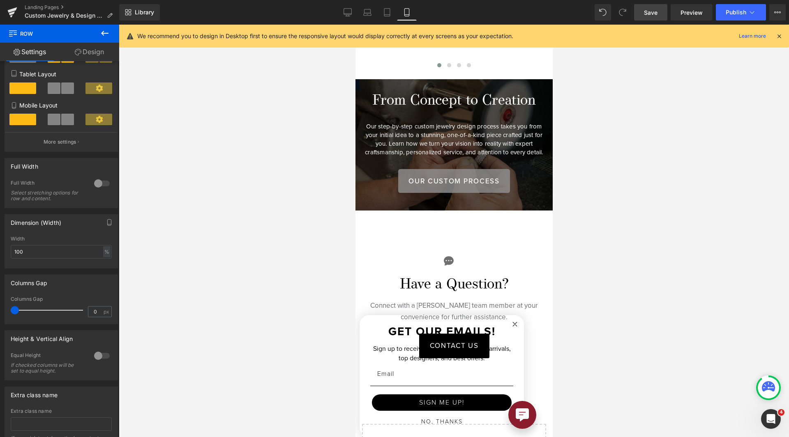
scroll to position [678, 0]
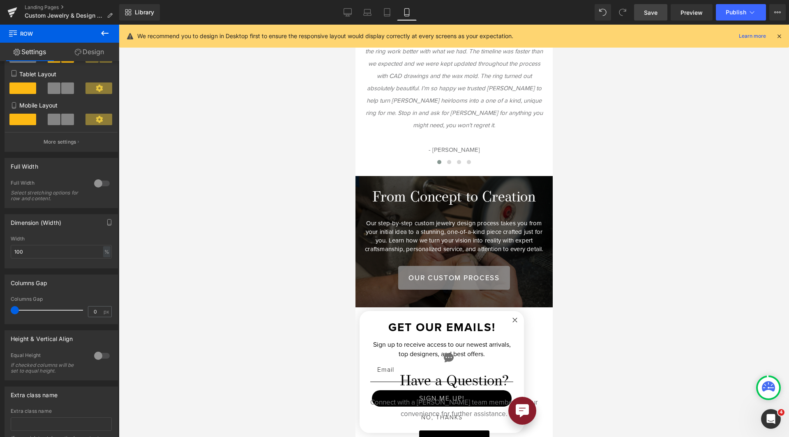
click at [644, 10] on span "Save" at bounding box center [651, 12] width 14 height 9
click at [375, 182] on span "Row" at bounding box center [374, 182] width 16 height 12
click at [355, 25] on div at bounding box center [355, 25] width 0 height 0
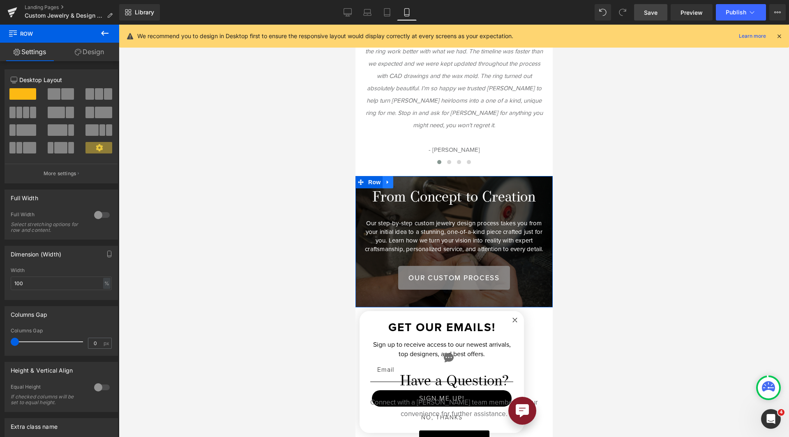
click at [386, 181] on icon at bounding box center [387, 183] width 2 height 4
click at [395, 179] on icon at bounding box center [398, 182] width 6 height 6
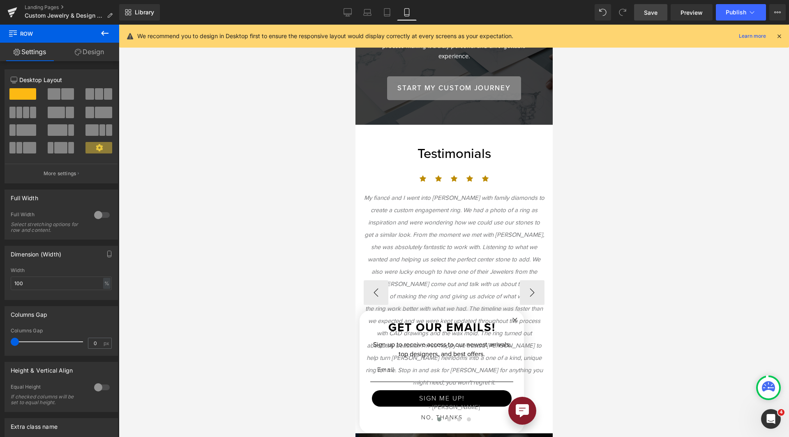
scroll to position [349, 0]
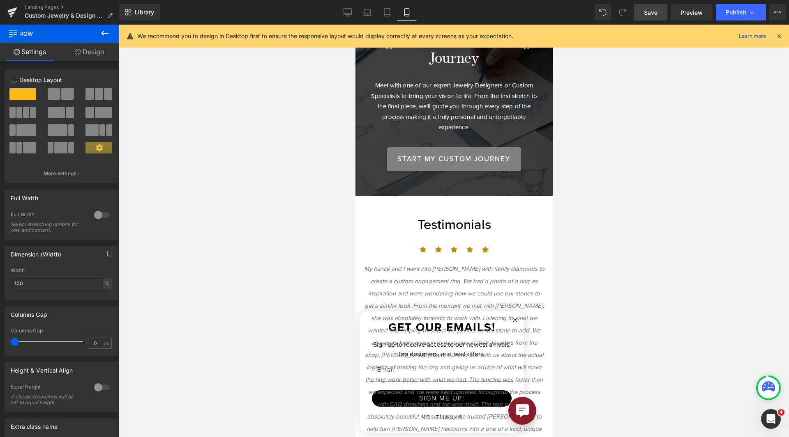
click at [419, 186] on div at bounding box center [453, 105] width 197 height 180
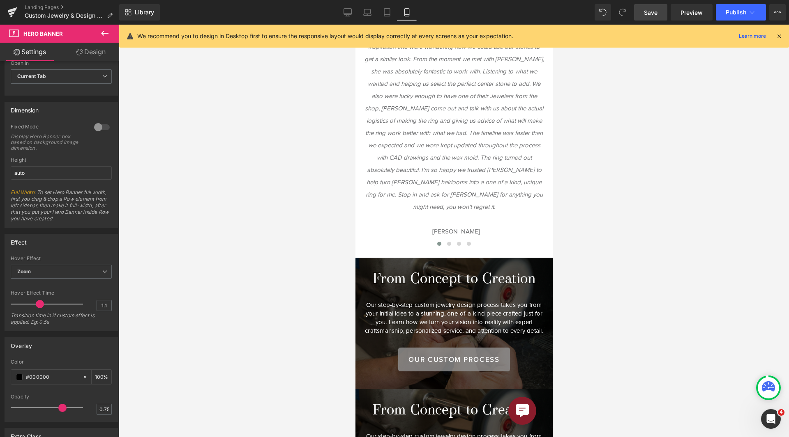
scroll to position [760, 0]
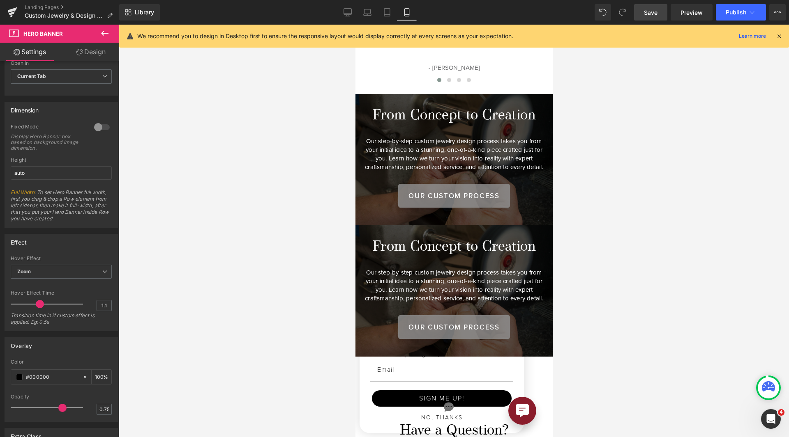
click at [380, 239] on h2 "From Concept to Creation" at bounding box center [453, 247] width 185 height 17
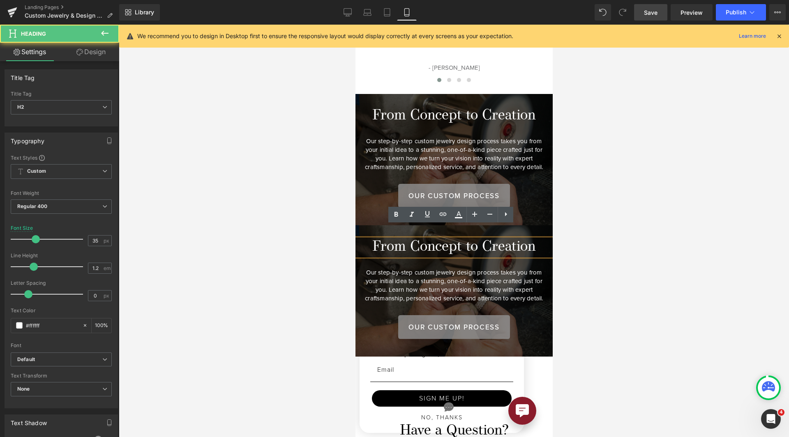
click at [368, 270] on p "Our step-by-step custom jewelry design process takes you from your initial idea…" at bounding box center [453, 286] width 185 height 34
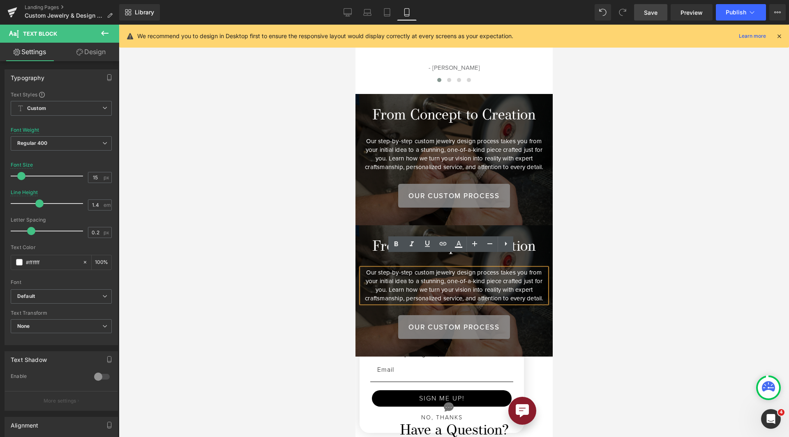
click at [368, 225] on div "From Concept to Creation Heading Our step-by-step custom jewelry design process…" at bounding box center [453, 290] width 197 height 131
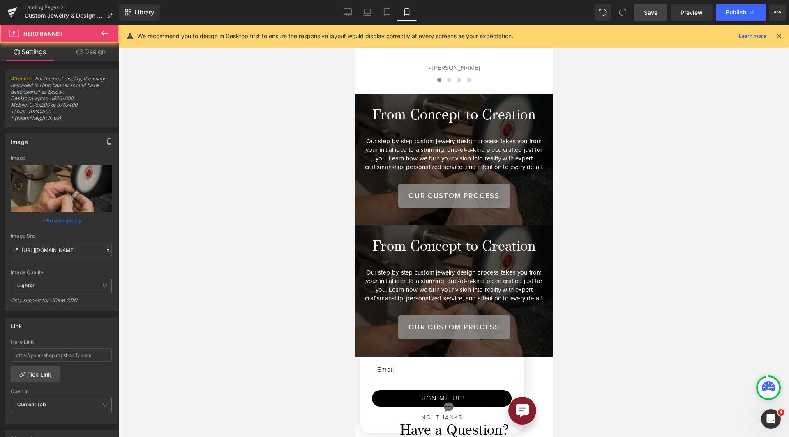
click at [368, 225] on div "Begin Your Custom Design Journey Heading Meet with one of our expert Jewelry De…" at bounding box center [453, 290] width 197 height 131
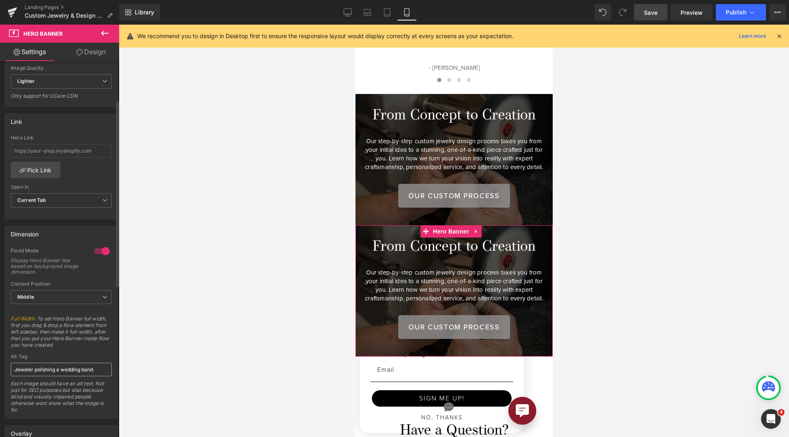
scroll to position [205, 0]
click at [98, 255] on div at bounding box center [102, 250] width 20 height 13
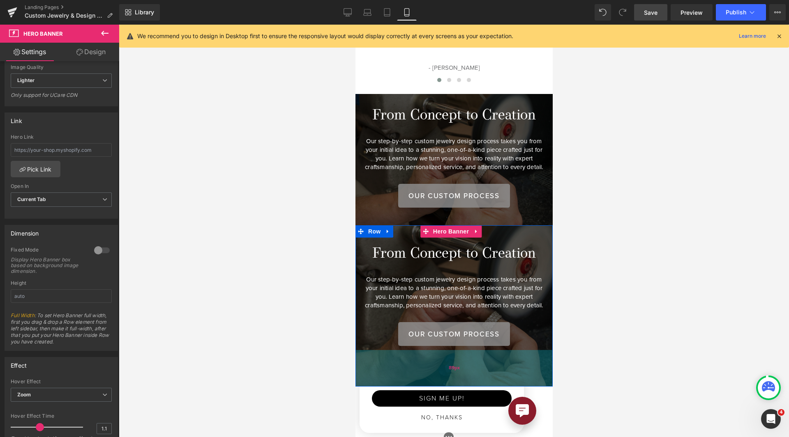
drag, startPoint x: 468, startPoint y: 359, endPoint x: 471, endPoint y: 375, distance: 16.3
click at [471, 375] on div "89px" at bounding box center [453, 368] width 197 height 37
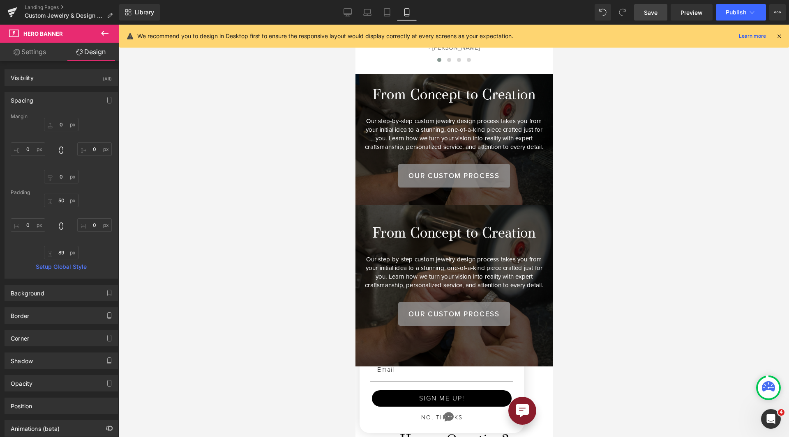
scroll to position [842, 0]
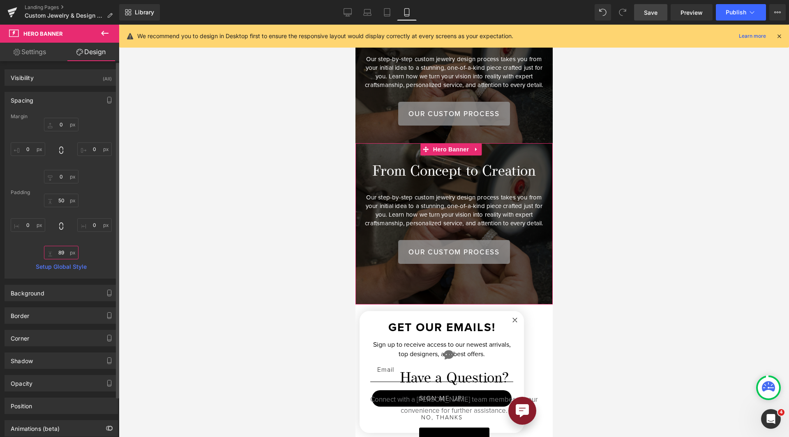
click at [62, 250] on input "89" at bounding box center [61, 253] width 34 height 14
type input "50"
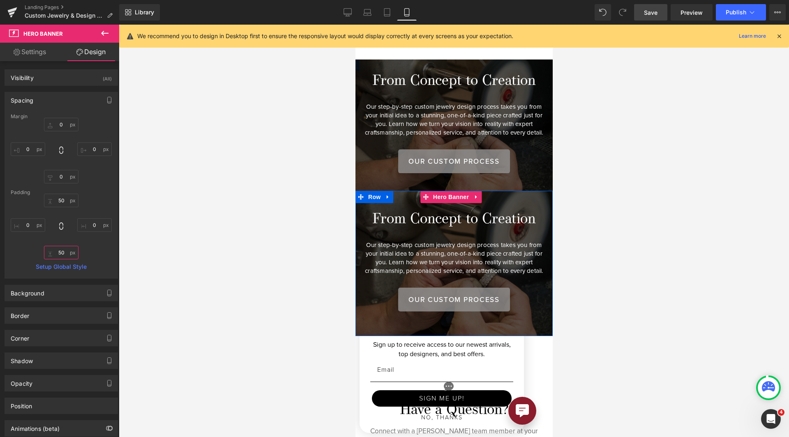
scroll to position [719, 0]
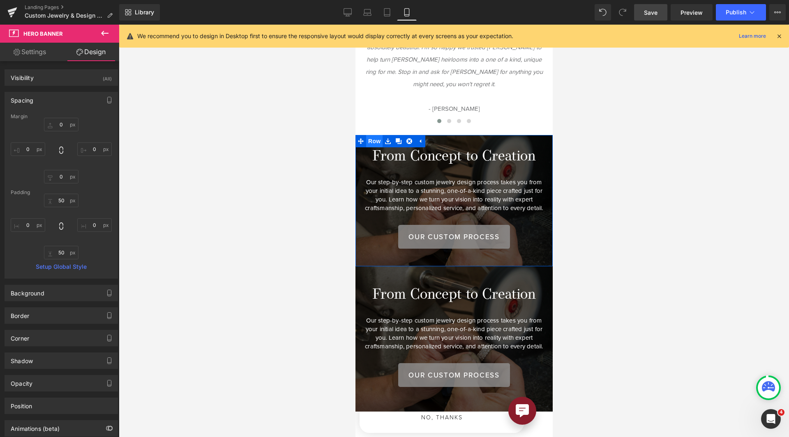
click at [372, 140] on span "Row" at bounding box center [374, 141] width 16 height 12
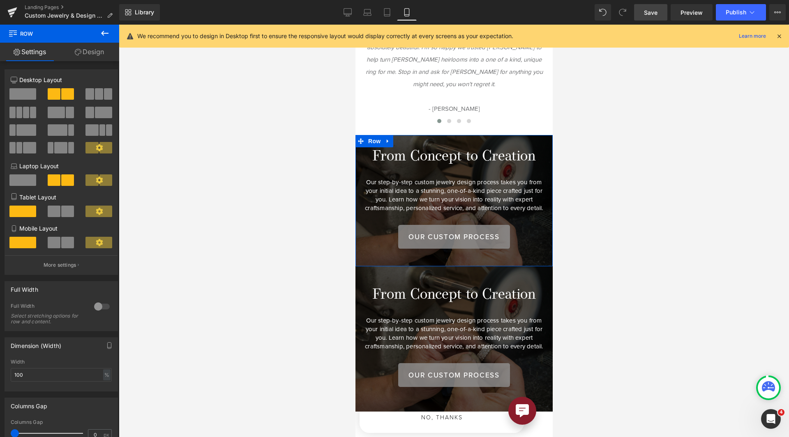
click at [82, 59] on link "Design" at bounding box center [90, 52] width 60 height 18
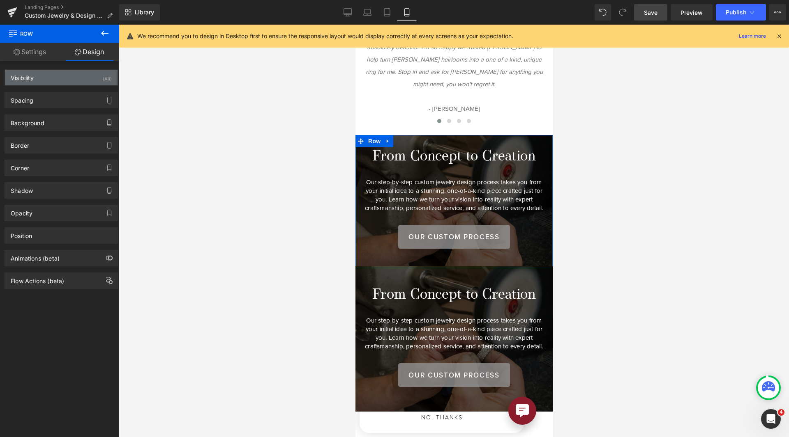
click at [84, 76] on div "Visibility (All)" at bounding box center [61, 78] width 113 height 16
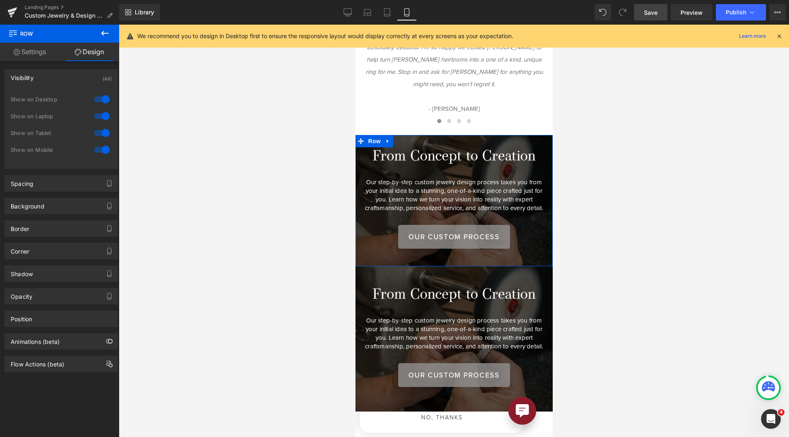
click at [96, 151] on div at bounding box center [102, 149] width 20 height 13
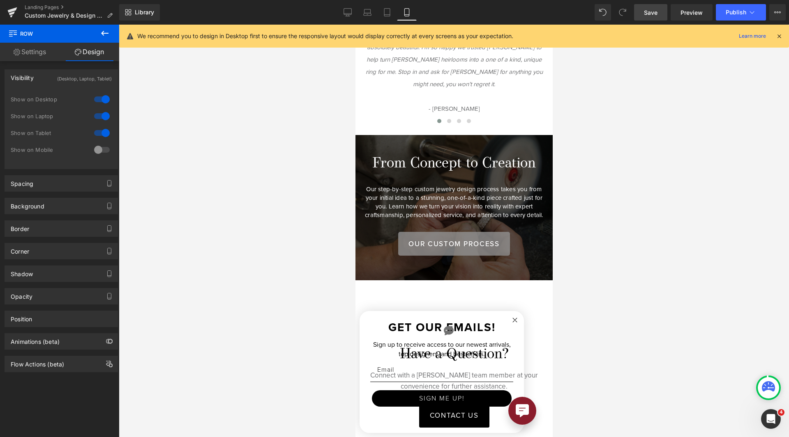
click at [656, 15] on span "Save" at bounding box center [651, 12] width 14 height 9
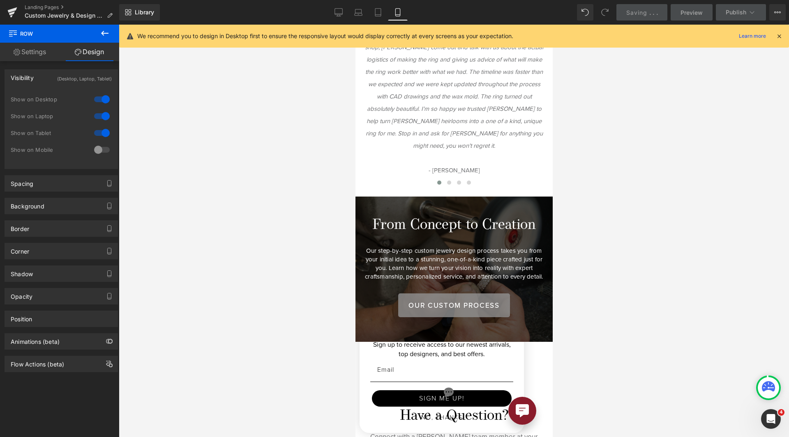
scroll to position [781, 0]
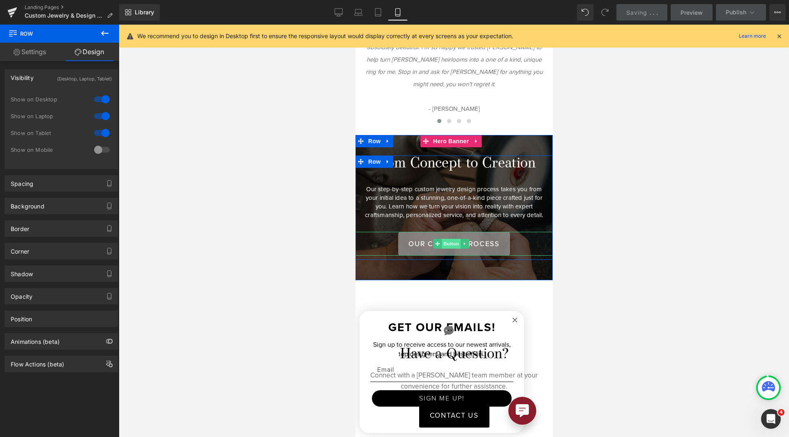
click at [449, 249] on span "Button" at bounding box center [450, 244] width 19 height 10
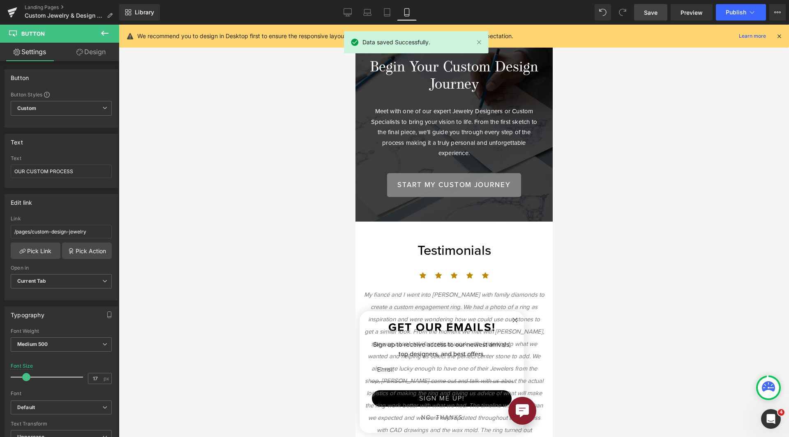
scroll to position [267, 0]
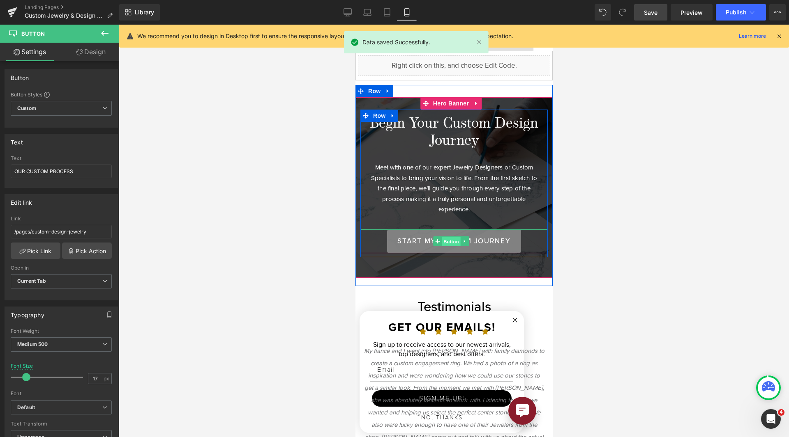
click at [444, 237] on span "Button" at bounding box center [450, 242] width 19 height 10
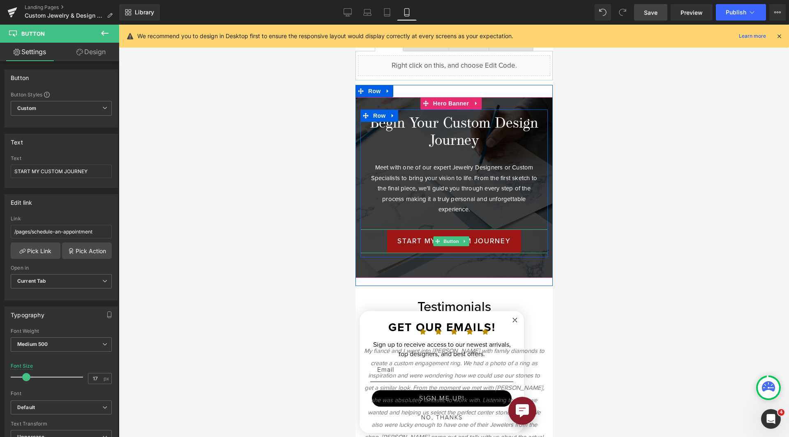
click at [451, 233] on div "START MY CUSTOM JOURNEY Button" at bounding box center [453, 242] width 187 height 24
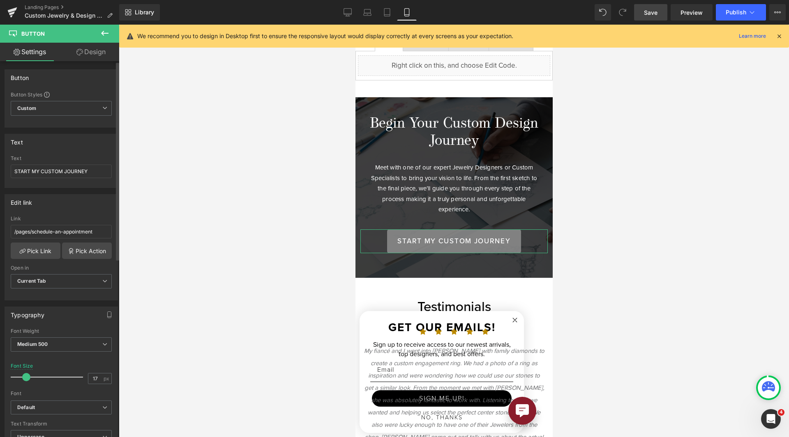
click at [51, 242] on div "Link /pages/schedule-an-appointment" at bounding box center [61, 229] width 101 height 27
click at [44, 254] on link "Pick Link" at bounding box center [36, 251] width 50 height 16
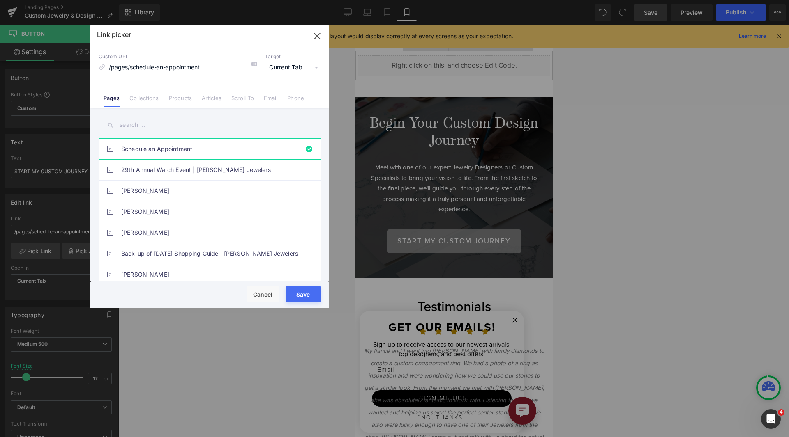
click at [166, 124] on input "text" at bounding box center [210, 125] width 222 height 18
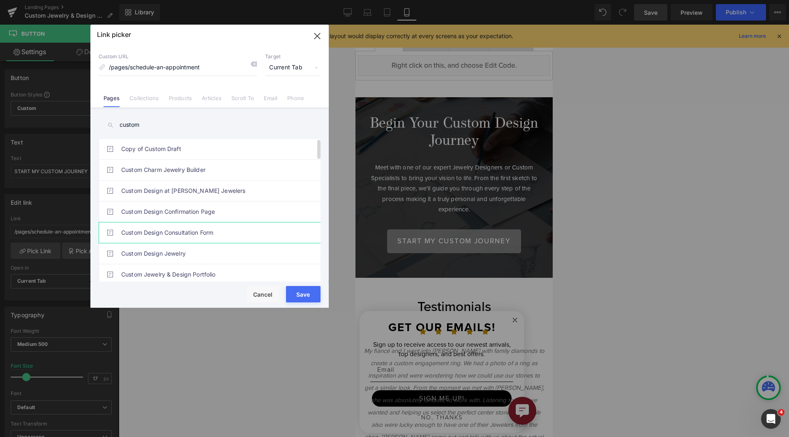
type input "custom"
click at [210, 234] on link "Custom Design Consultation Form" at bounding box center [211, 233] width 181 height 21
type input "/pages/custom-design-consultation-form"
click at [309, 296] on button "Save" at bounding box center [303, 294] width 34 height 16
type input "/pages/custom-design-consultation-form"
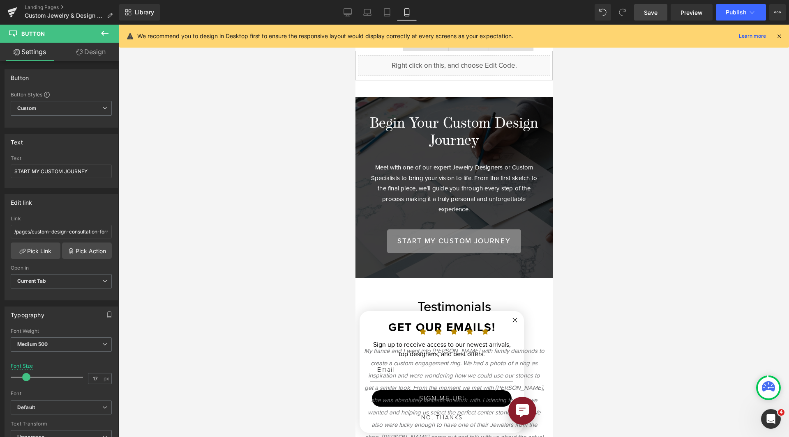
click at [652, 12] on span "Save" at bounding box center [651, 12] width 14 height 9
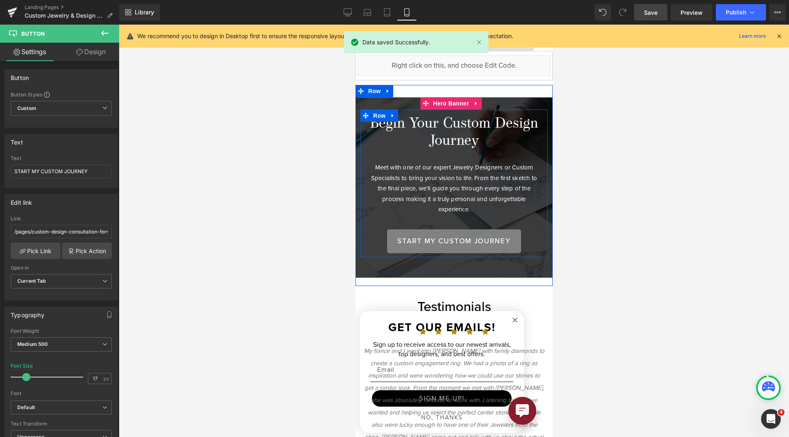
scroll to position [103, 0]
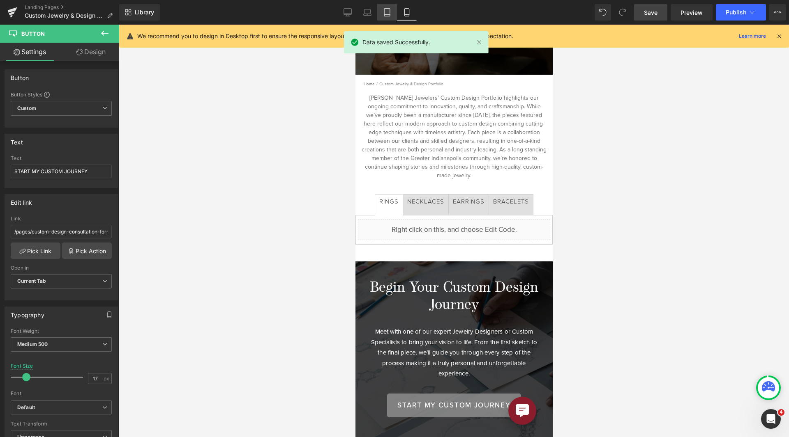
click at [389, 14] on icon at bounding box center [387, 12] width 8 height 8
type input "20"
type input "80"
type input "100"
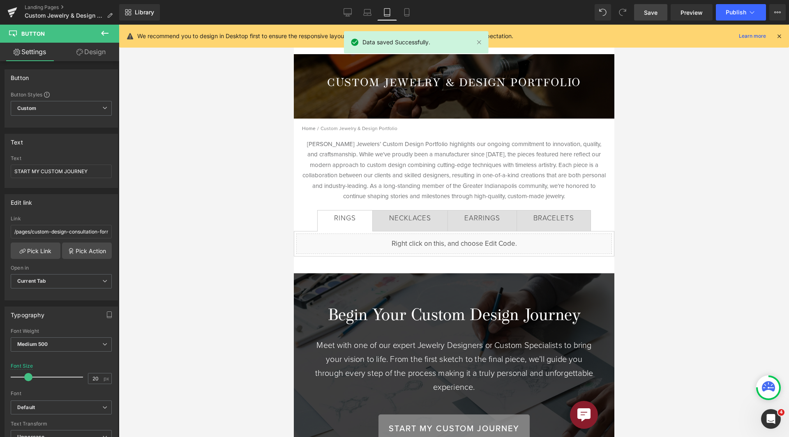
scroll to position [125, 0]
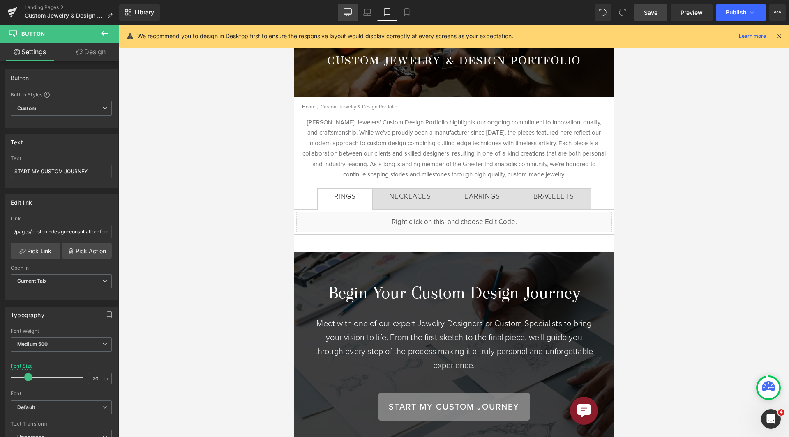
click at [349, 20] on link "Desktop" at bounding box center [348, 12] width 20 height 16
type input "17"
type input "80"
type input "100"
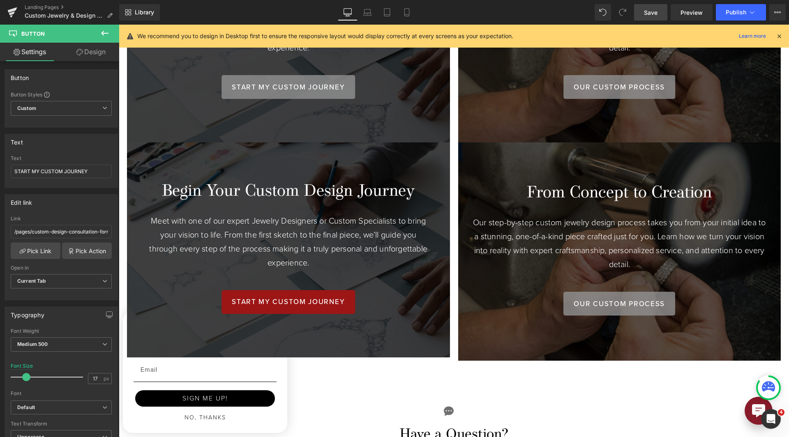
scroll to position [780, 0]
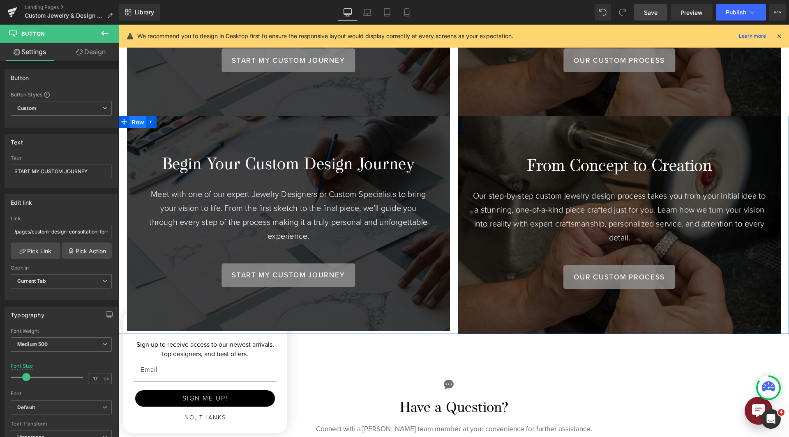
click at [138, 116] on span "Row" at bounding box center [137, 122] width 16 height 12
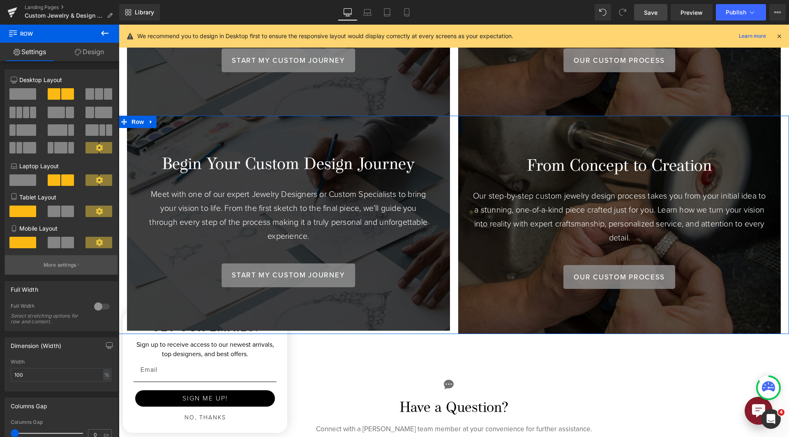
click at [41, 268] on button "More settings" at bounding box center [61, 264] width 113 height 19
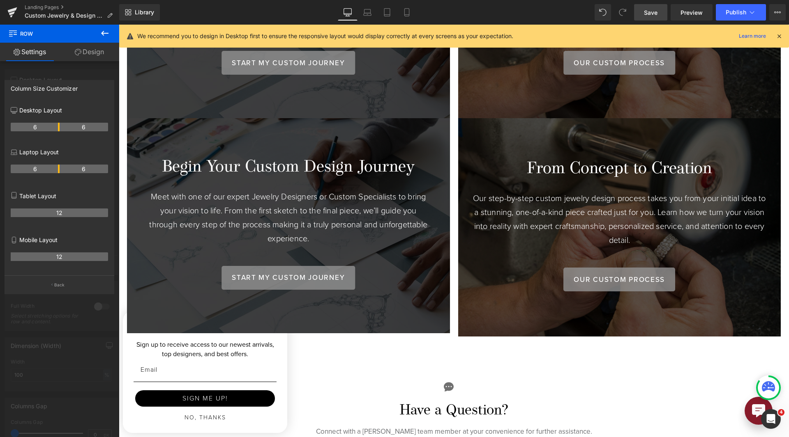
scroll to position [657, 0]
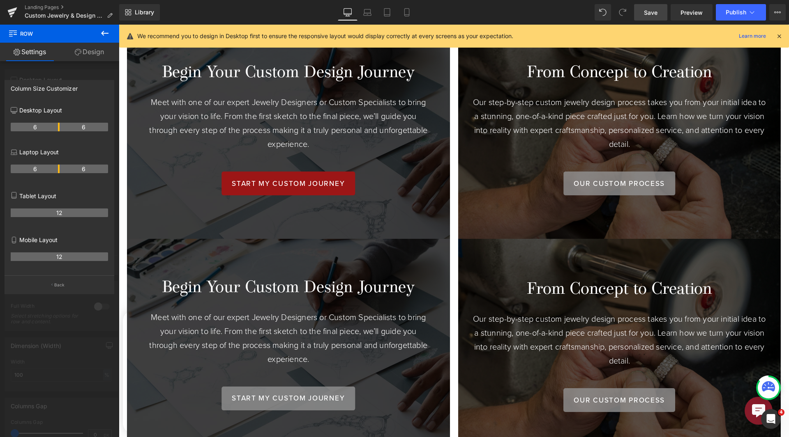
click at [294, 169] on body "Skip to content Facebook Instagram Youtube Pinterest Free Standard 2-Day Shippi…" at bounding box center [454, 251] width 670 height 1766
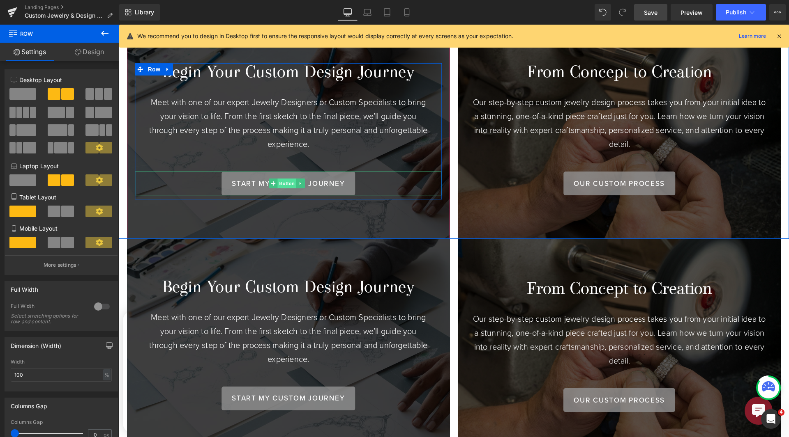
click at [287, 179] on span "Button" at bounding box center [286, 184] width 19 height 10
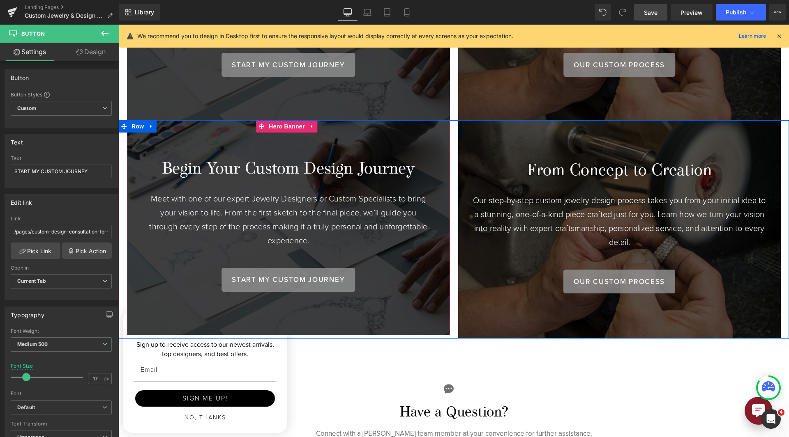
scroll to position [780, 0]
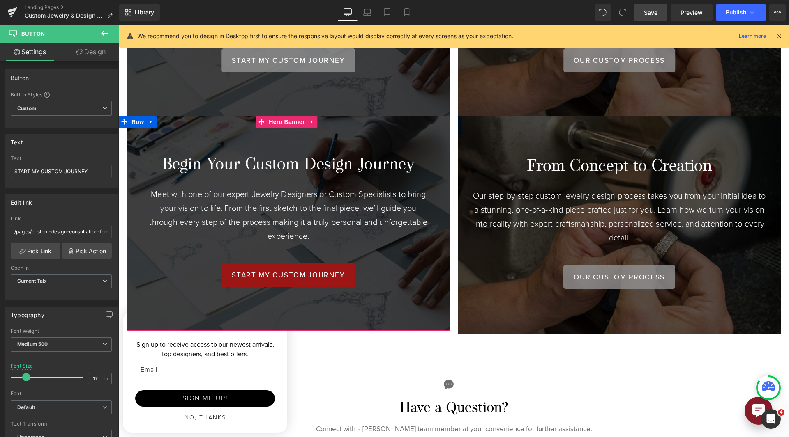
click at [263, 272] on span "START MY CUSTOM JOURNEY" at bounding box center [288, 275] width 113 height 7
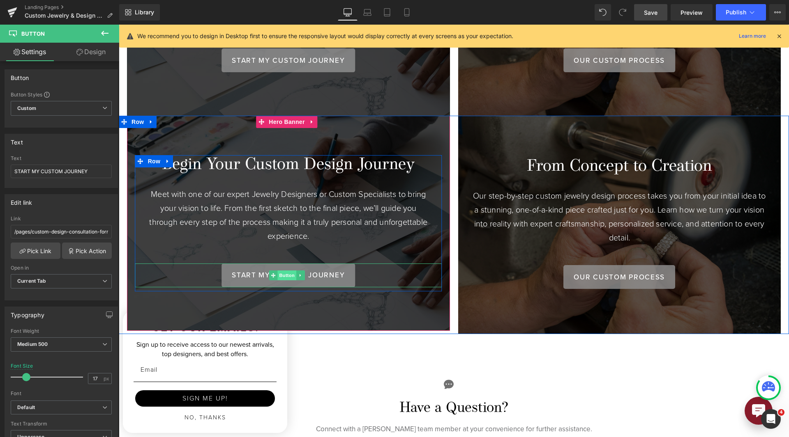
click at [278, 271] on span "Button" at bounding box center [286, 276] width 19 height 10
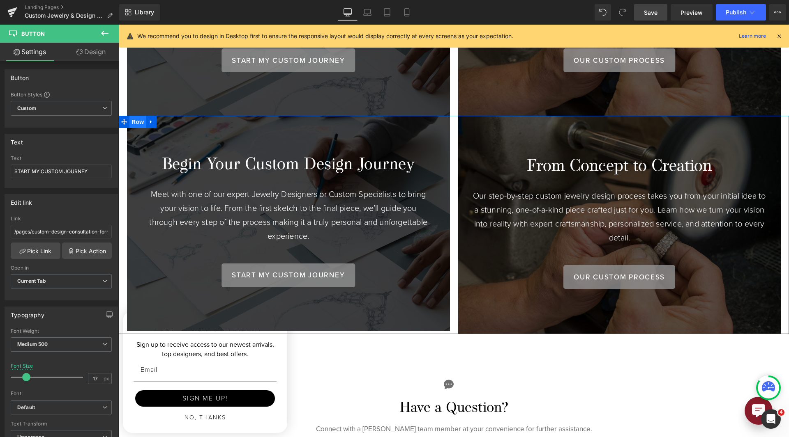
click at [139, 116] on span "Row" at bounding box center [137, 122] width 16 height 12
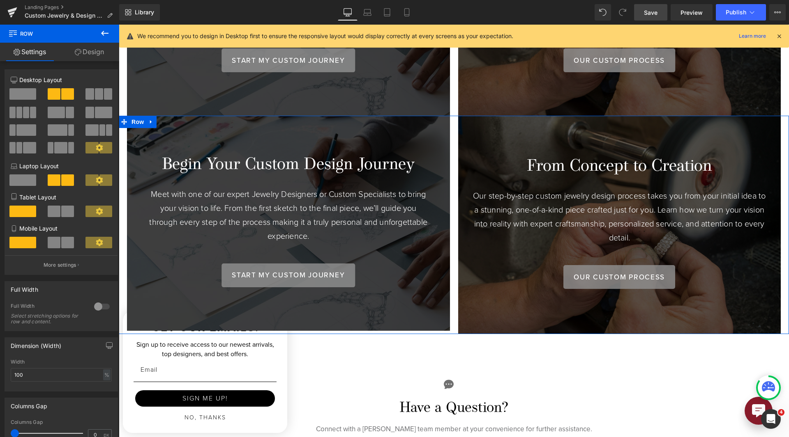
click at [95, 58] on link "Design" at bounding box center [90, 52] width 60 height 18
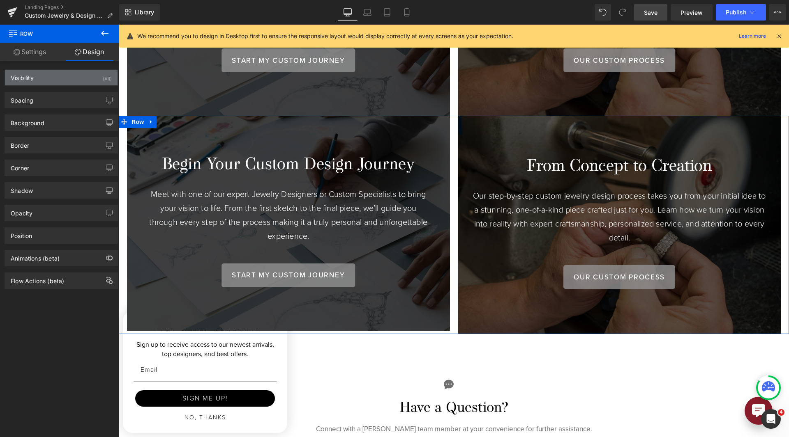
click at [95, 85] on div "Visibility (All)" at bounding box center [61, 78] width 113 height 16
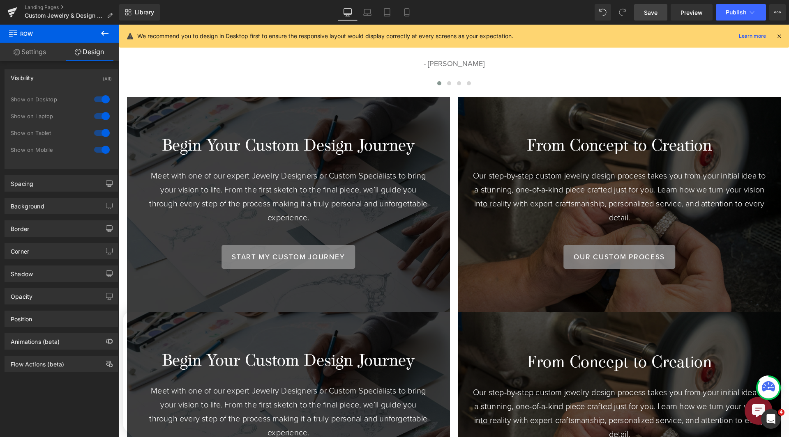
scroll to position [534, 0]
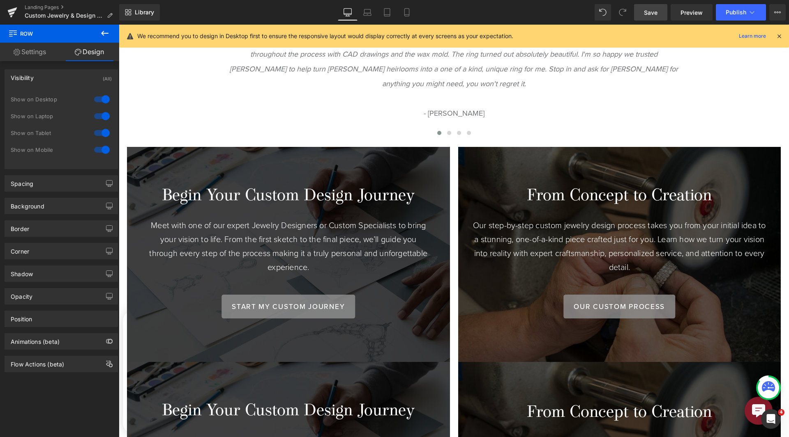
click at [184, 157] on div "Begin Your Custom Design Journey Heading Meet with one of our expert Jewelry De…" at bounding box center [288, 254] width 323 height 215
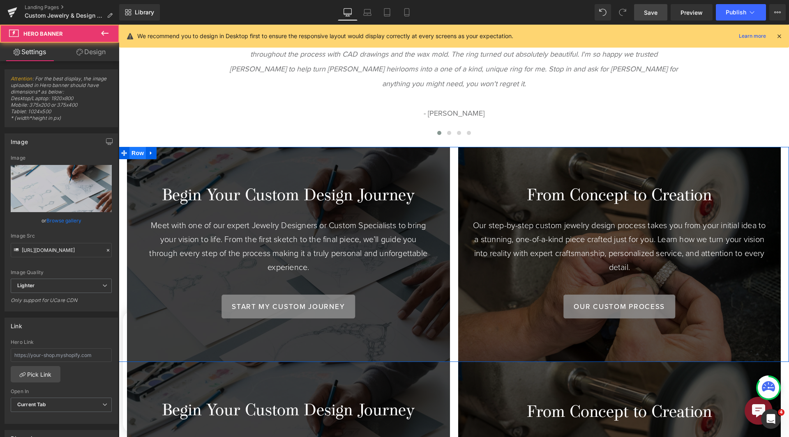
click at [140, 147] on span "Row" at bounding box center [137, 153] width 16 height 12
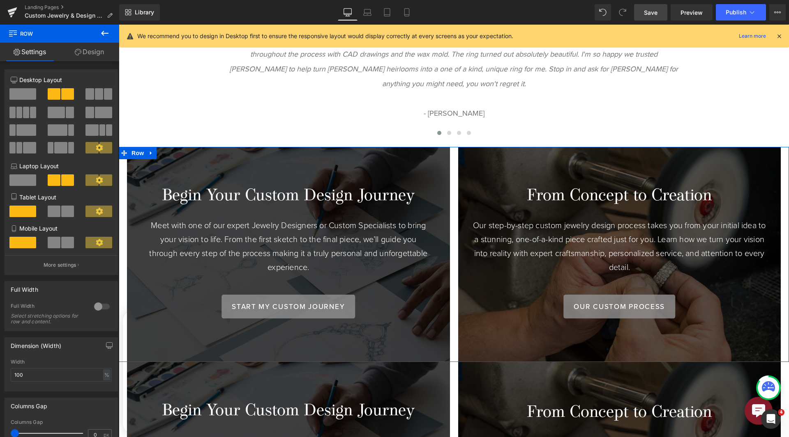
click at [88, 56] on link "Design" at bounding box center [90, 52] width 60 height 18
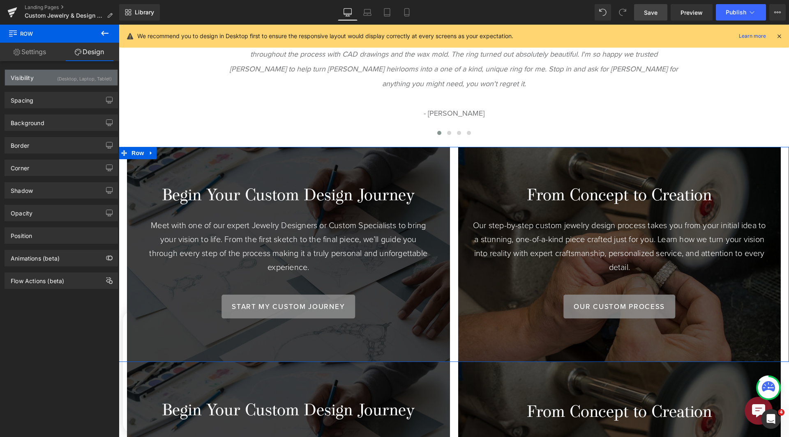
click at [87, 74] on div "(Desktop, Laptop, Tablet)" at bounding box center [84, 77] width 55 height 14
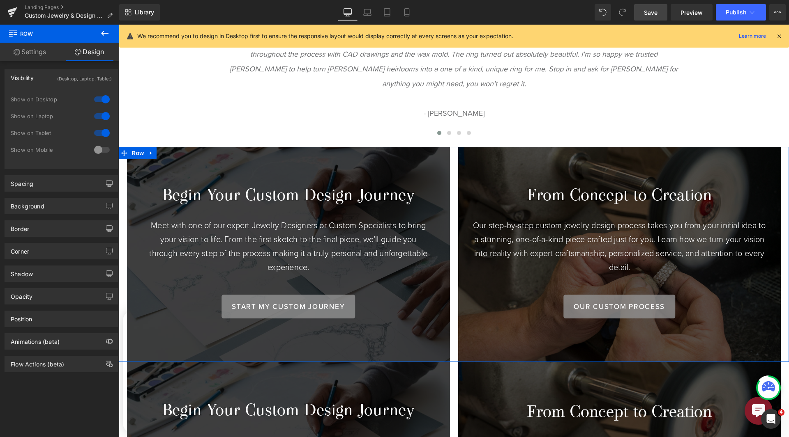
click at [87, 74] on div "(Desktop, Laptop, Tablet)" at bounding box center [84, 77] width 55 height 14
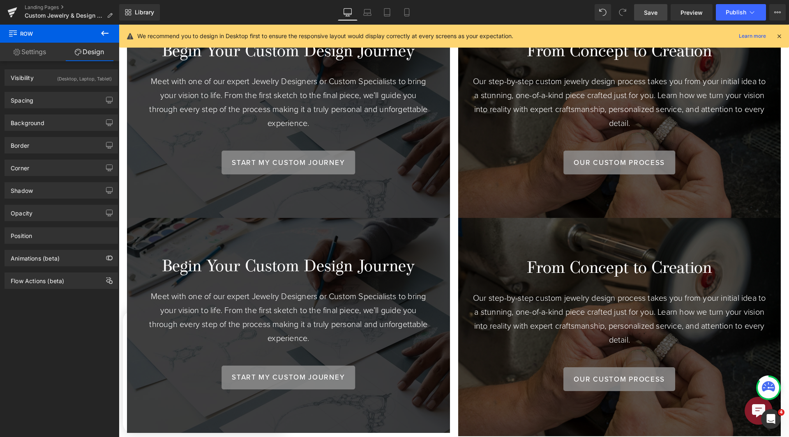
scroll to position [698, 0]
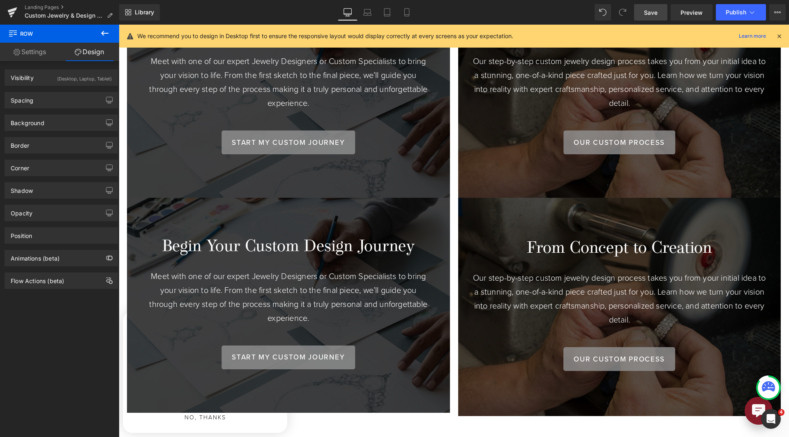
click at [159, 198] on div "Begin Your Custom Design Journey Heading Meet with one of our expert Jewelry De…" at bounding box center [288, 305] width 323 height 215
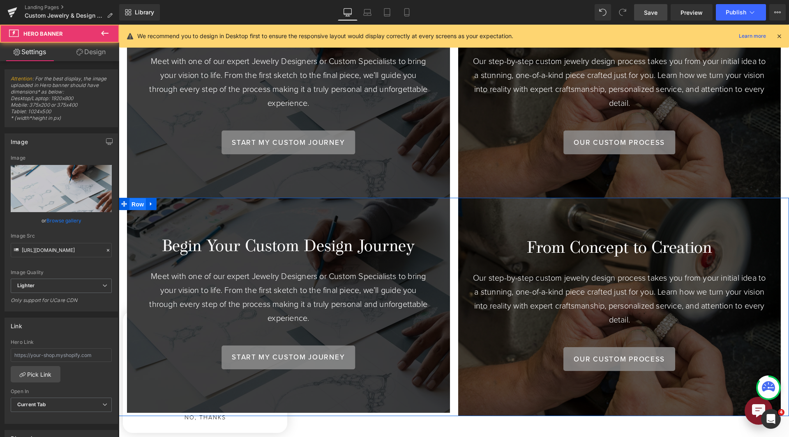
click at [143, 198] on span "Row" at bounding box center [137, 204] width 16 height 12
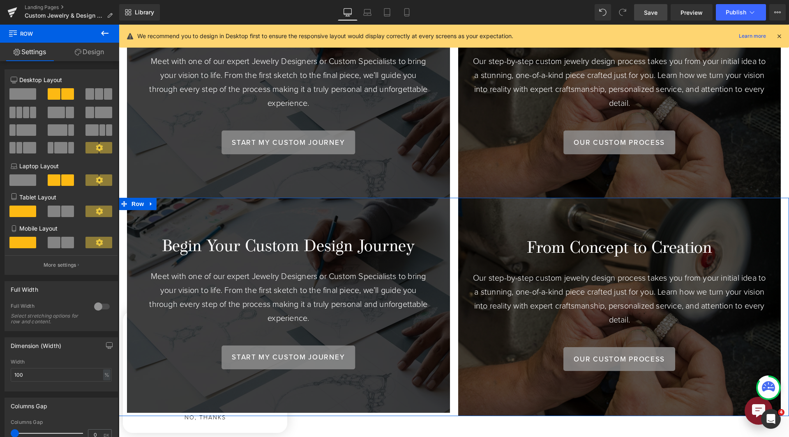
click at [94, 49] on link "Design" at bounding box center [90, 52] width 60 height 18
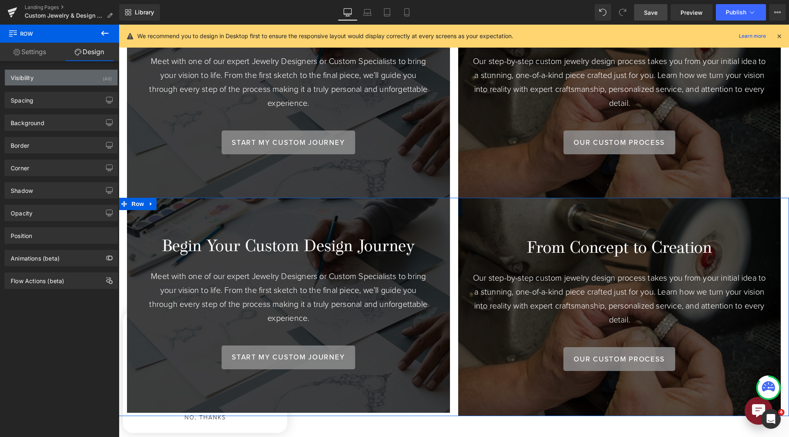
click at [90, 80] on div "Visibility (All)" at bounding box center [61, 78] width 113 height 16
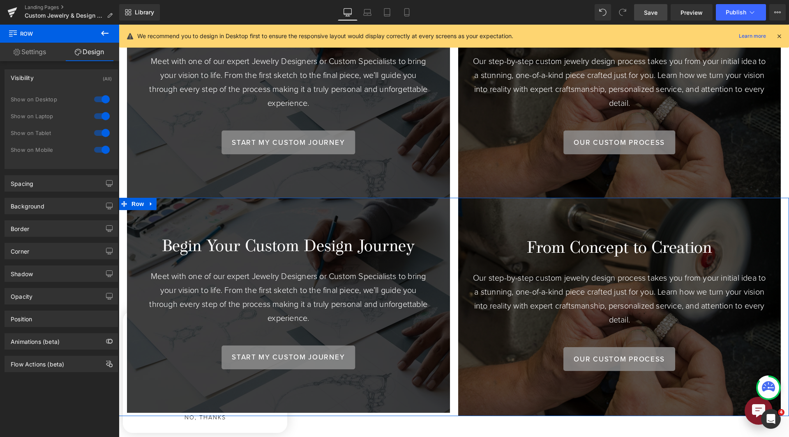
click at [105, 101] on div at bounding box center [102, 99] width 20 height 13
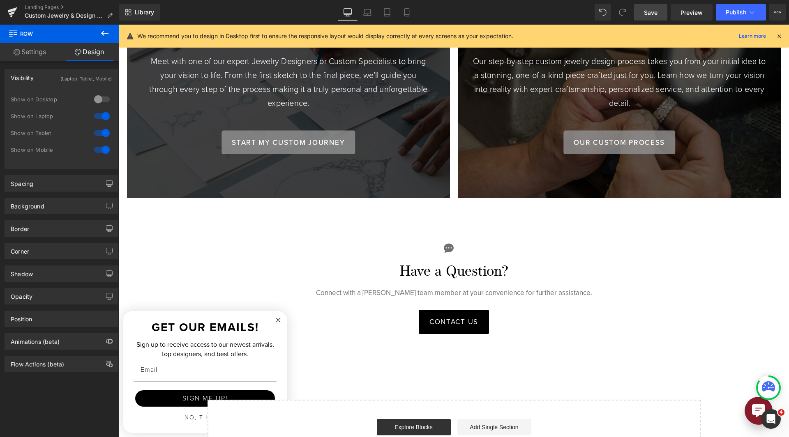
click at [103, 114] on div at bounding box center [102, 116] width 20 height 13
click at [101, 136] on div at bounding box center [102, 132] width 20 height 13
click at [369, 14] on icon at bounding box center [367, 12] width 8 height 8
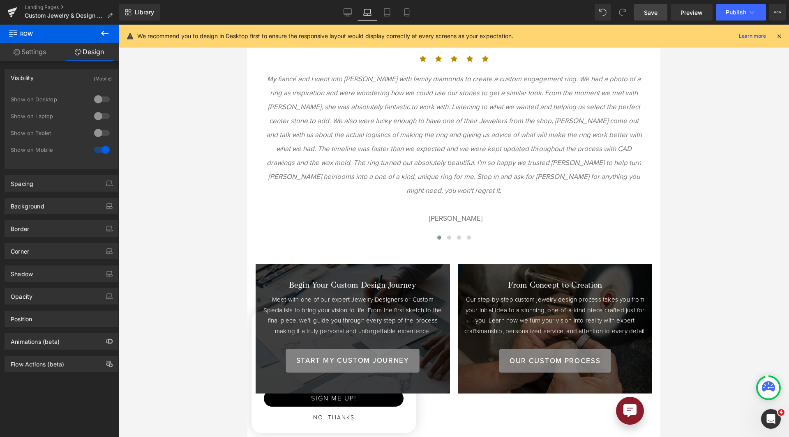
scroll to position [493, 0]
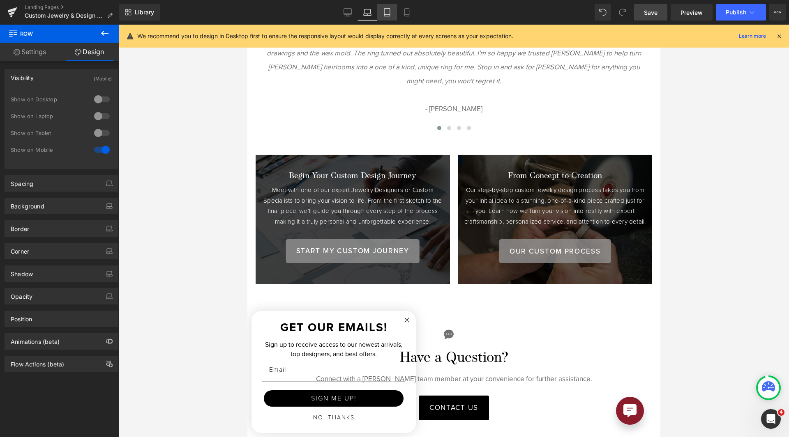
click at [386, 18] on link "Tablet" at bounding box center [387, 12] width 20 height 16
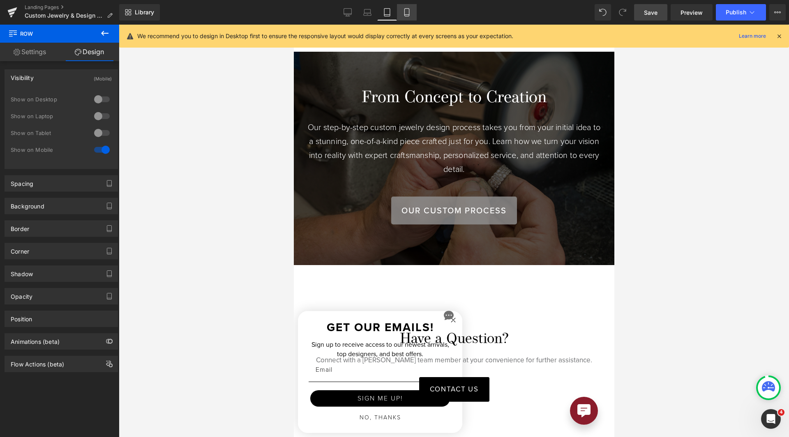
click at [409, 11] on icon at bounding box center [406, 13] width 5 height 8
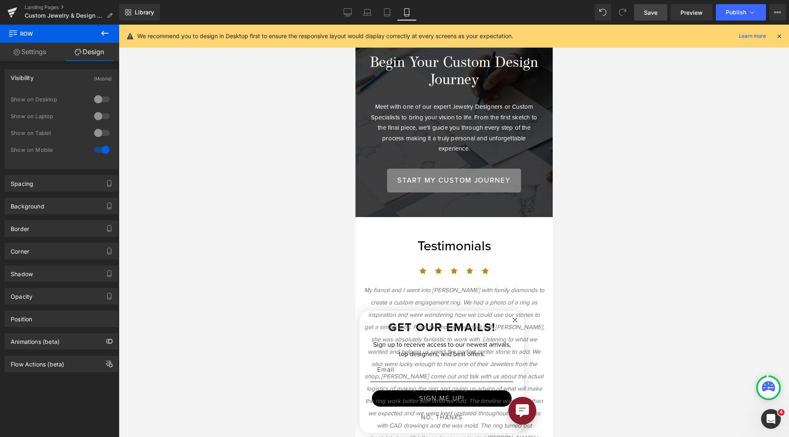
scroll to position [150, 0]
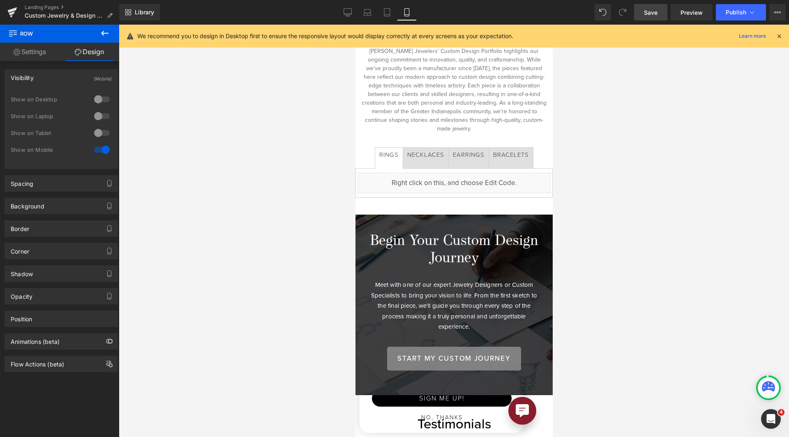
click at [655, 10] on span "Save" at bounding box center [651, 12] width 14 height 9
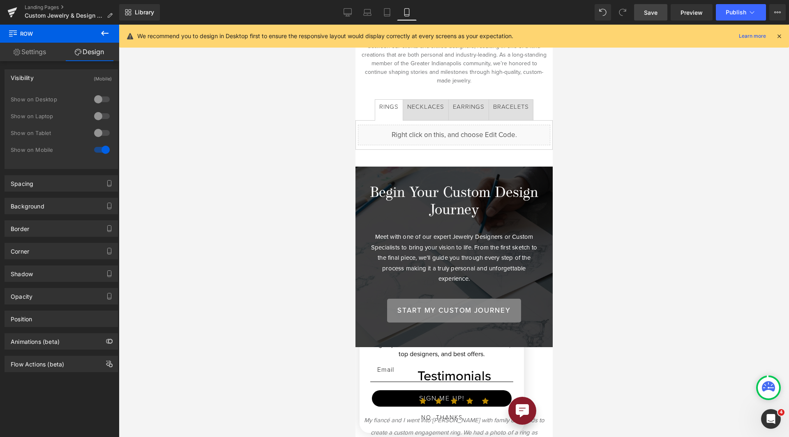
scroll to position [273, 0]
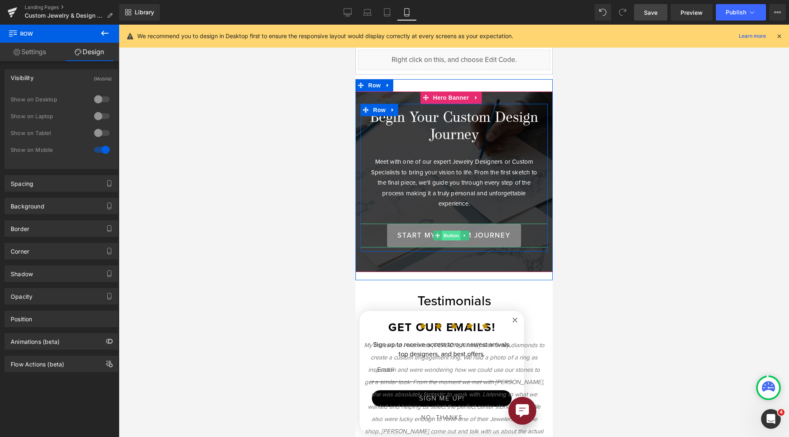
click at [441, 232] on span "Button" at bounding box center [450, 236] width 19 height 10
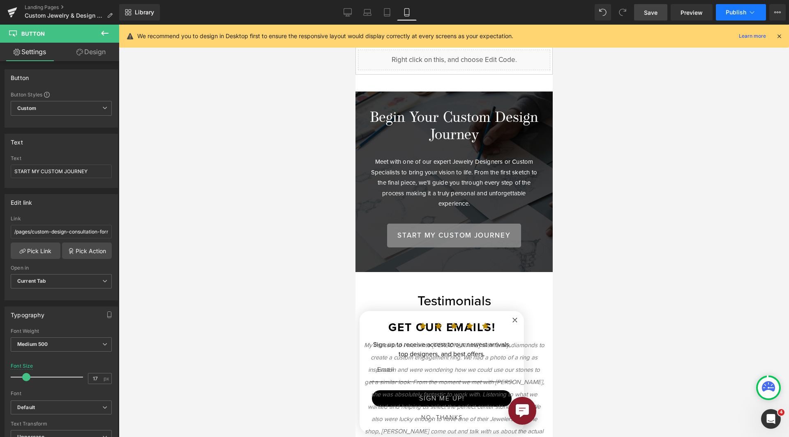
click at [749, 9] on icon at bounding box center [751, 12] width 8 height 8
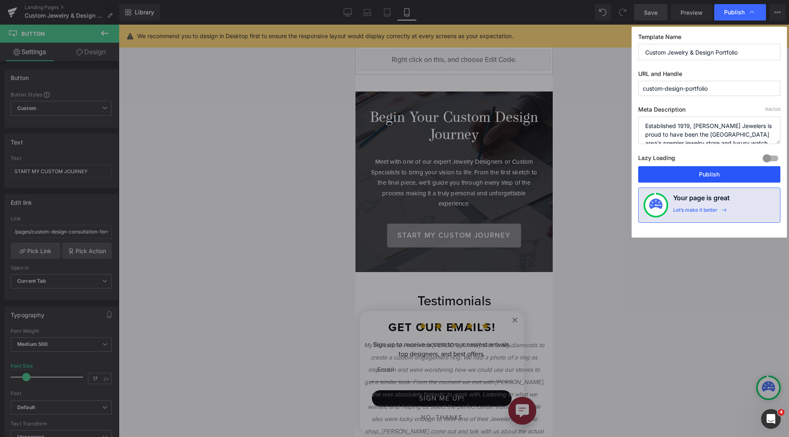
click at [715, 168] on button "Publish" at bounding box center [709, 174] width 142 height 16
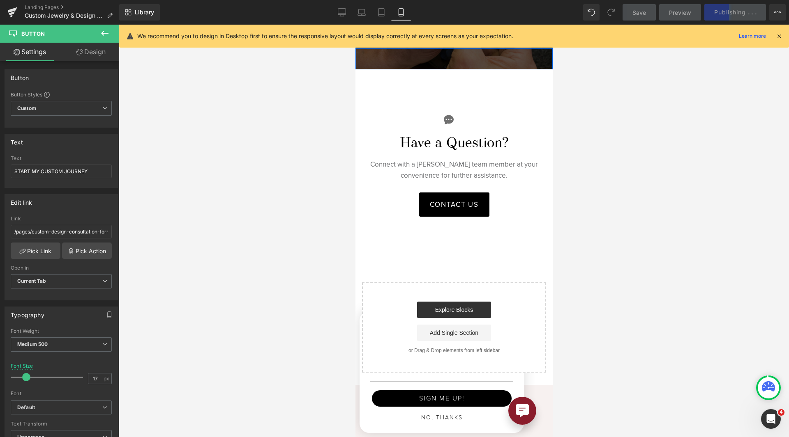
scroll to position [869, 0]
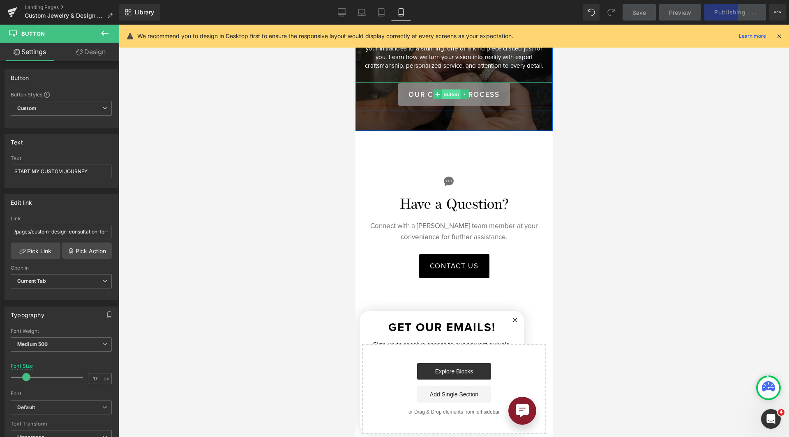
click at [459, 99] on span "Button" at bounding box center [450, 95] width 19 height 10
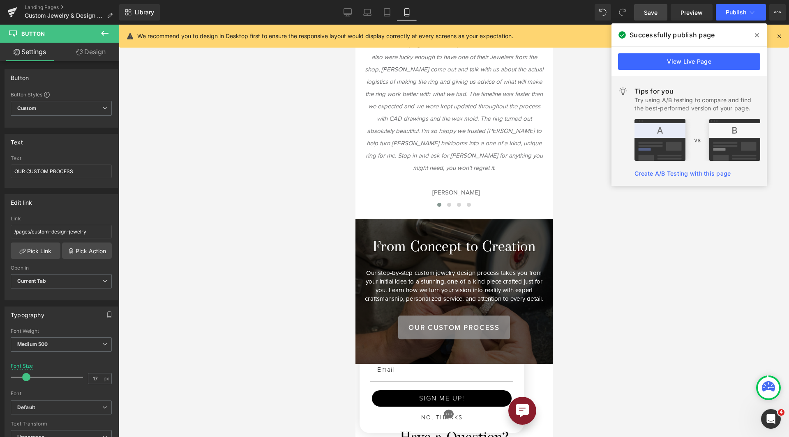
scroll to position [663, 0]
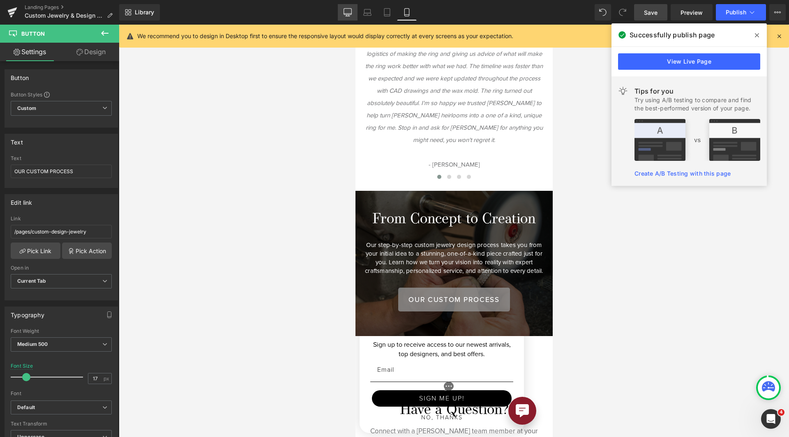
click at [352, 12] on icon at bounding box center [348, 12] width 8 height 6
type input "80"
type input "100"
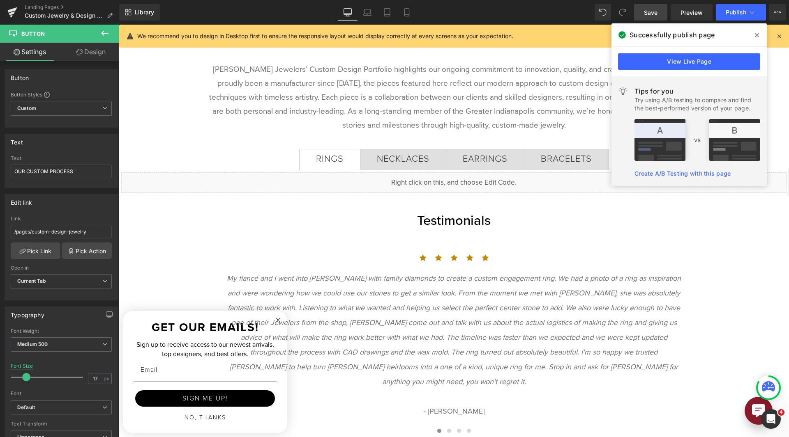
scroll to position [0, 0]
